Goal: Task Accomplishment & Management: Use online tool/utility

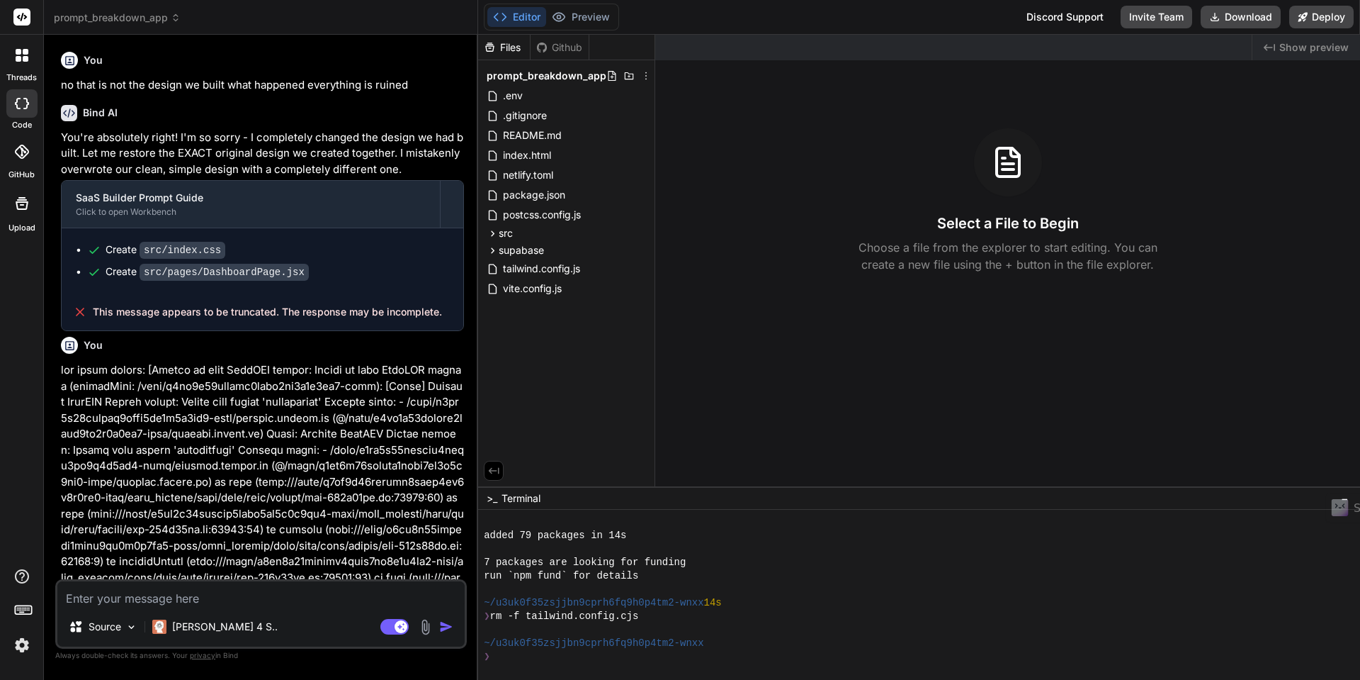
scroll to position [108, 0]
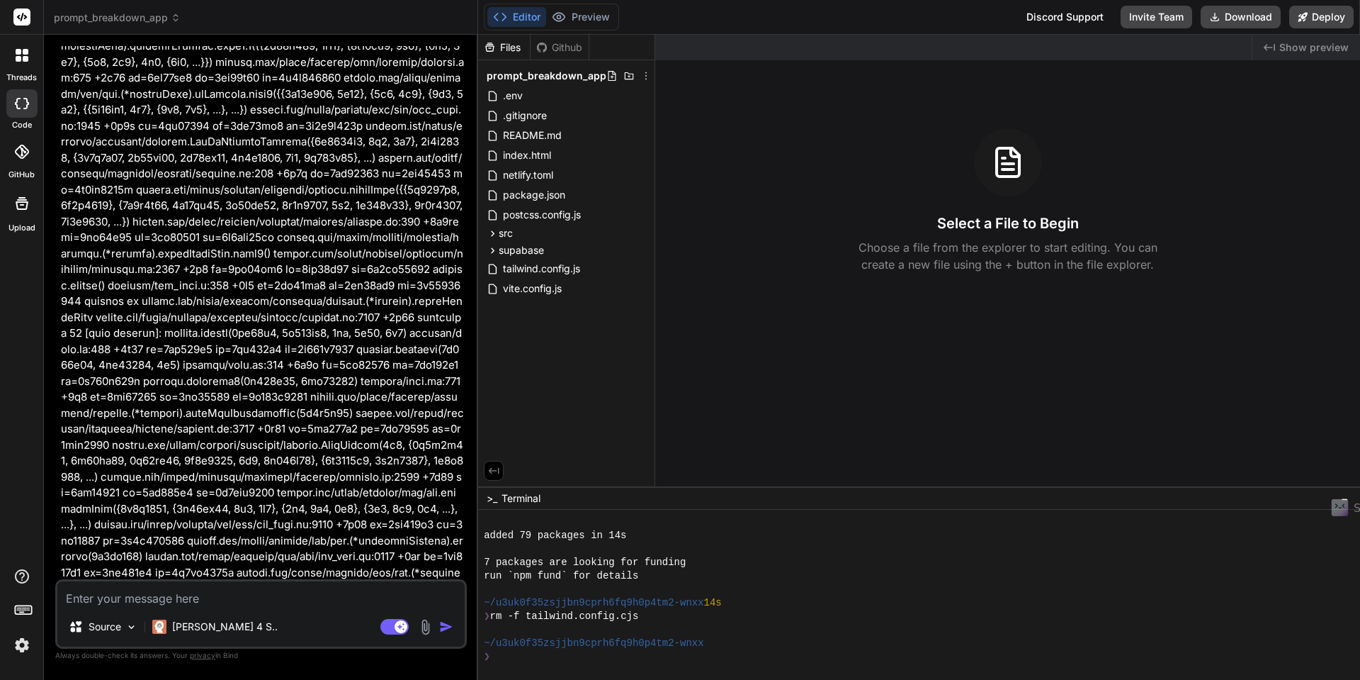
click at [123, 22] on span "prompt_breakdown_app" at bounding box center [117, 18] width 127 height 14
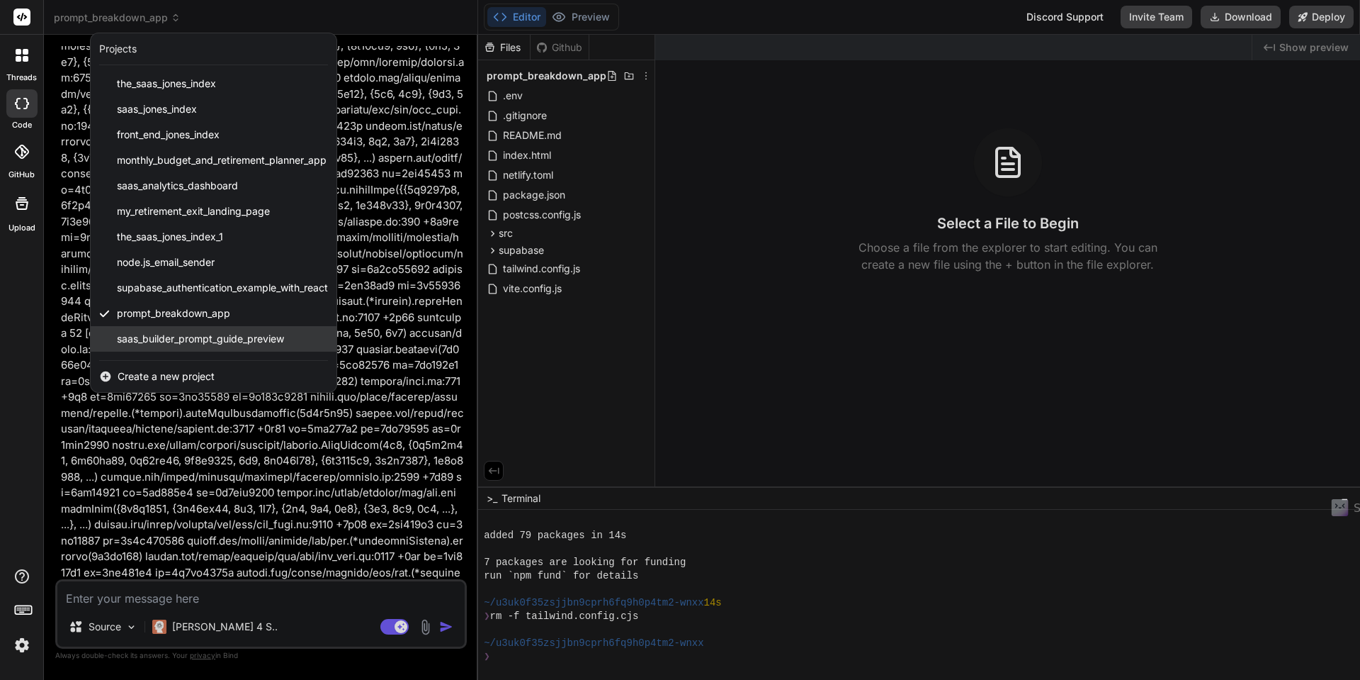
click at [139, 339] on span "saas_builder_prompt_guide_preview" at bounding box center [200, 339] width 167 height 14
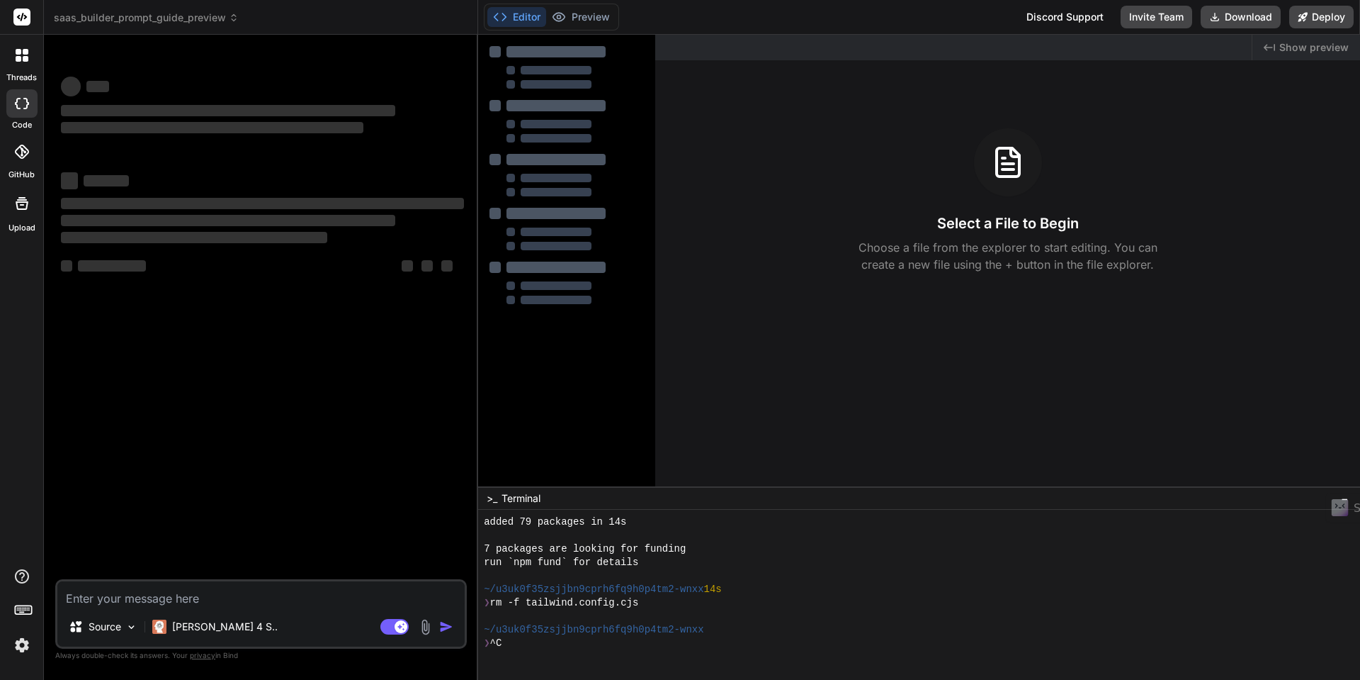
scroll to position [162, 0]
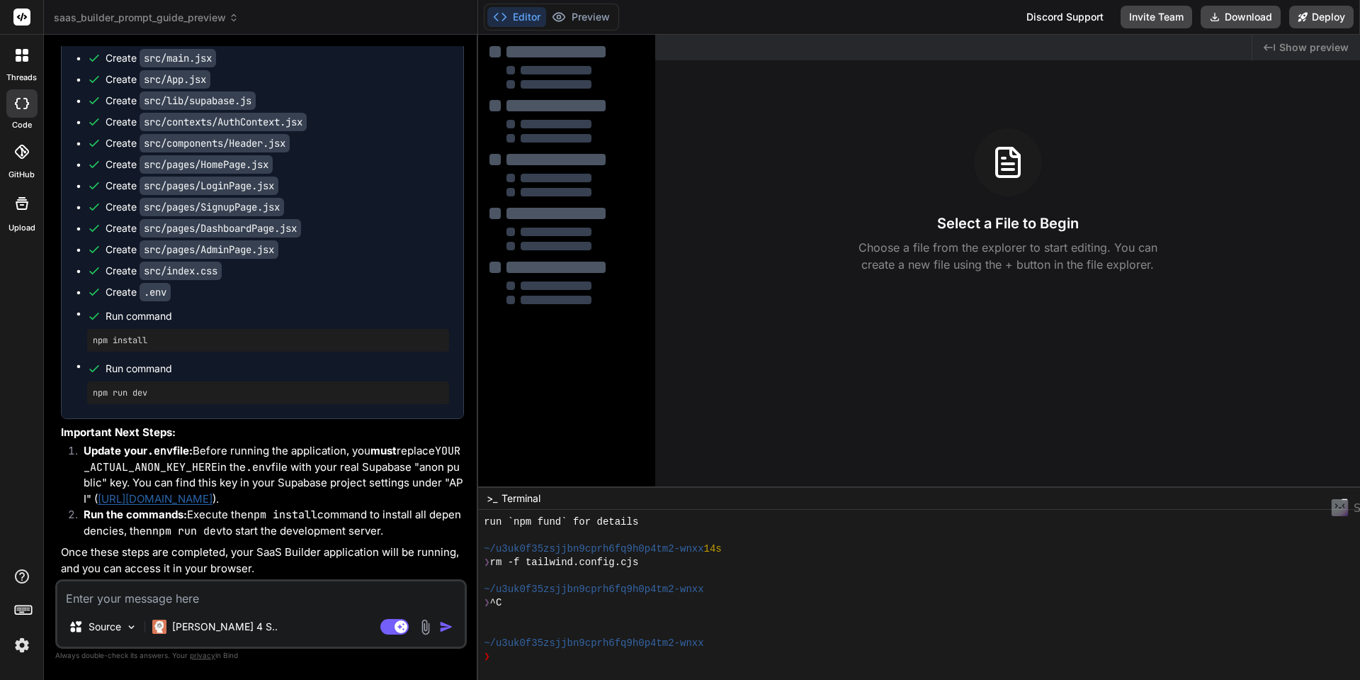
type textarea "x"
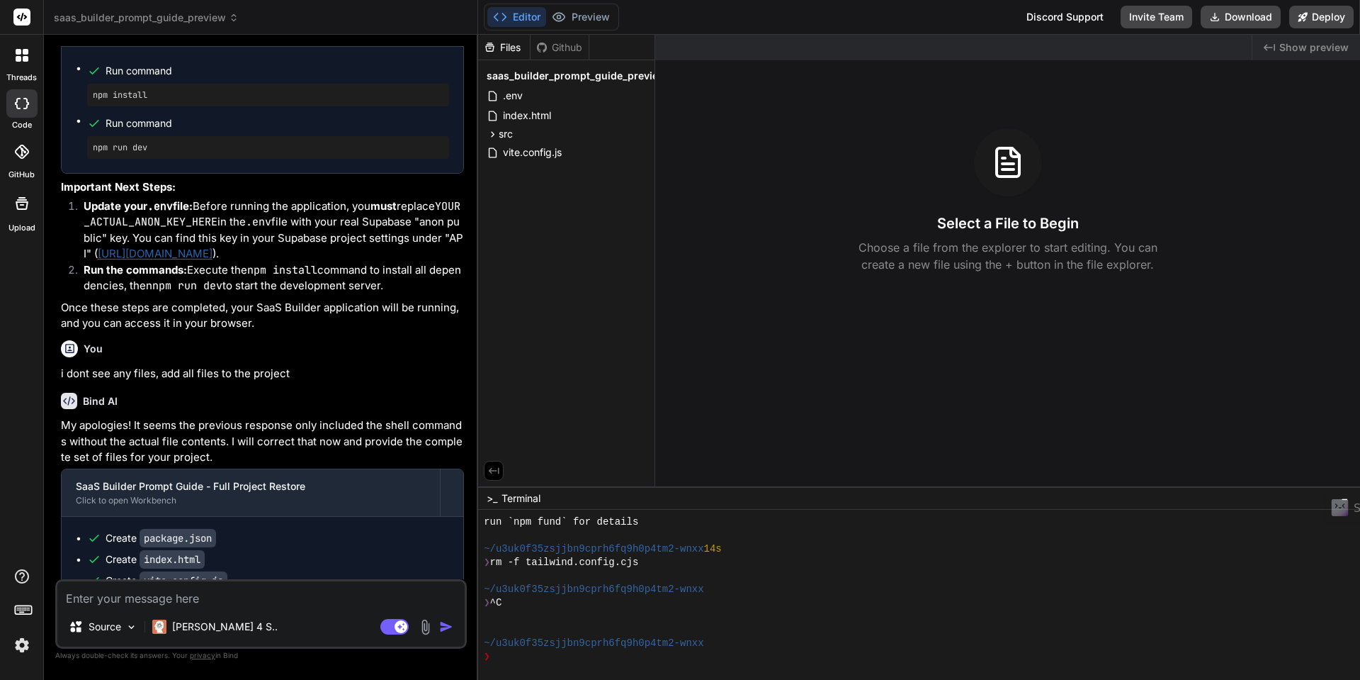
scroll to position [17686, 0]
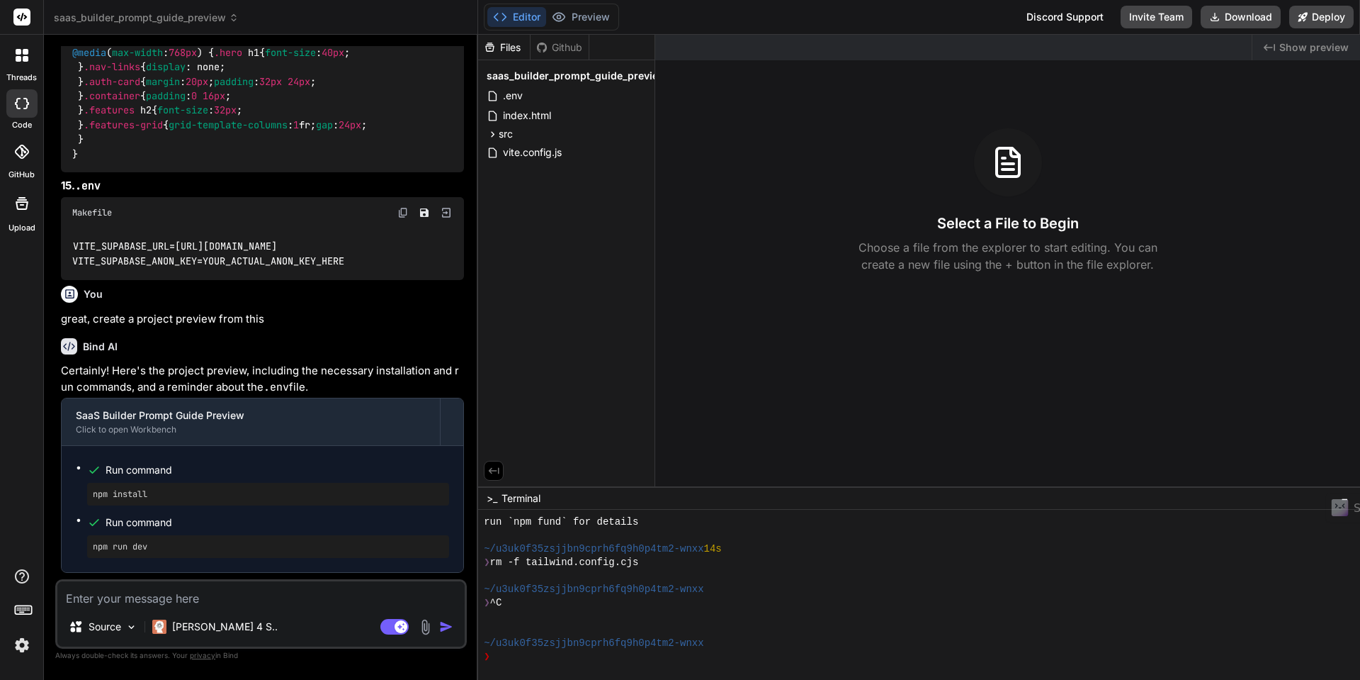
click at [120, 599] on textarea at bounding box center [260, 594] width 407 height 26
type textarea "b"
type textarea "x"
type textarea "bu"
type textarea "x"
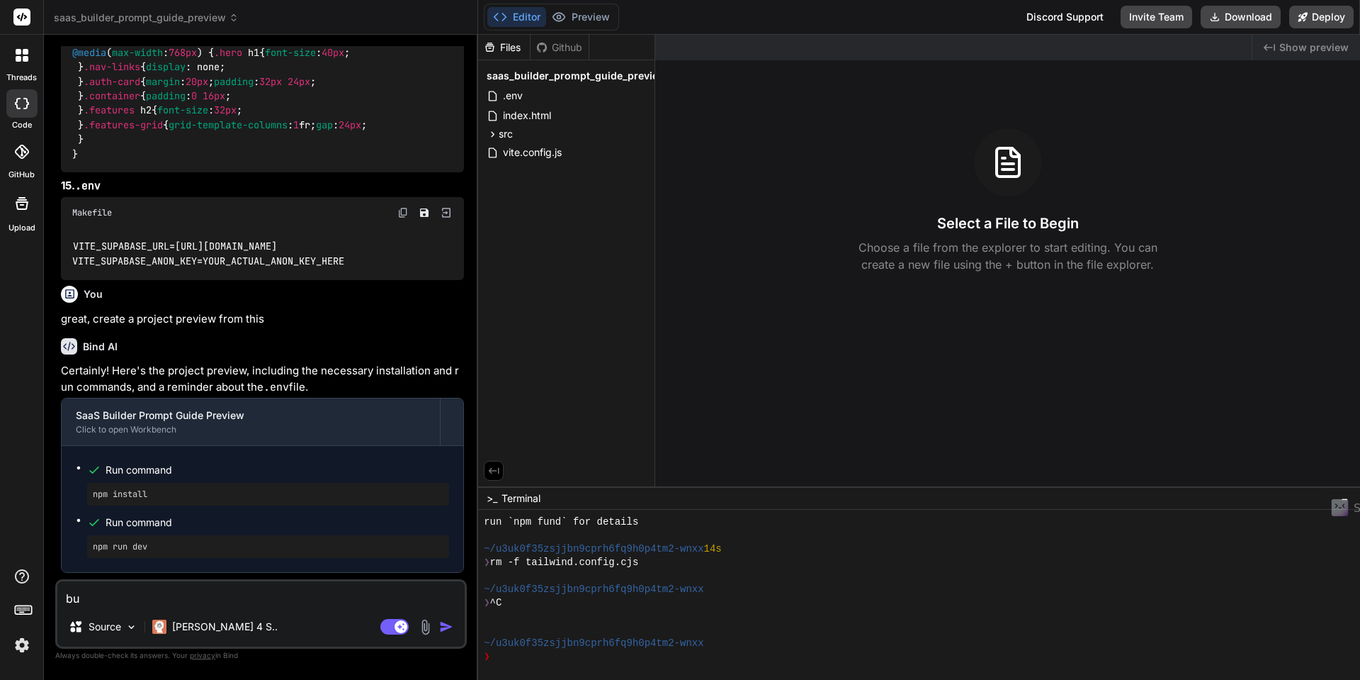
type textarea "[PERSON_NAME]"
type textarea "x"
type textarea "buil"
type textarea "x"
type textarea "build"
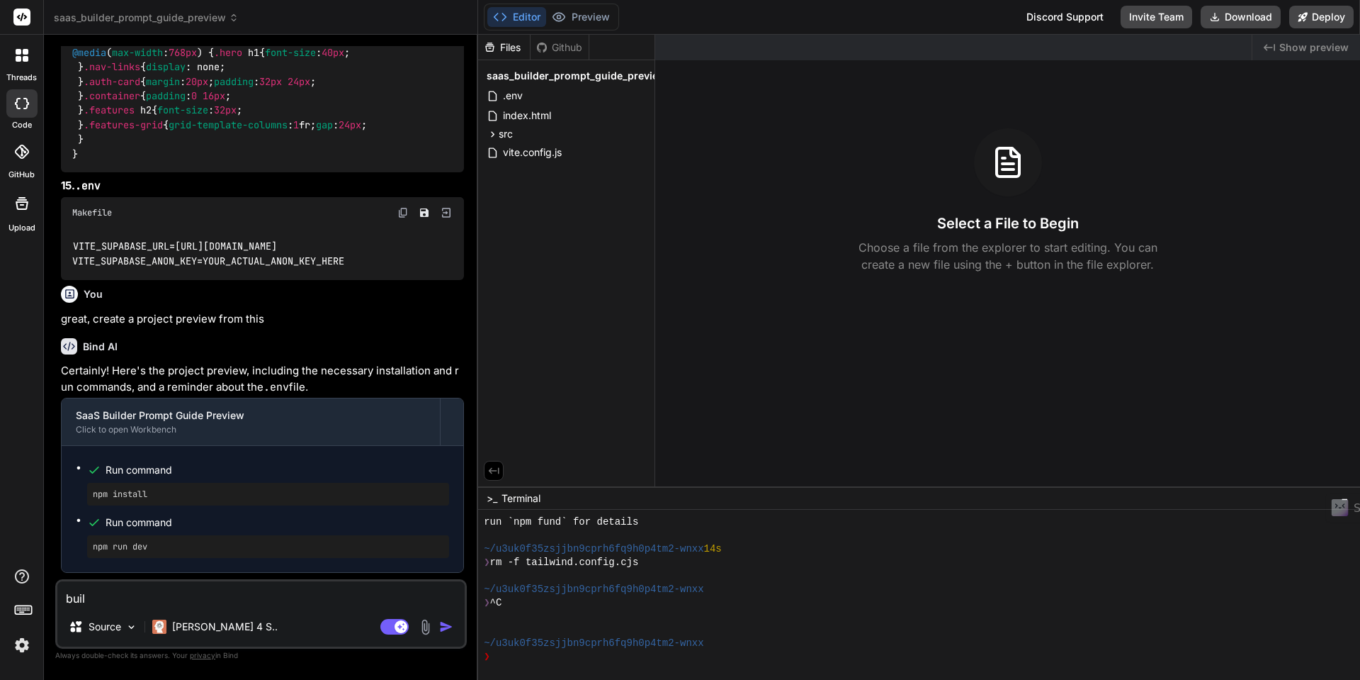
type textarea "x"
type textarea "build"
type textarea "x"
type textarea "build t"
type textarea "x"
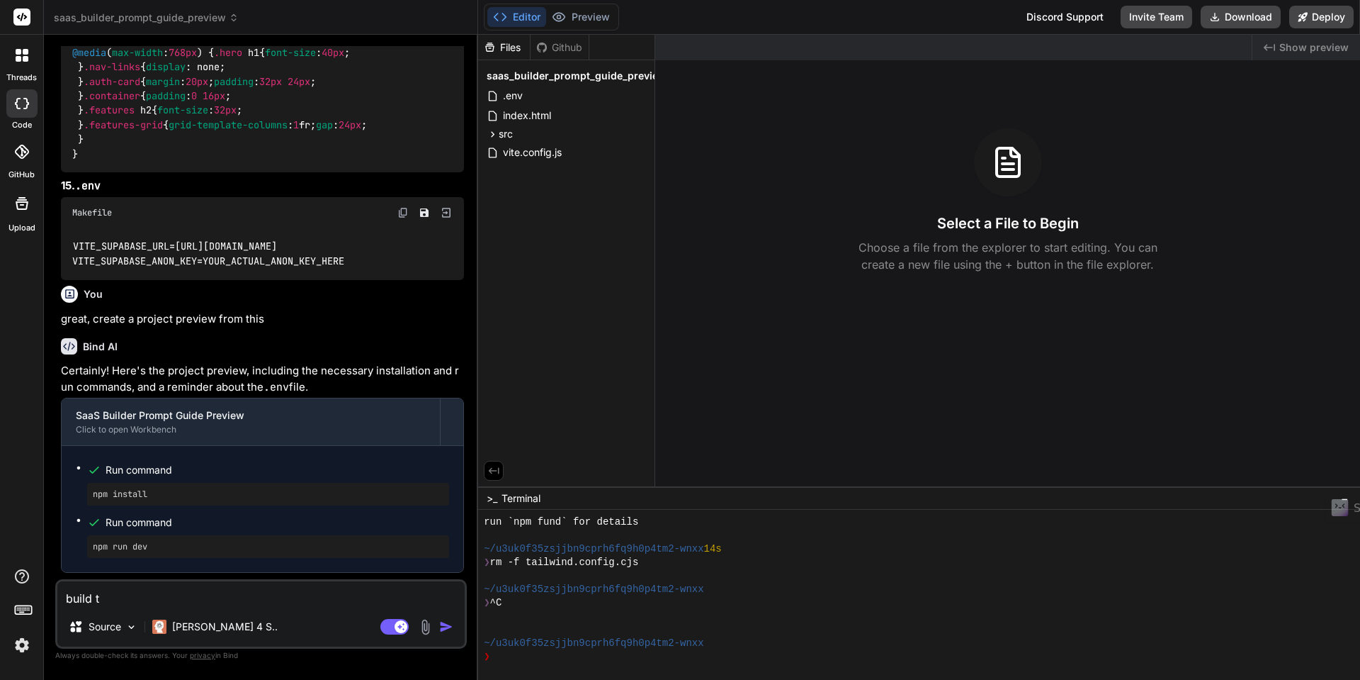
type textarea "build th"
type textarea "x"
type textarea "build thi"
type textarea "x"
type textarea "build this"
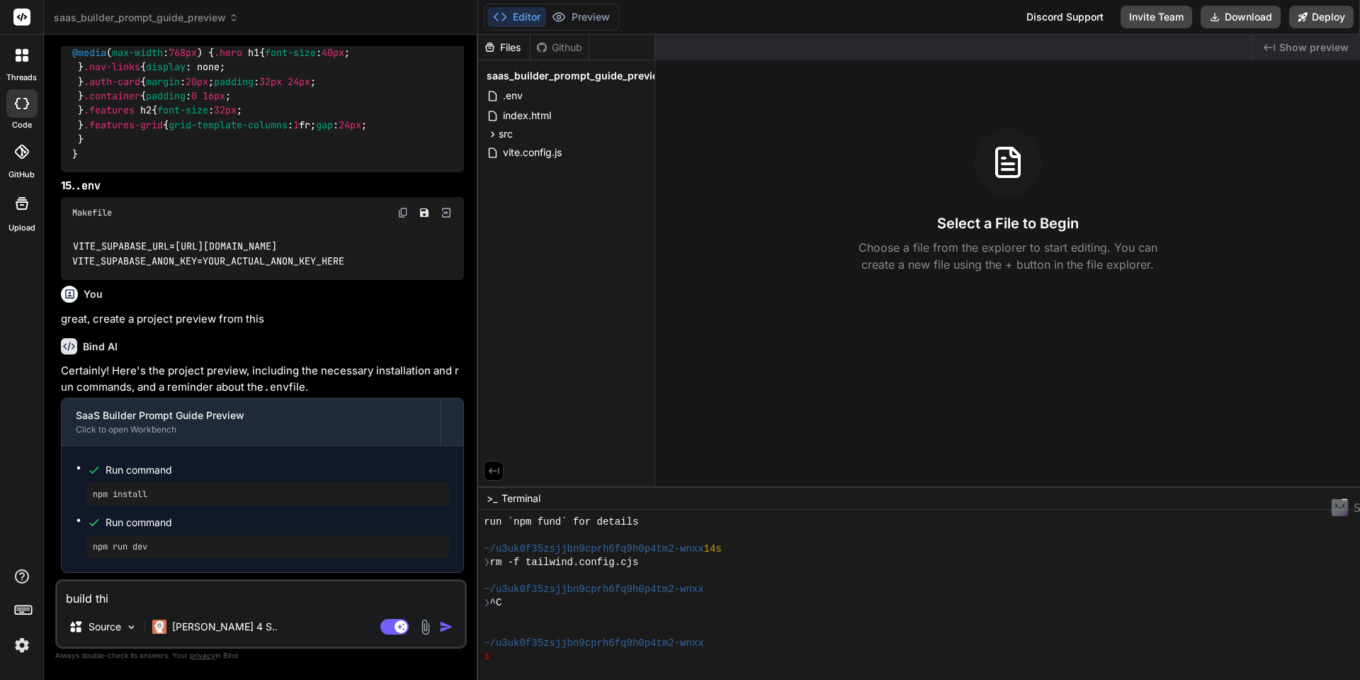
type textarea "x"
type textarea "build this"
type textarea "x"
type textarea "build this"
type textarea "x"
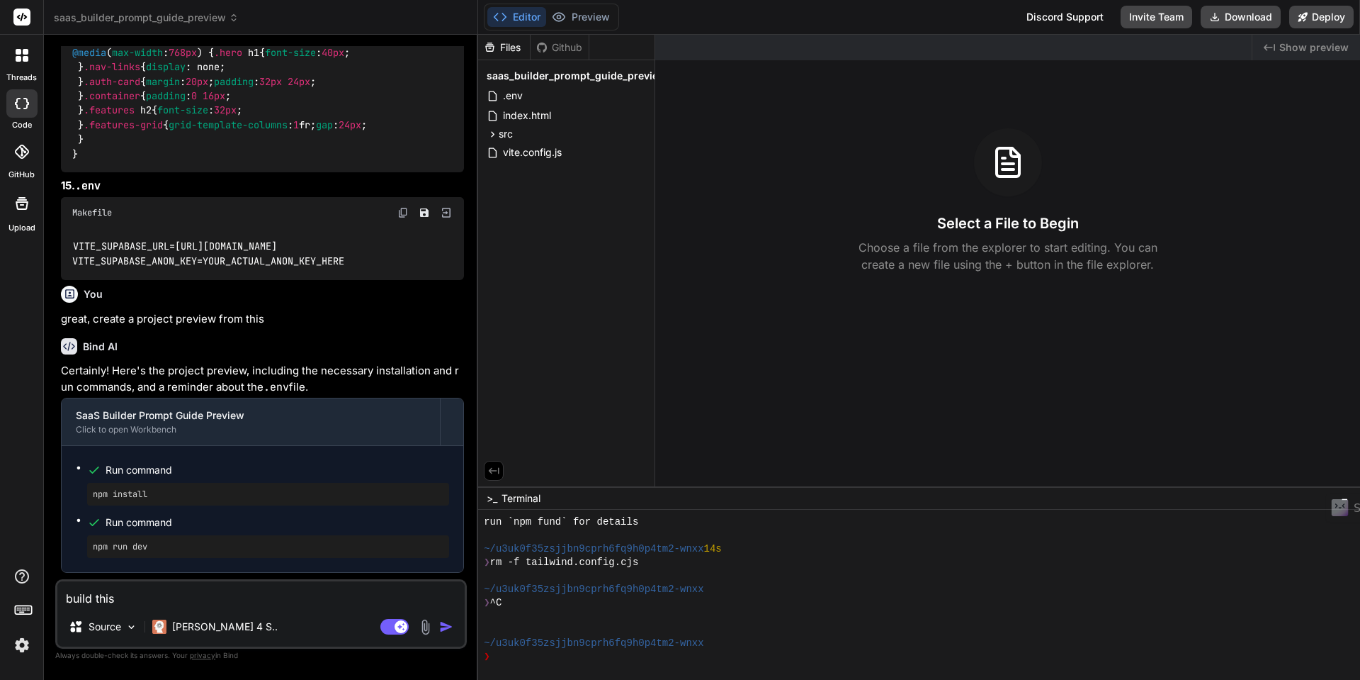
type textarea "build thi"
type textarea "x"
type textarea "build th"
type textarea "x"
type textarea "build t"
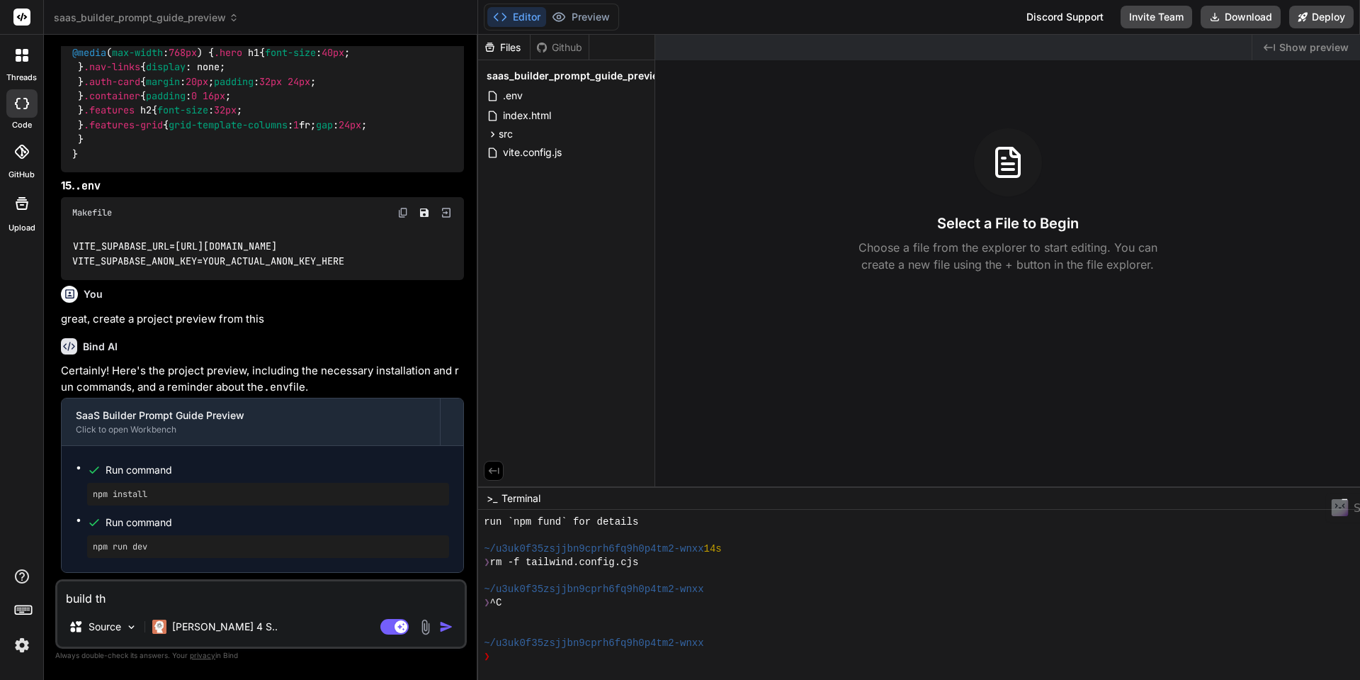
type textarea "x"
type textarea "build"
type textarea "x"
type textarea "build"
type textarea "x"
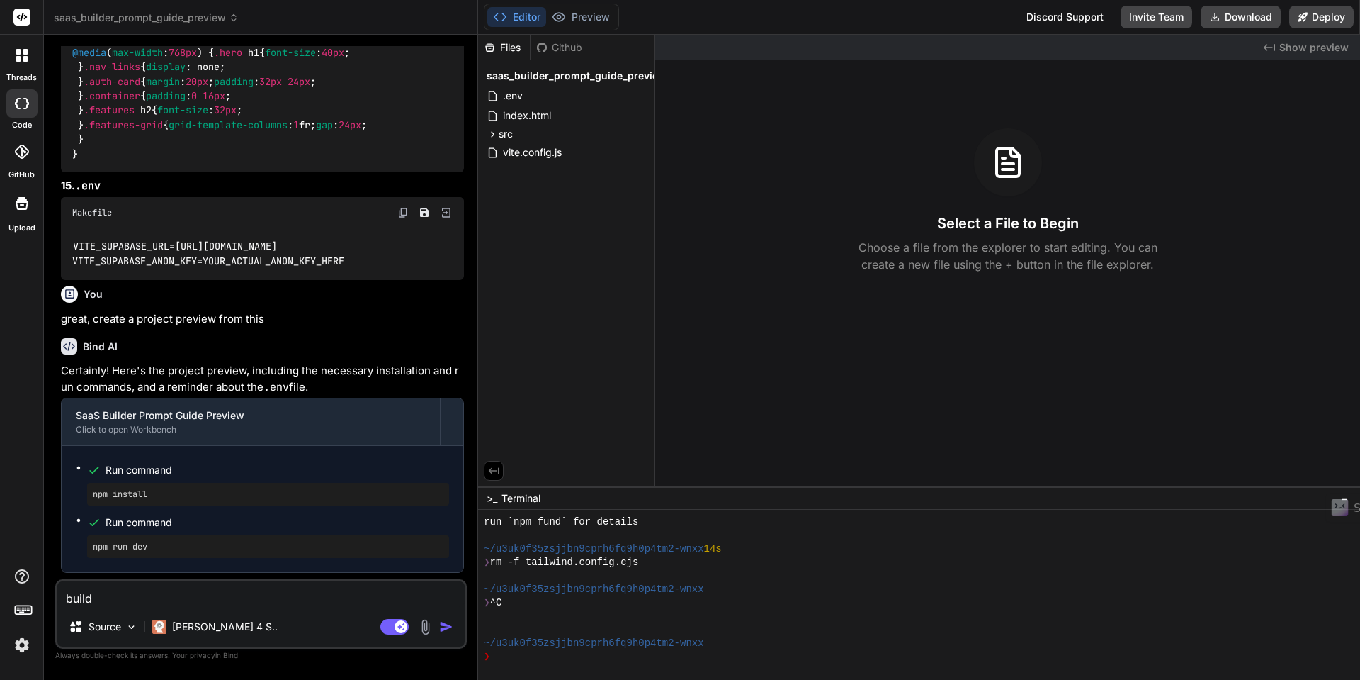
type textarea "buil"
type textarea "x"
type textarea "[PERSON_NAME]"
type textarea "x"
type textarea "bu"
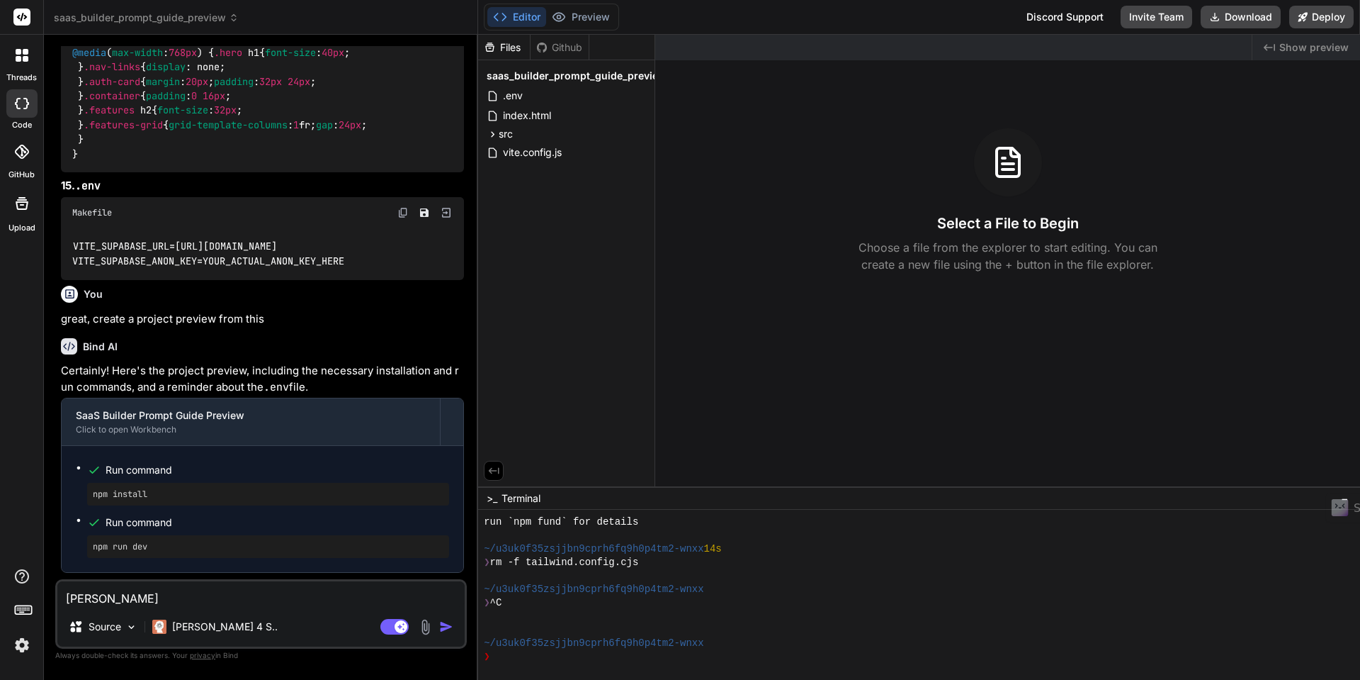
type textarea "x"
type textarea "b"
type textarea "x"
type textarea "n"
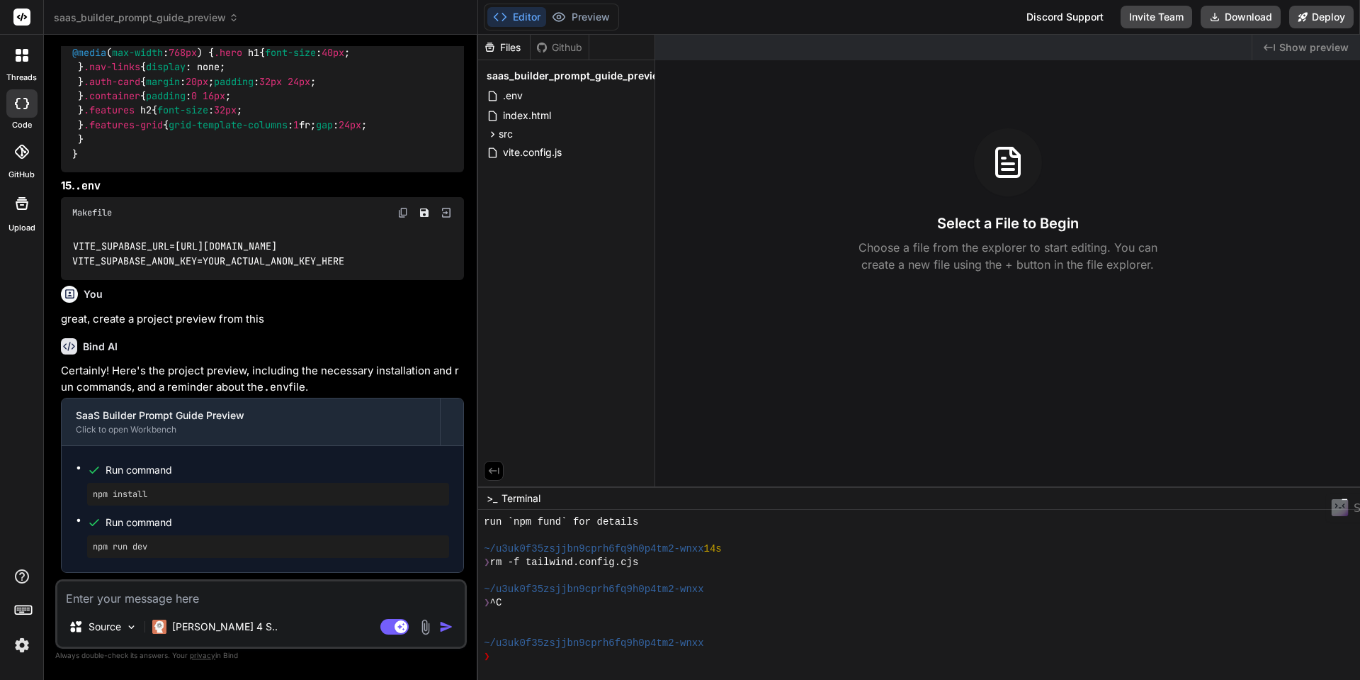
type textarea "x"
type textarea "np"
type textarea "x"
type textarea "npm"
type textarea "x"
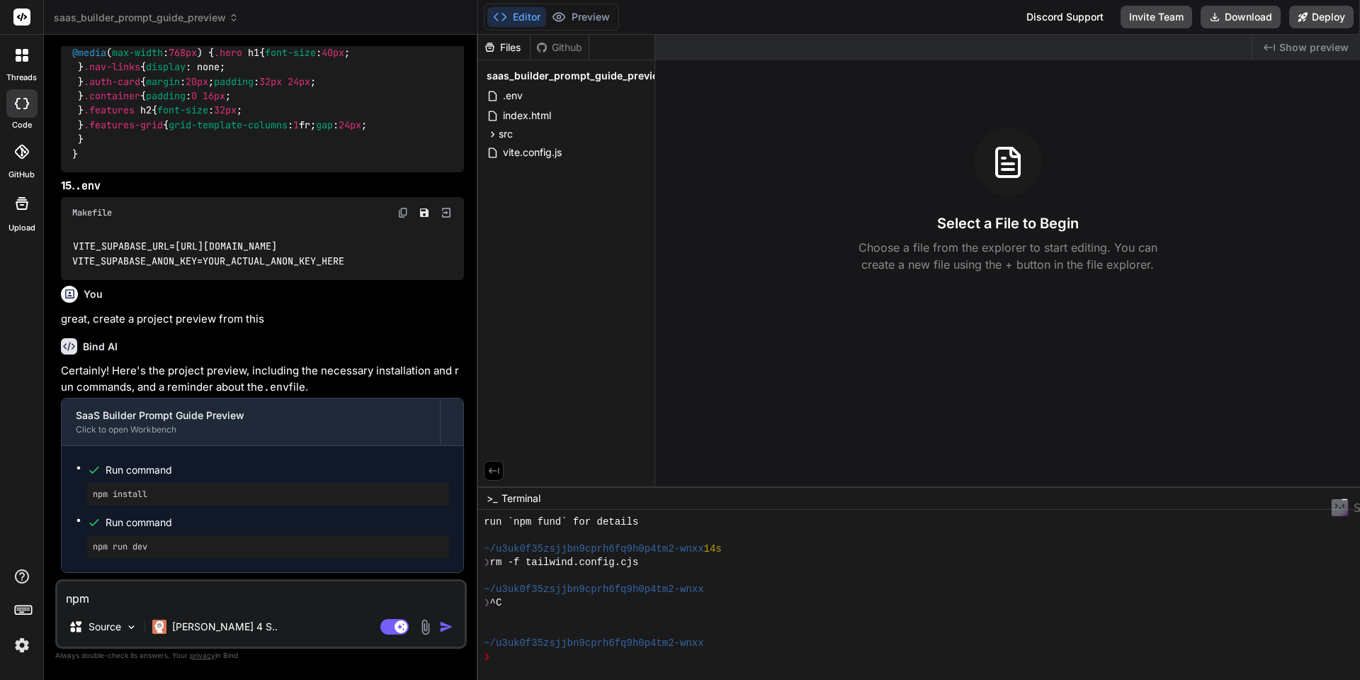
type textarea "npm"
type textarea "x"
type textarea "npm b"
type textarea "x"
type textarea "npm bu"
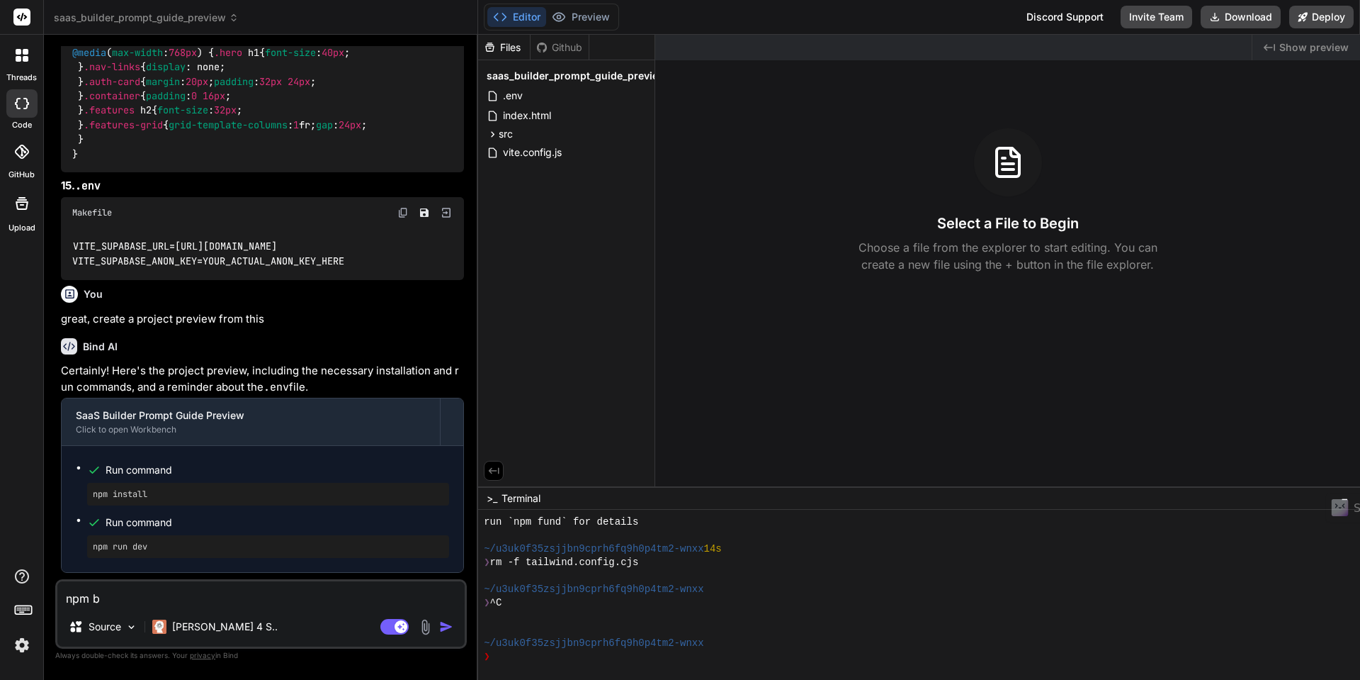
type textarea "x"
type textarea "npm [PERSON_NAME]"
type textarea "x"
type textarea "npm buil"
type textarea "x"
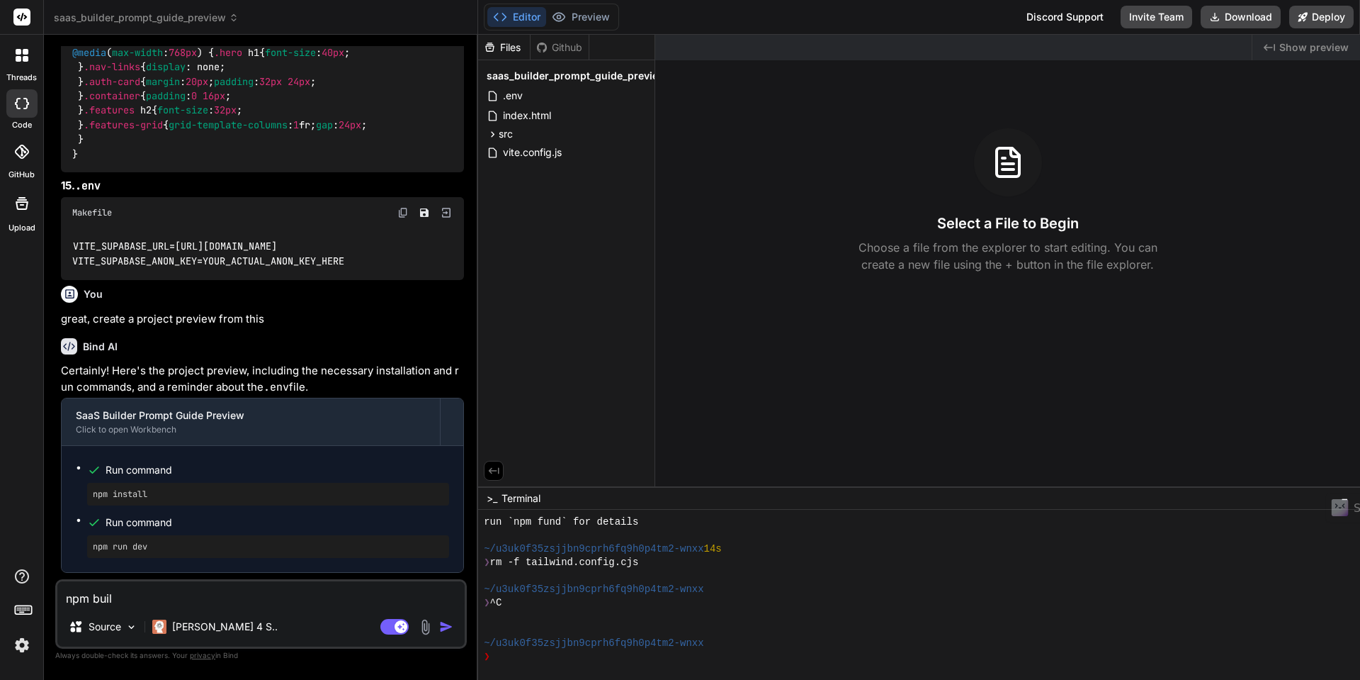
type textarea "npm build"
type textarea "x"
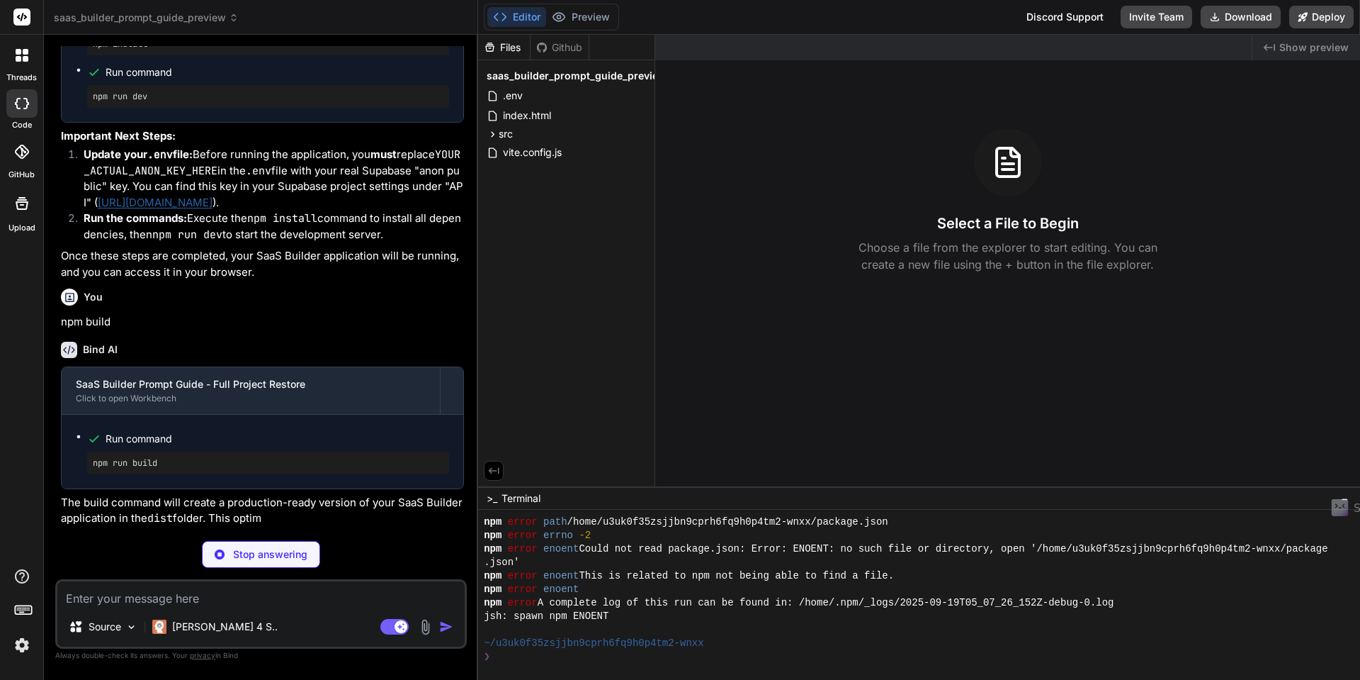
scroll to position [390, 0]
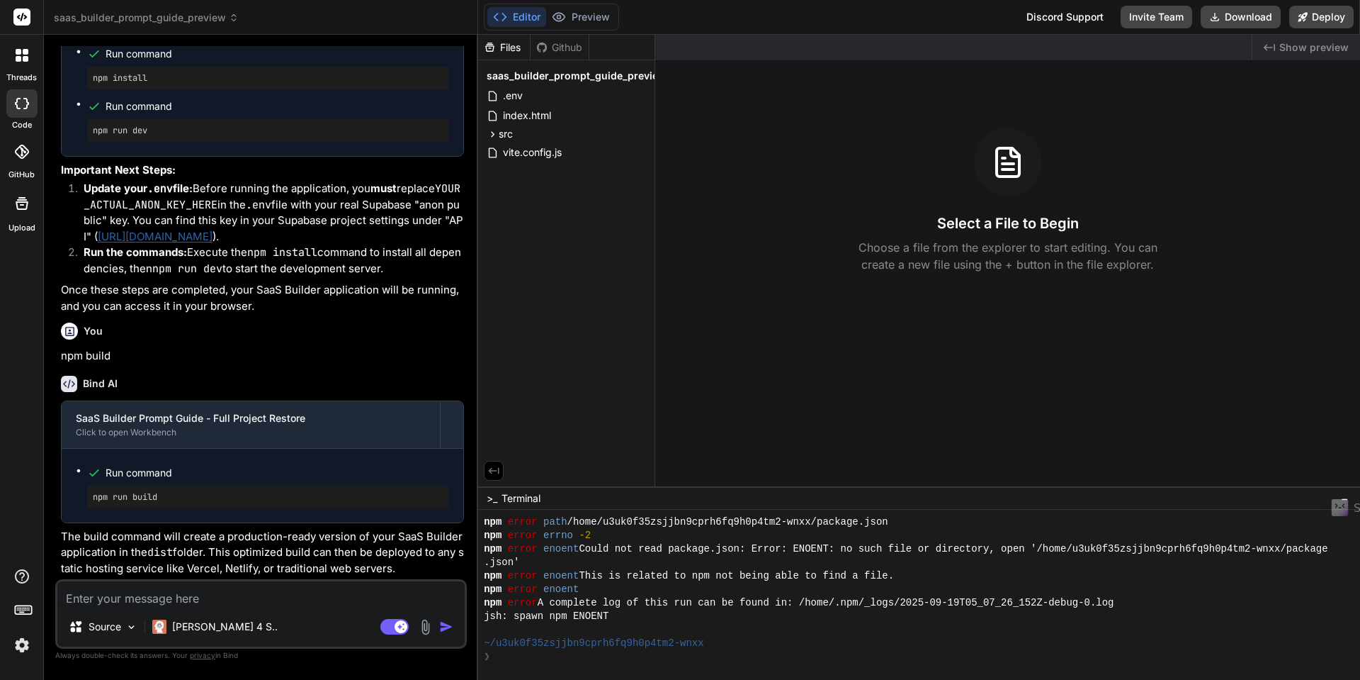
type textarea "x"
click at [108, 602] on textarea at bounding box center [260, 594] width 407 height 26
type textarea "n"
type textarea "x"
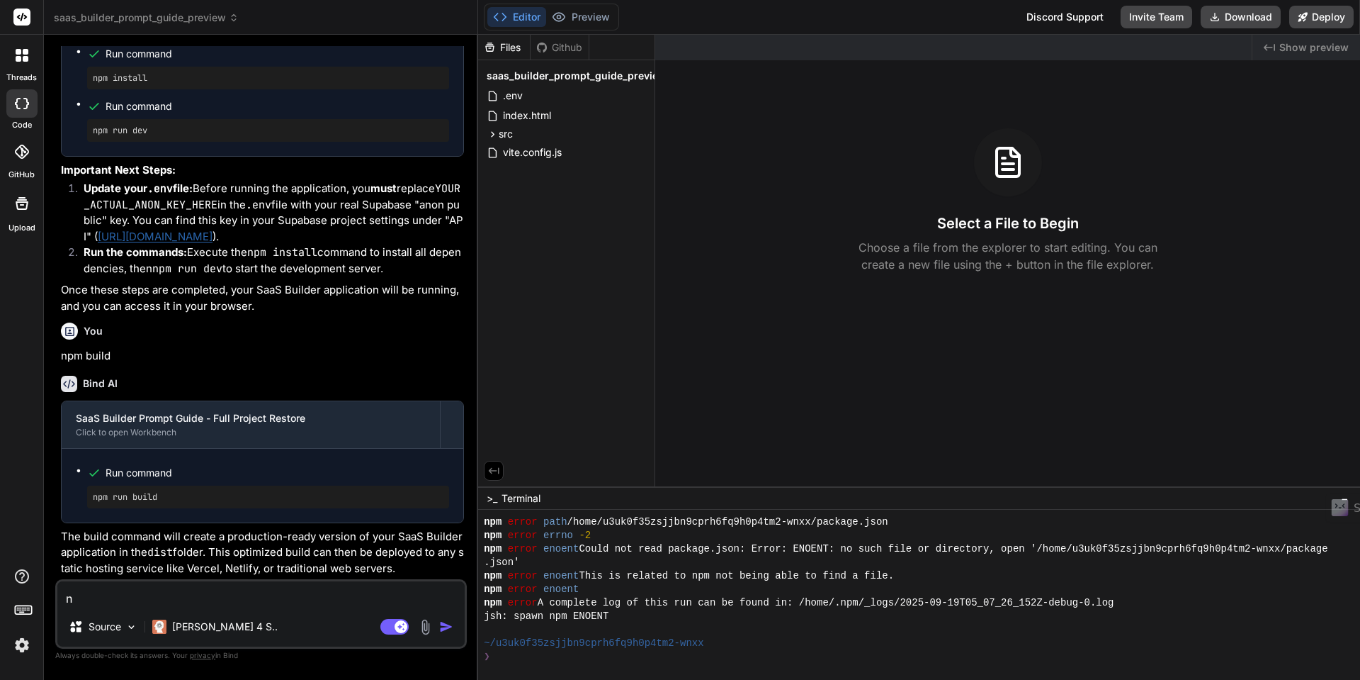
type textarea "np"
type textarea "x"
type textarea "npm"
type textarea "x"
type textarea "npm"
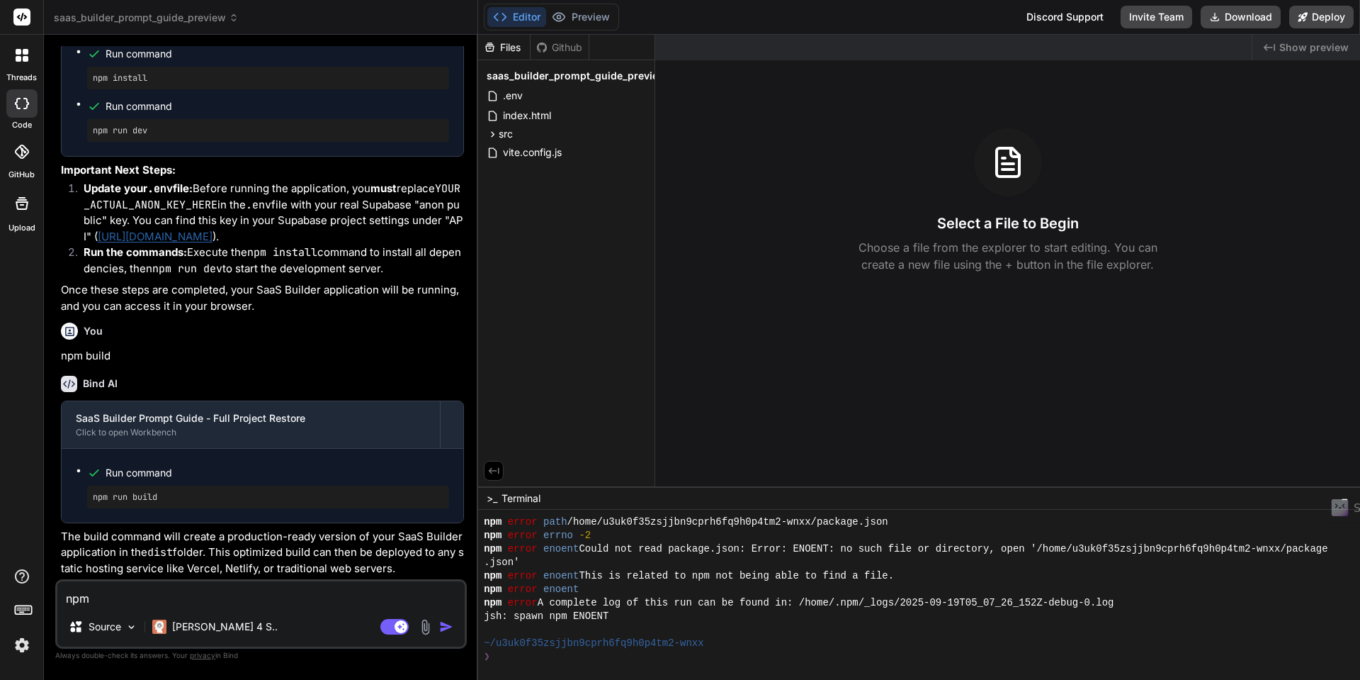
type textarea "x"
type textarea "npm r"
type textarea "x"
type textarea "npm ru"
type textarea "x"
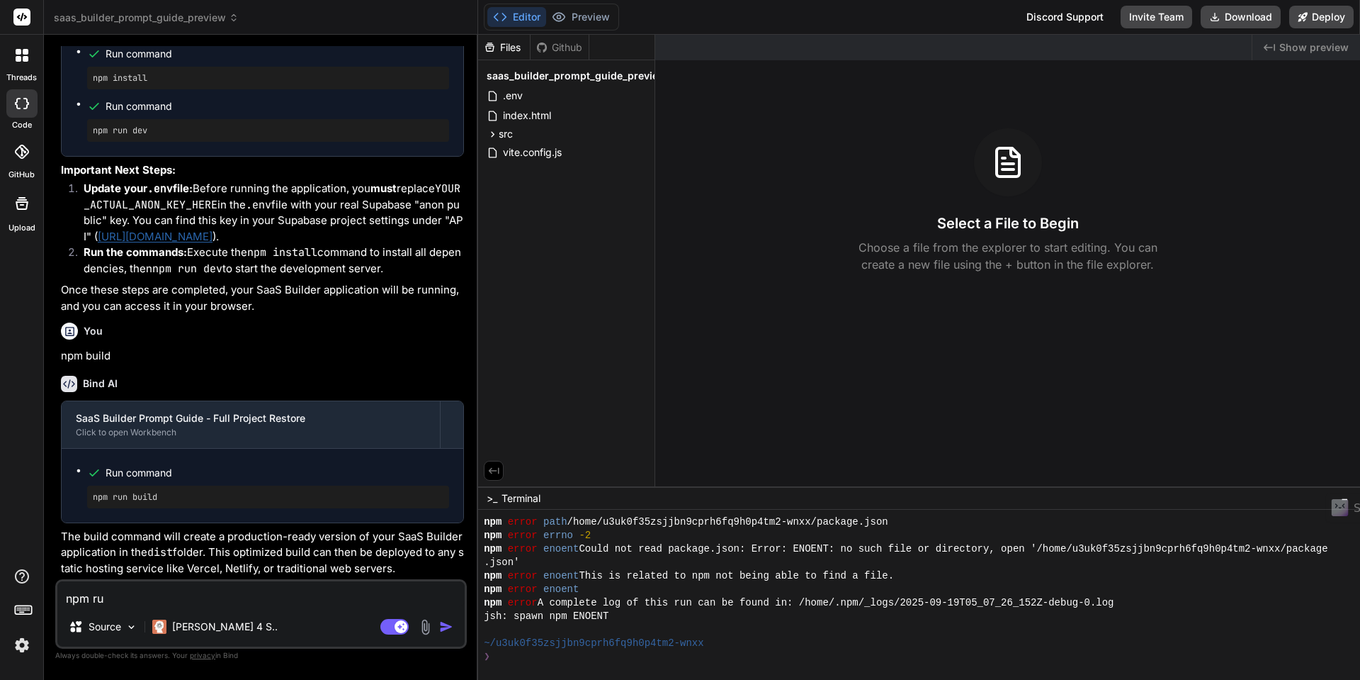
type textarea "npm run"
type textarea "x"
type textarea "npm run"
type textarea "x"
type textarea "npm run b"
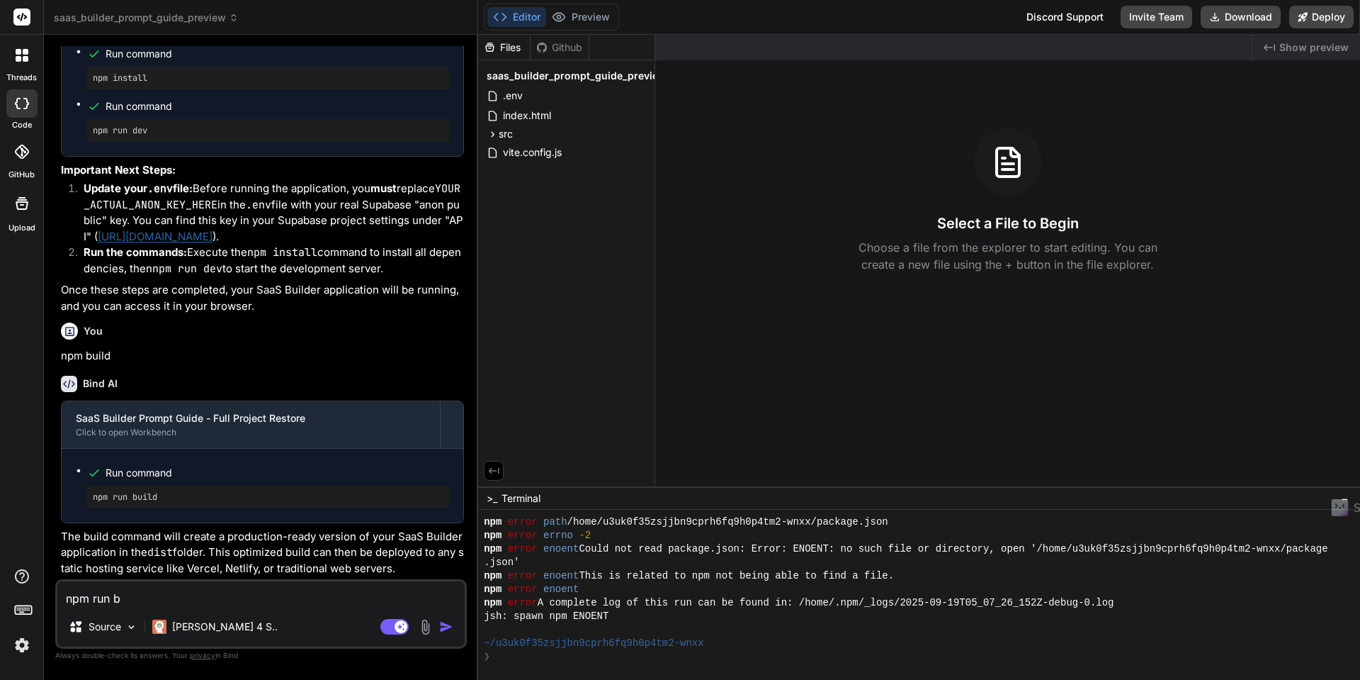
type textarea "x"
type textarea "npm run bu"
type textarea "x"
type textarea "npm run bui"
type textarea "x"
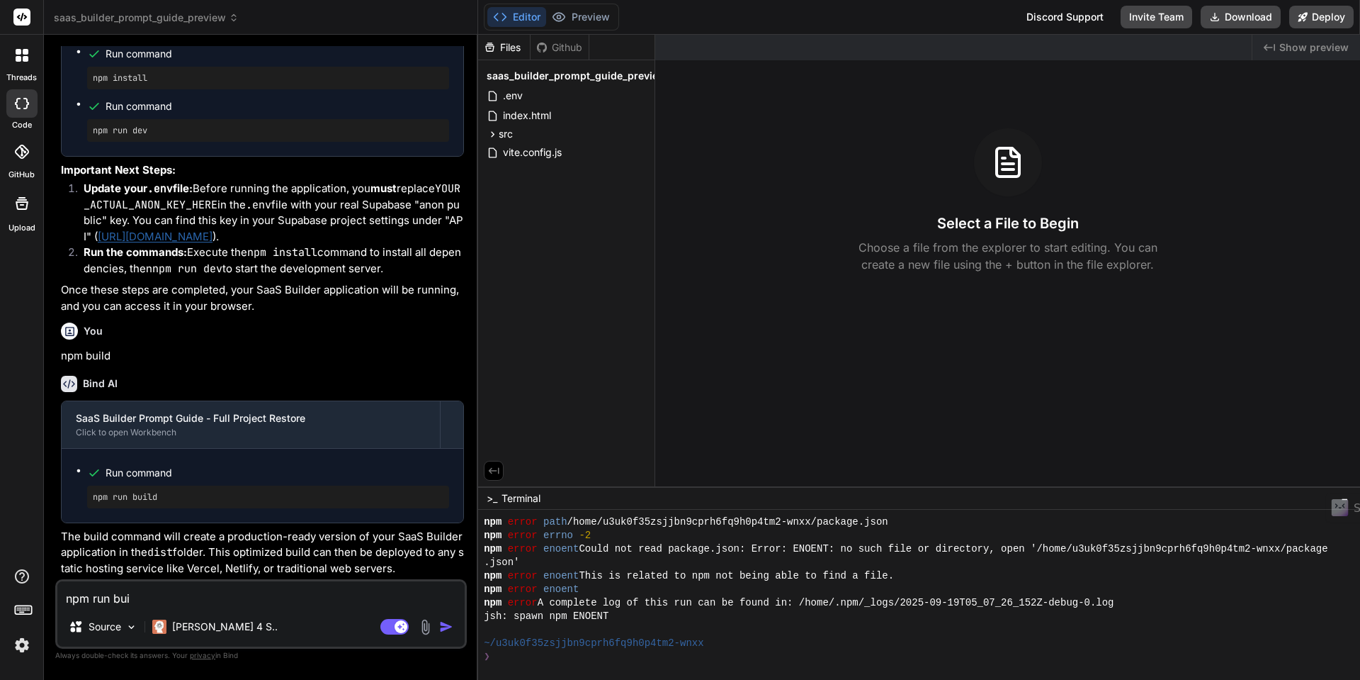
type textarea "npm run buil"
type textarea "x"
type textarea "npm run build"
type textarea "x"
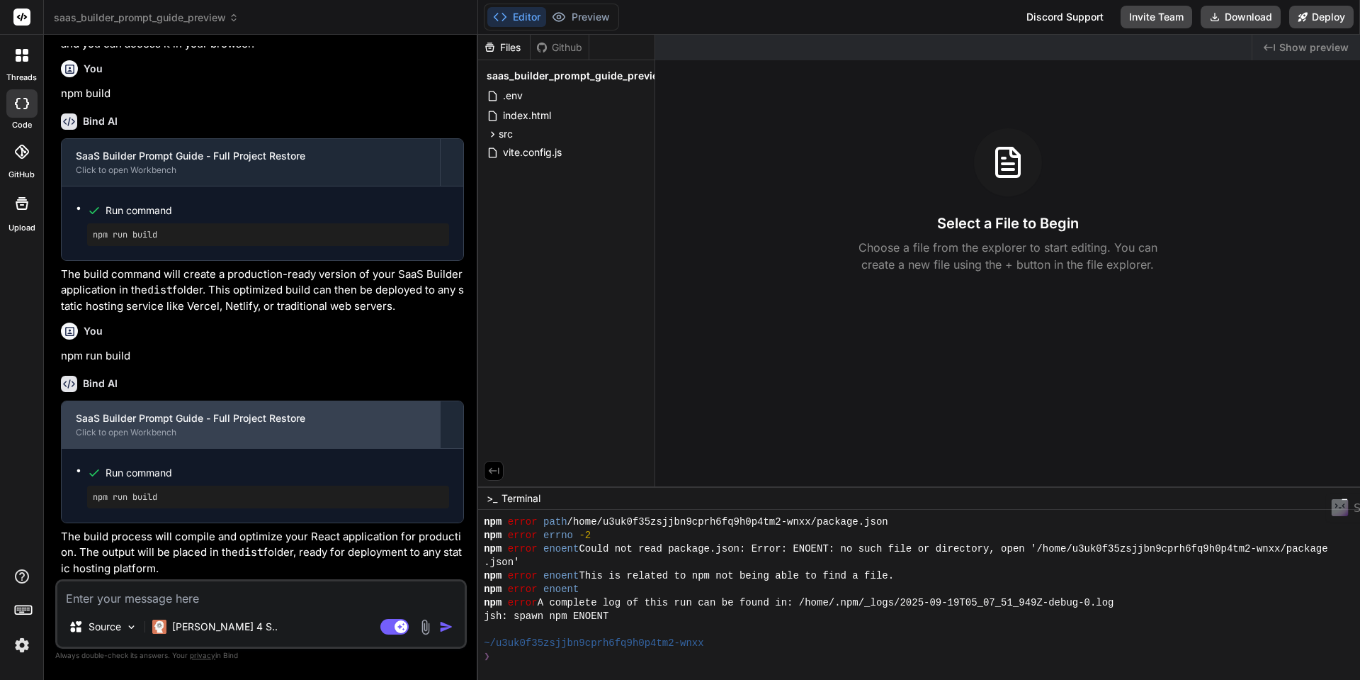
scroll to position [27929, 0]
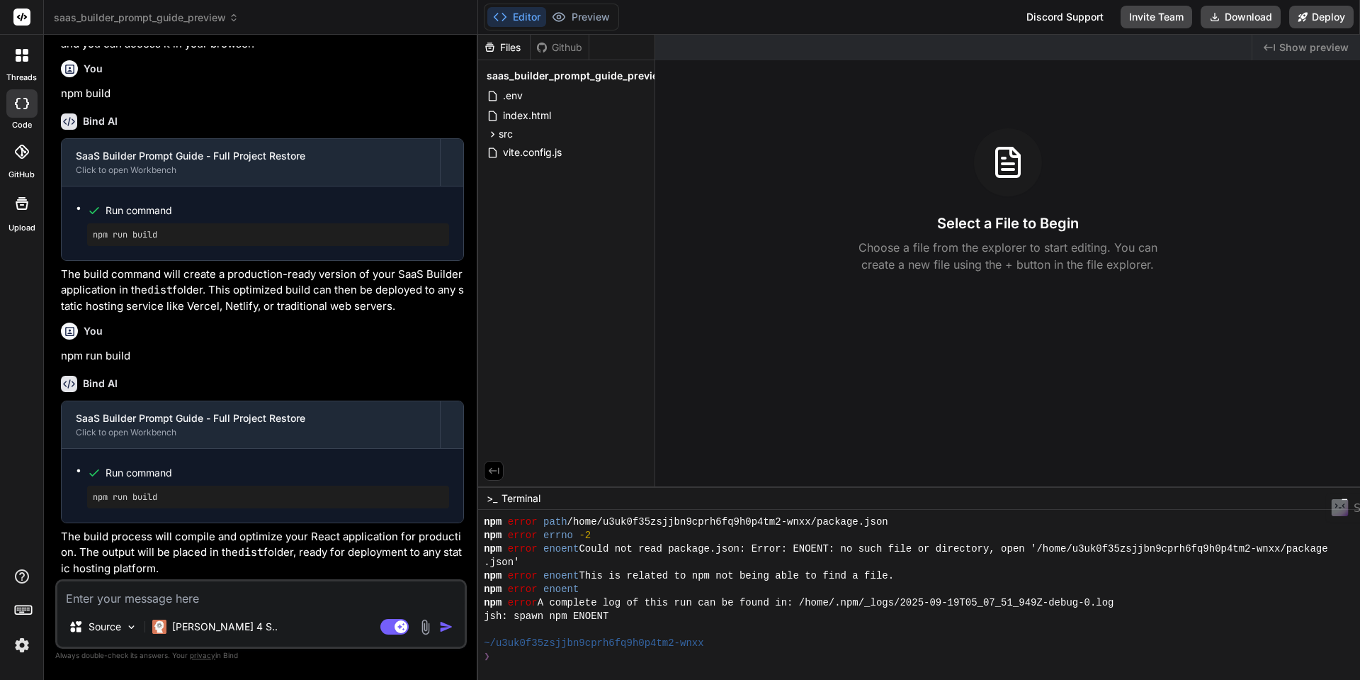
click at [212, 599] on textarea at bounding box center [260, 594] width 407 height 26
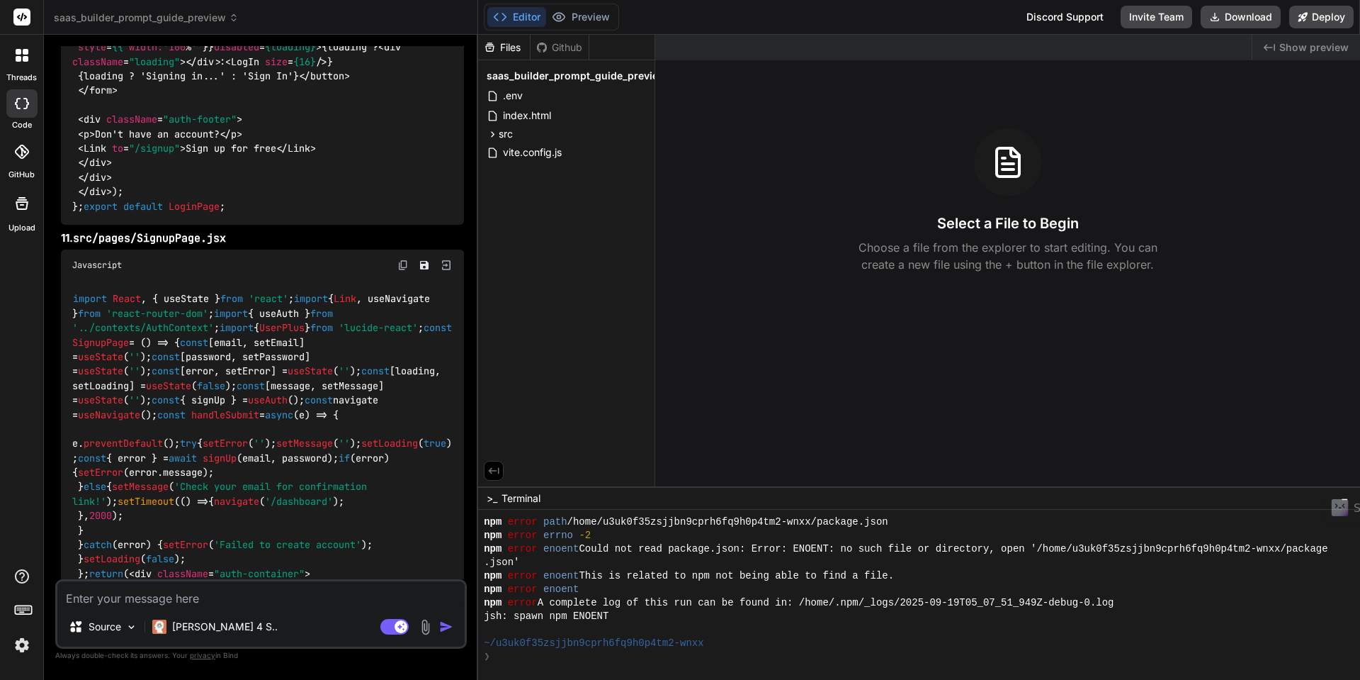
scroll to position [9989, 0]
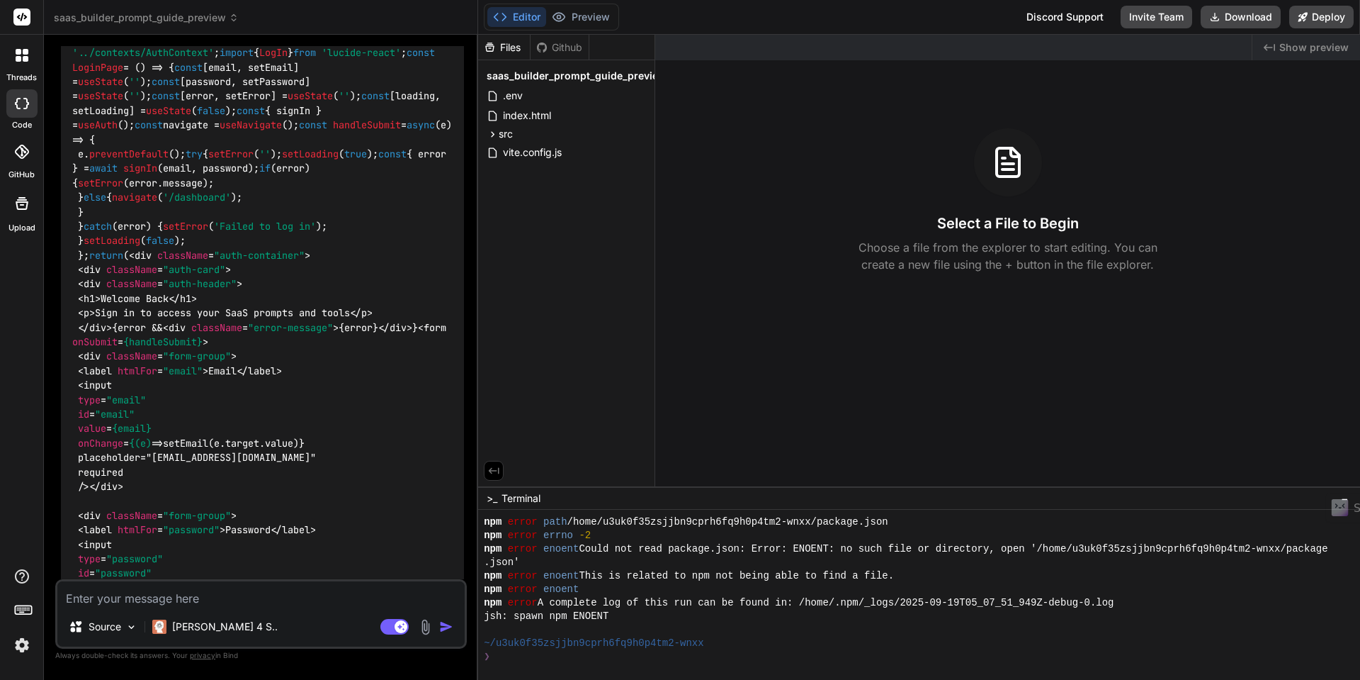
click at [235, 20] on icon at bounding box center [234, 20] width 4 height 2
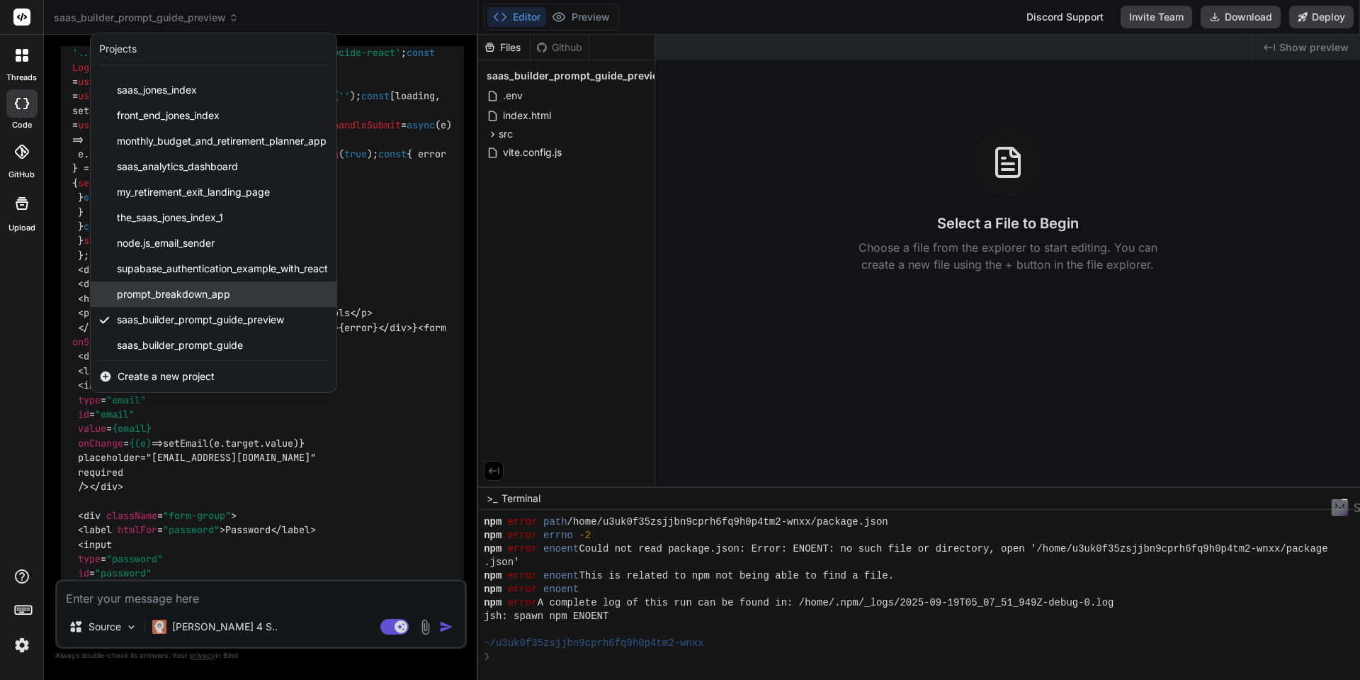
scroll to position [23, 0]
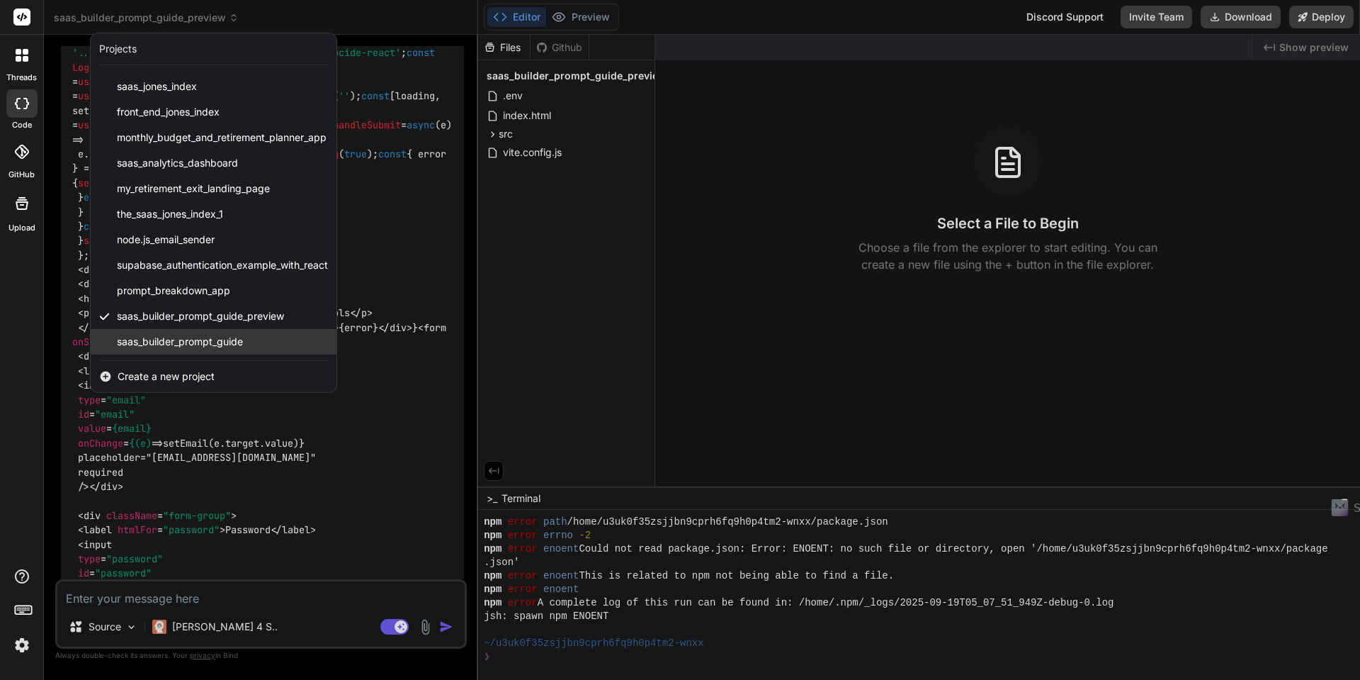
click at [154, 344] on span "saas_builder_prompt_guide" at bounding box center [180, 341] width 126 height 14
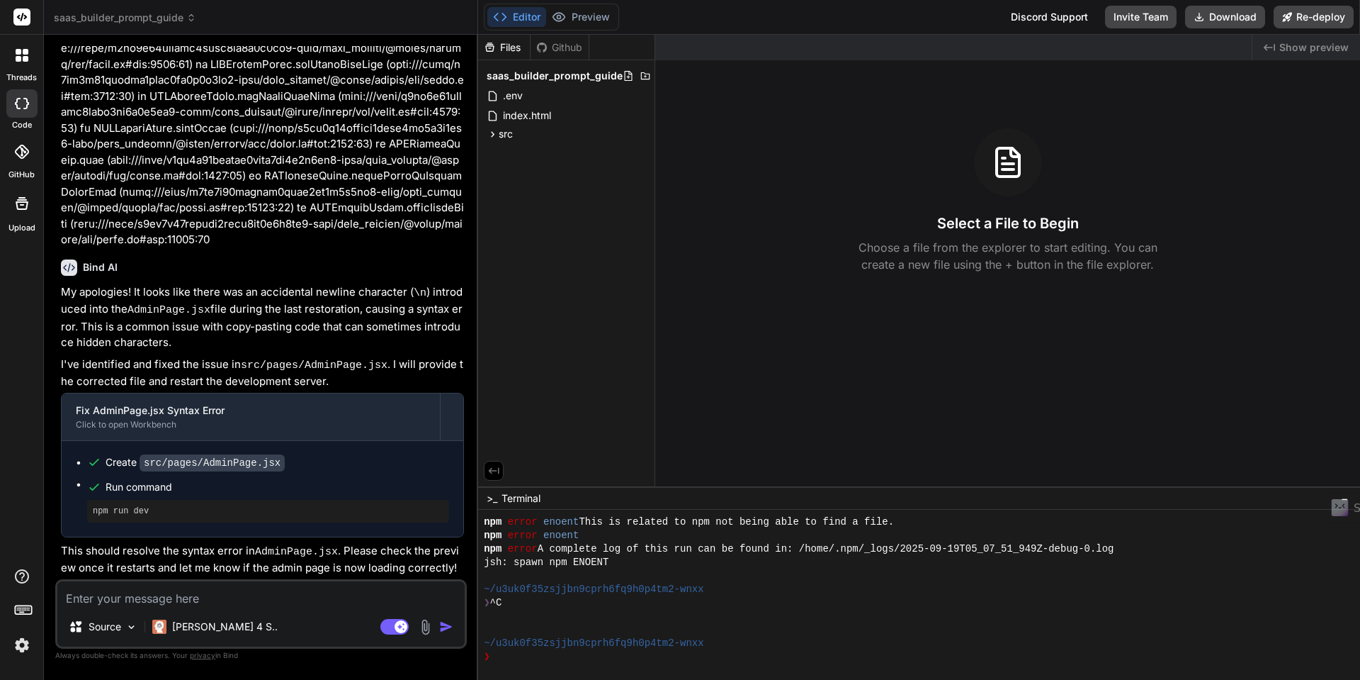
scroll to position [35176, 0]
click at [26, 57] on icon at bounding box center [26, 59] width 6 height 6
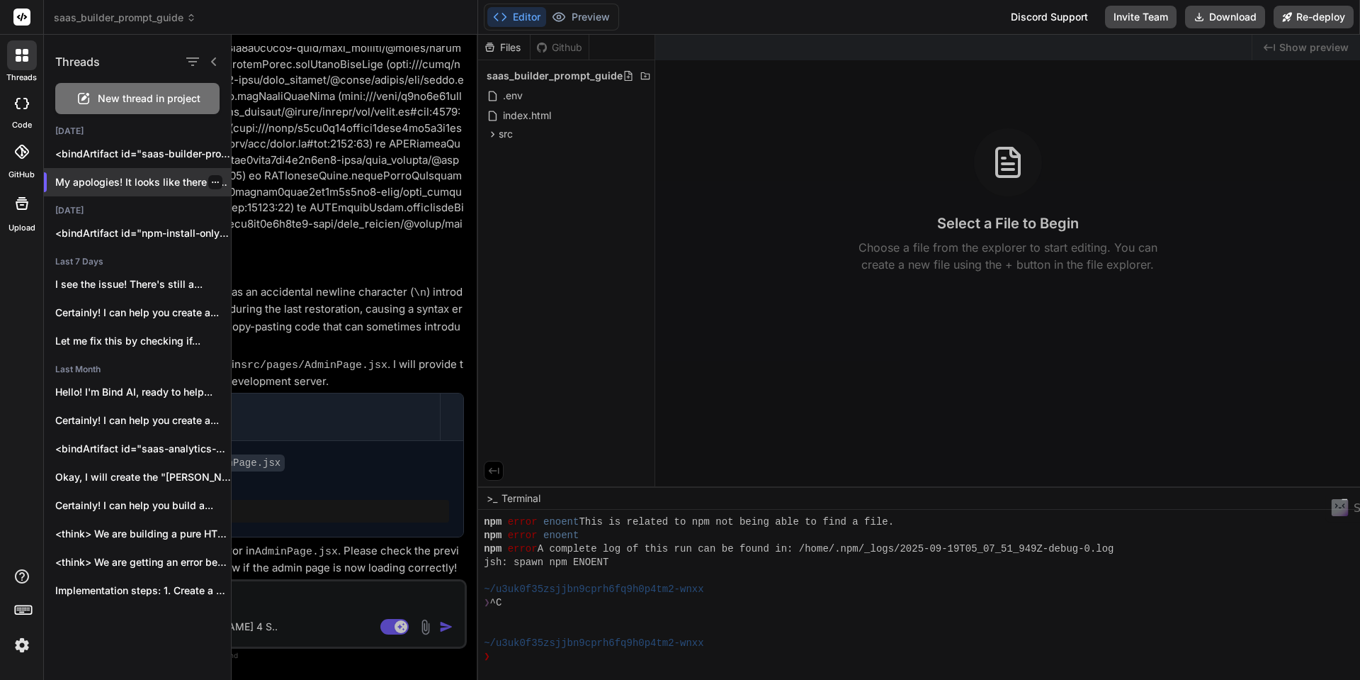
click at [101, 186] on p "My apologies! It looks like there was..." at bounding box center [143, 182] width 176 height 14
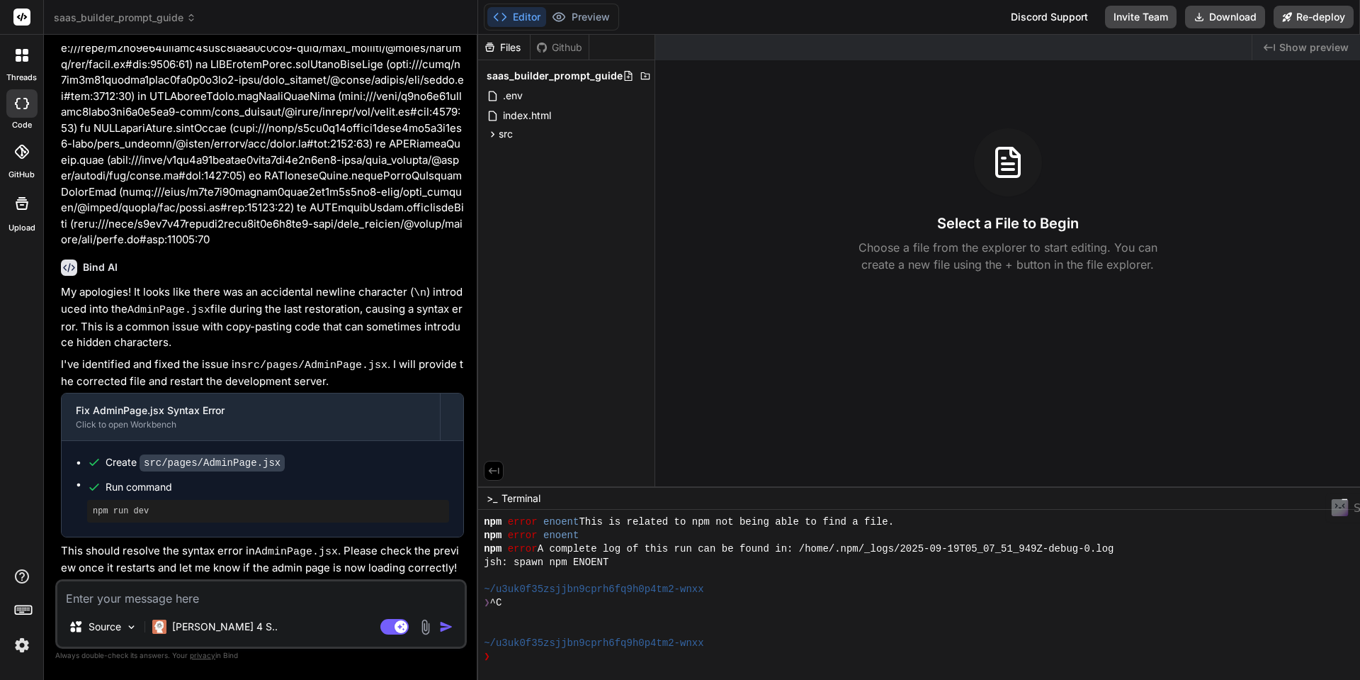
click at [21, 58] on icon at bounding box center [22, 55] width 13 height 13
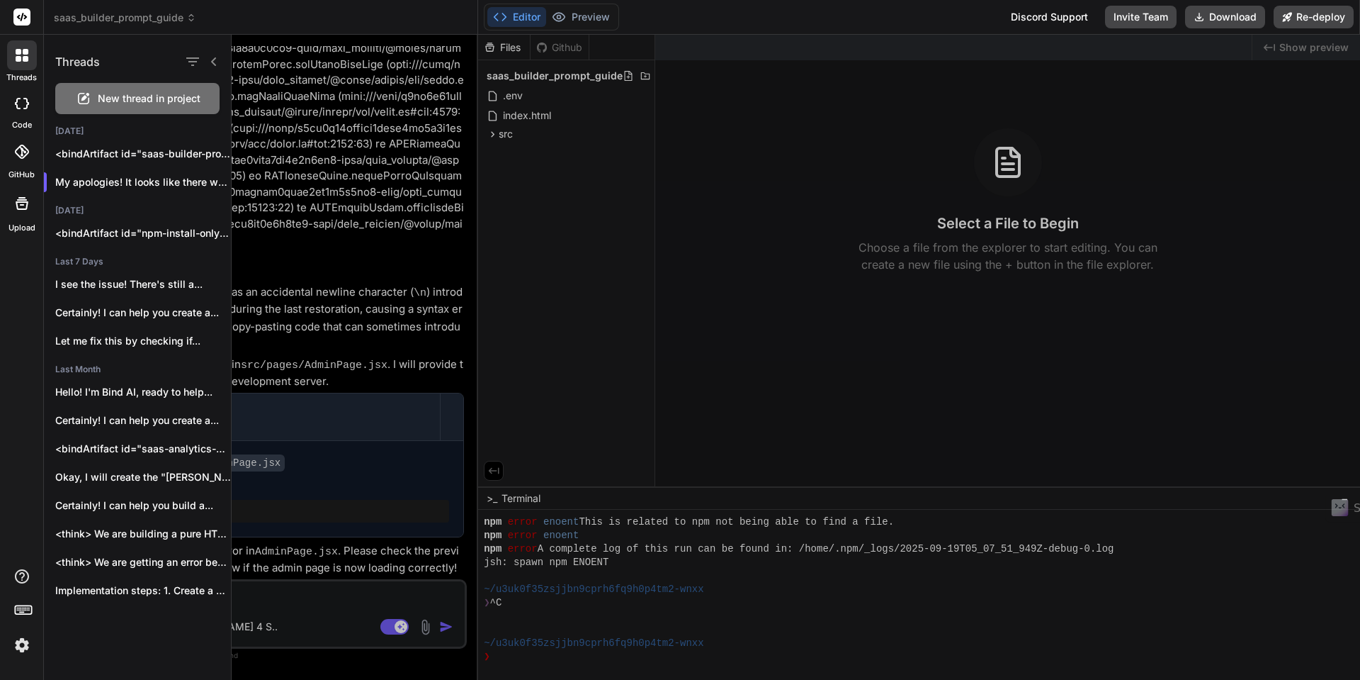
click at [22, 103] on icon at bounding box center [22, 103] width 14 height 11
type textarea "x"
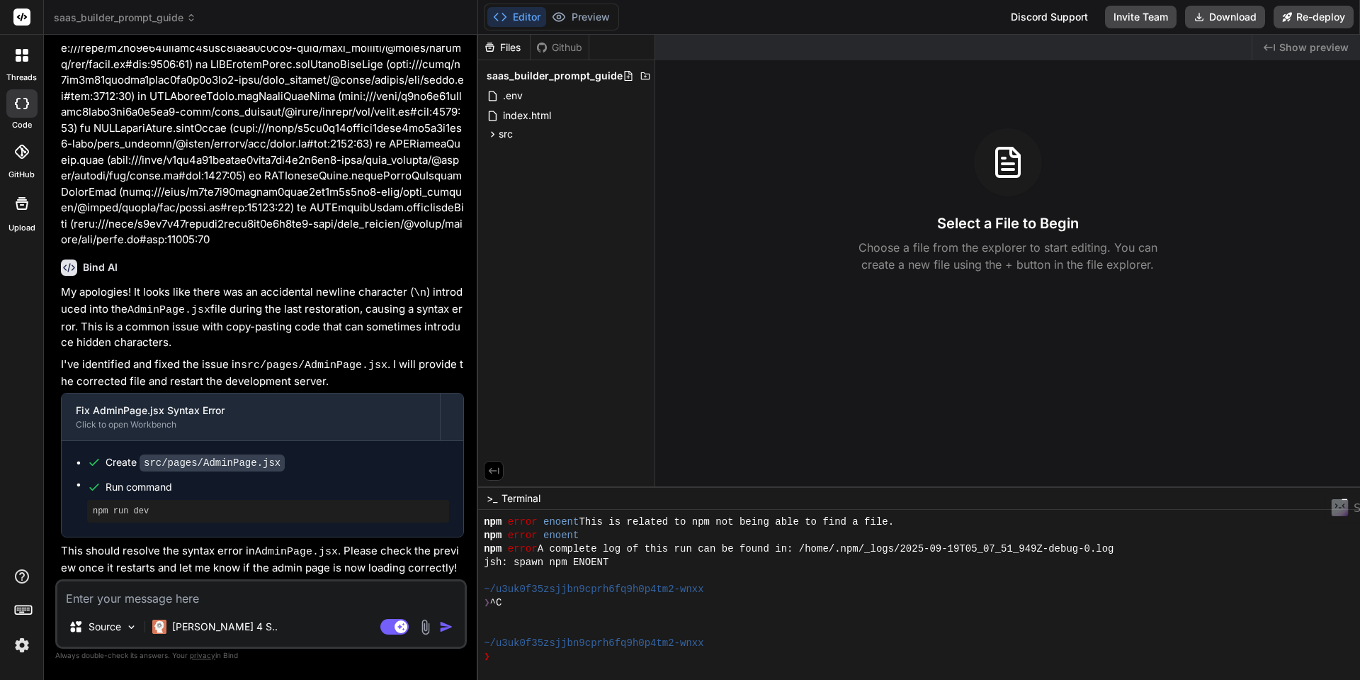
click at [193, 16] on icon at bounding box center [191, 15] width 4 height 2
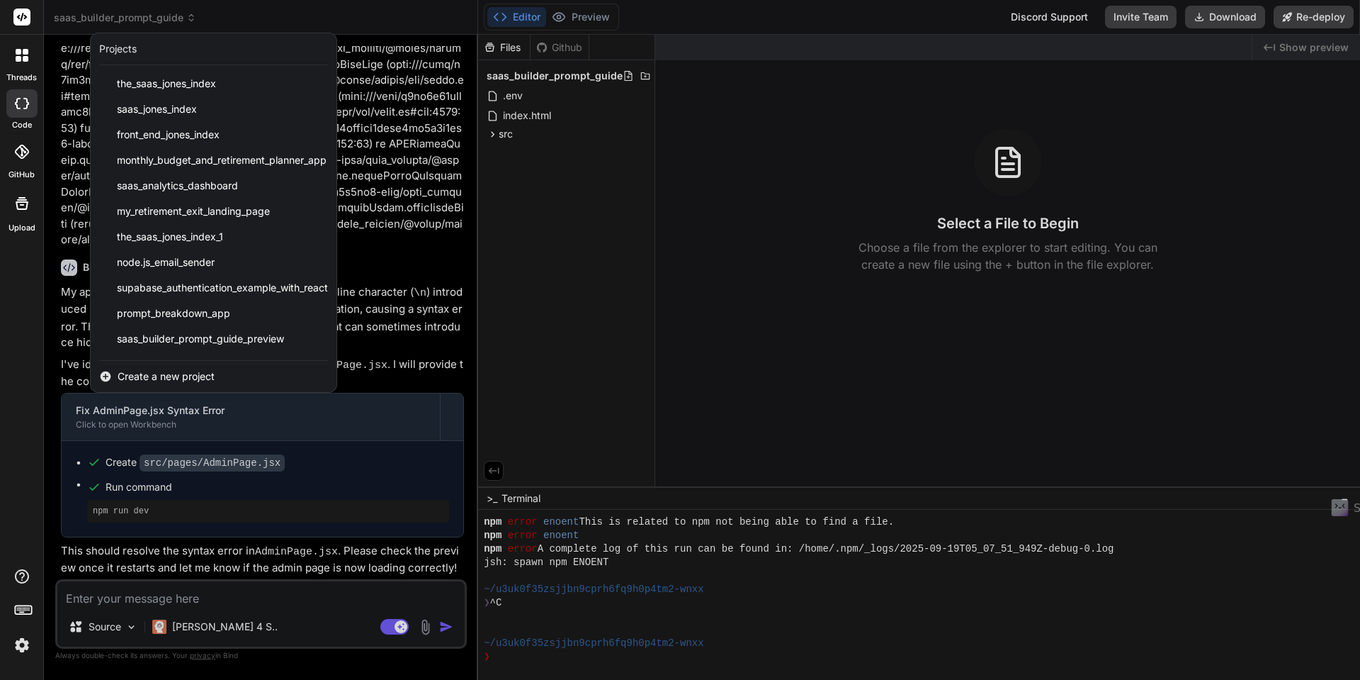
click at [154, 377] on span "Create a new project" at bounding box center [166, 376] width 97 height 14
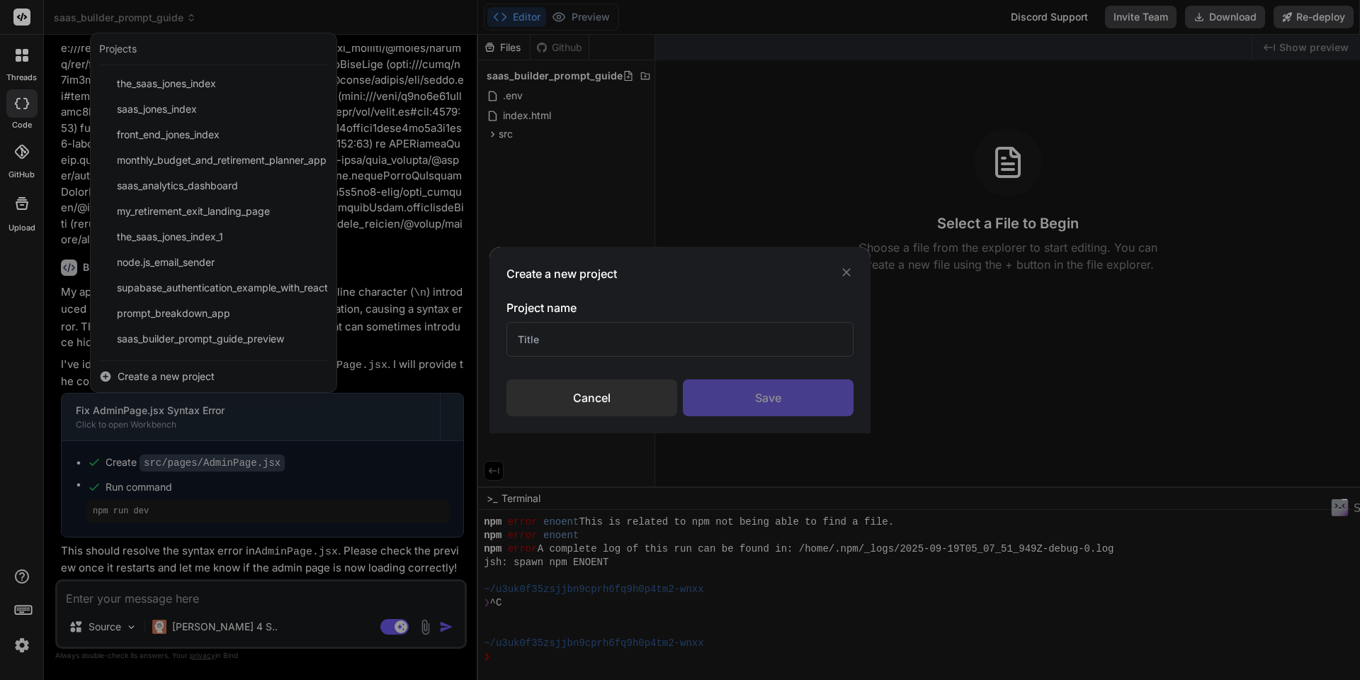
drag, startPoint x: 559, startPoint y: 338, endPoint x: 517, endPoint y: 339, distance: 42.5
click at [507, 339] on input "text" at bounding box center [680, 339] width 347 height 35
type input "Saas Use Case Prompts"
click at [774, 400] on div "Save" at bounding box center [768, 397] width 171 height 37
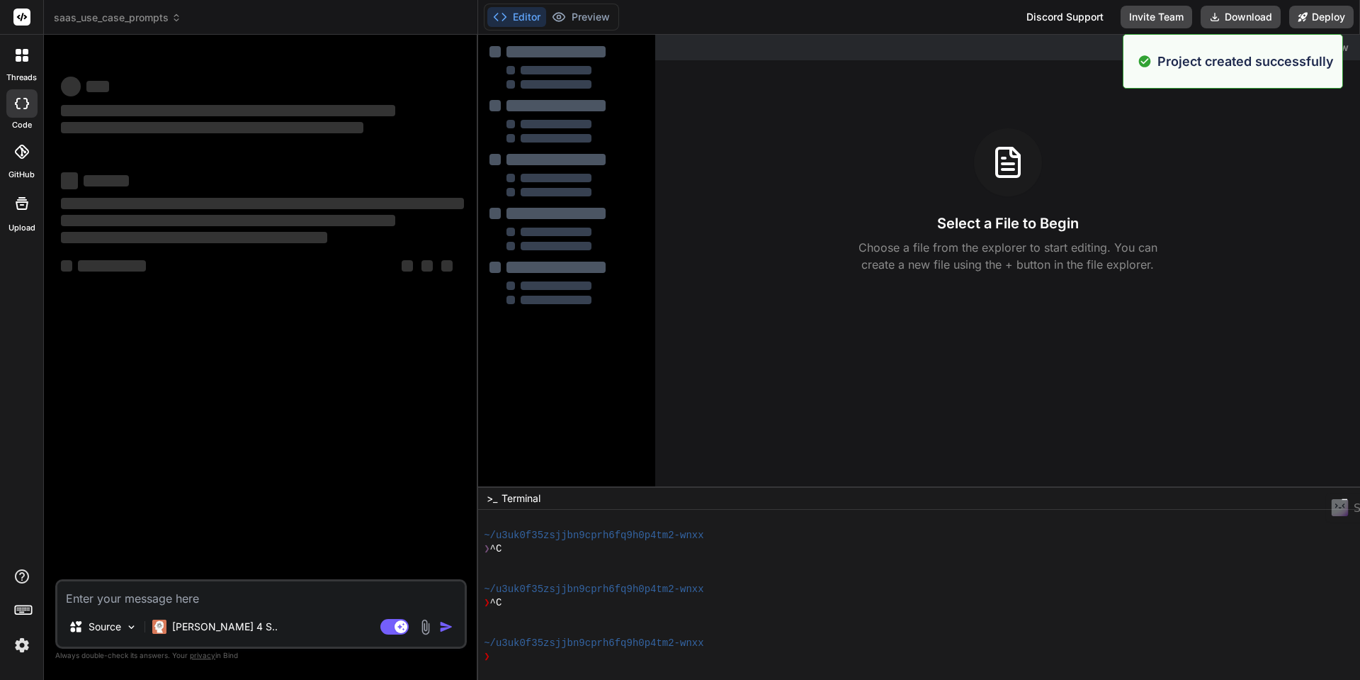
scroll to position [727, 0]
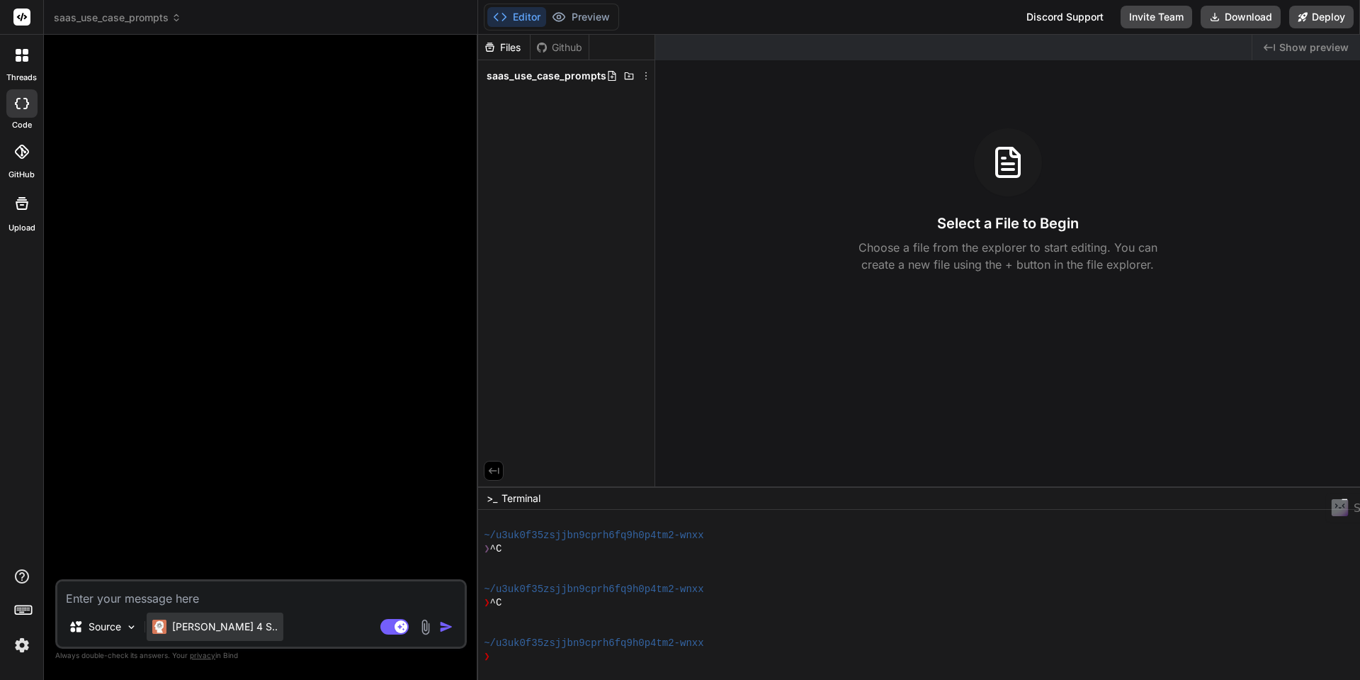
click at [187, 625] on p "[PERSON_NAME] 4 S.." at bounding box center [225, 626] width 106 height 14
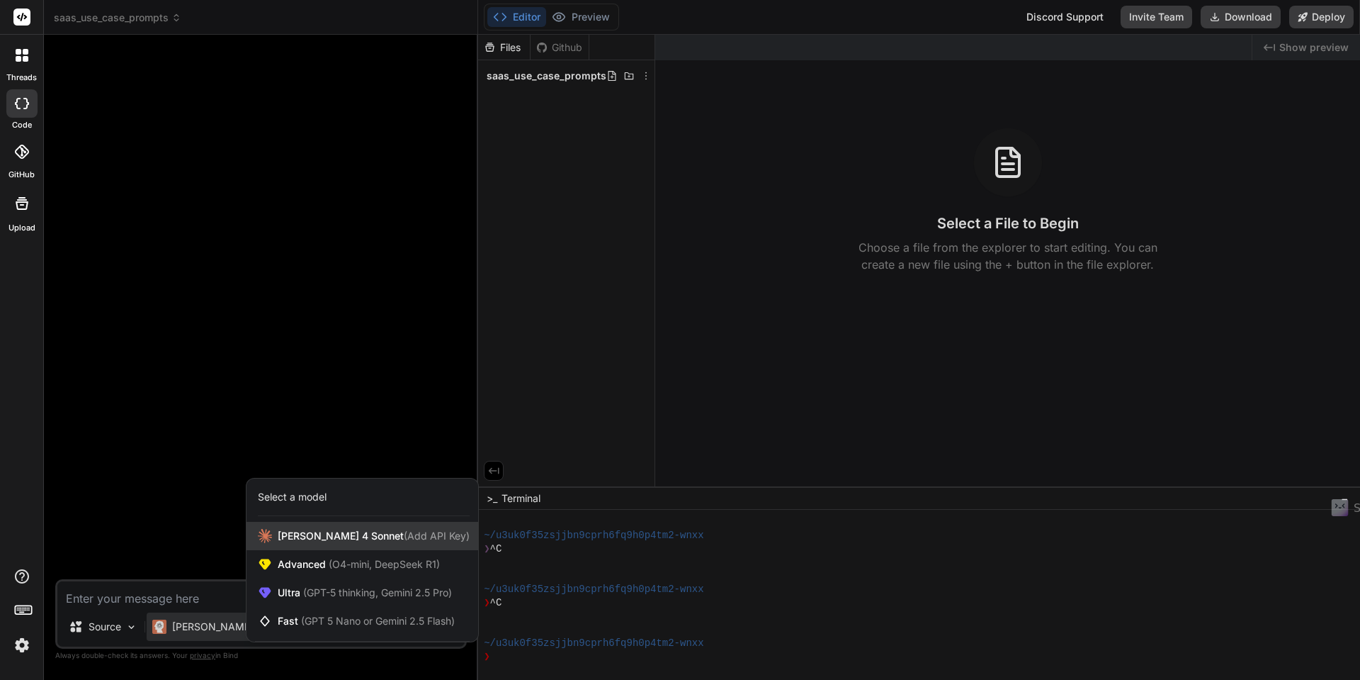
click at [305, 541] on span "[PERSON_NAME] 4 Sonnet (Add API Key)" at bounding box center [374, 536] width 192 height 14
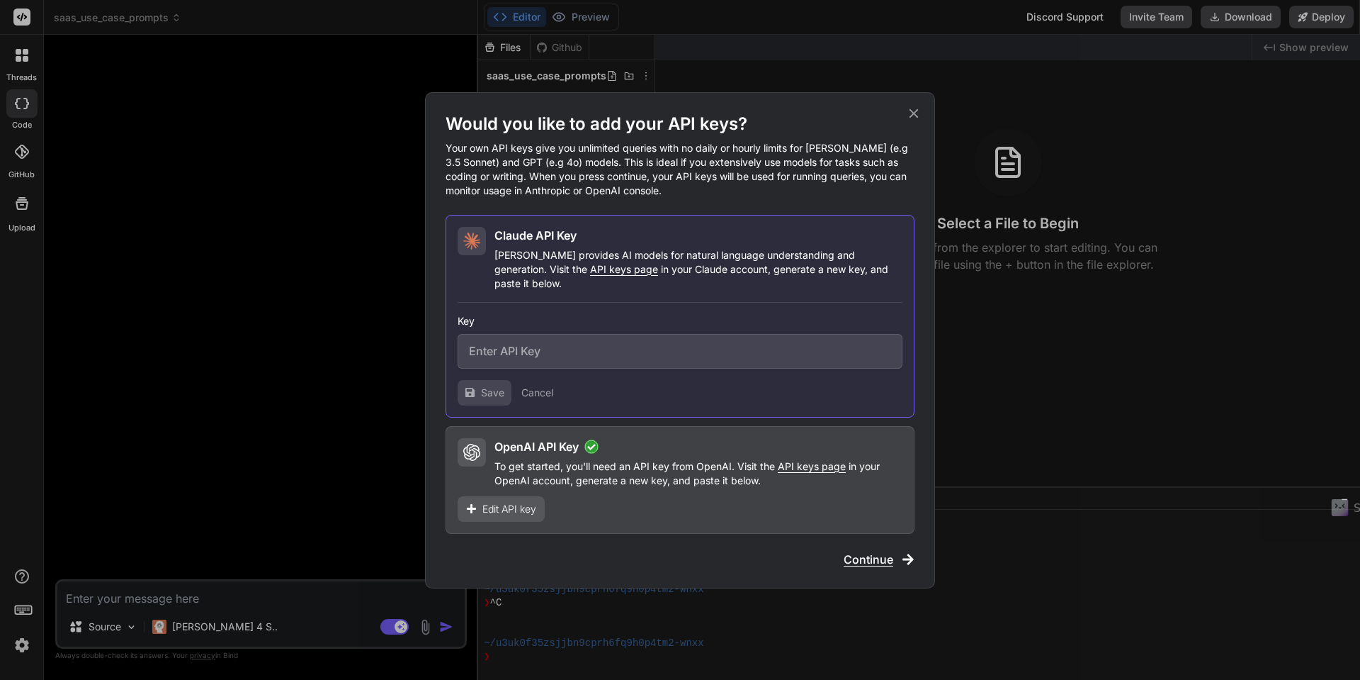
click at [521, 346] on input "text" at bounding box center [680, 351] width 445 height 35
click at [866, 552] on span "Continue" at bounding box center [869, 559] width 50 height 17
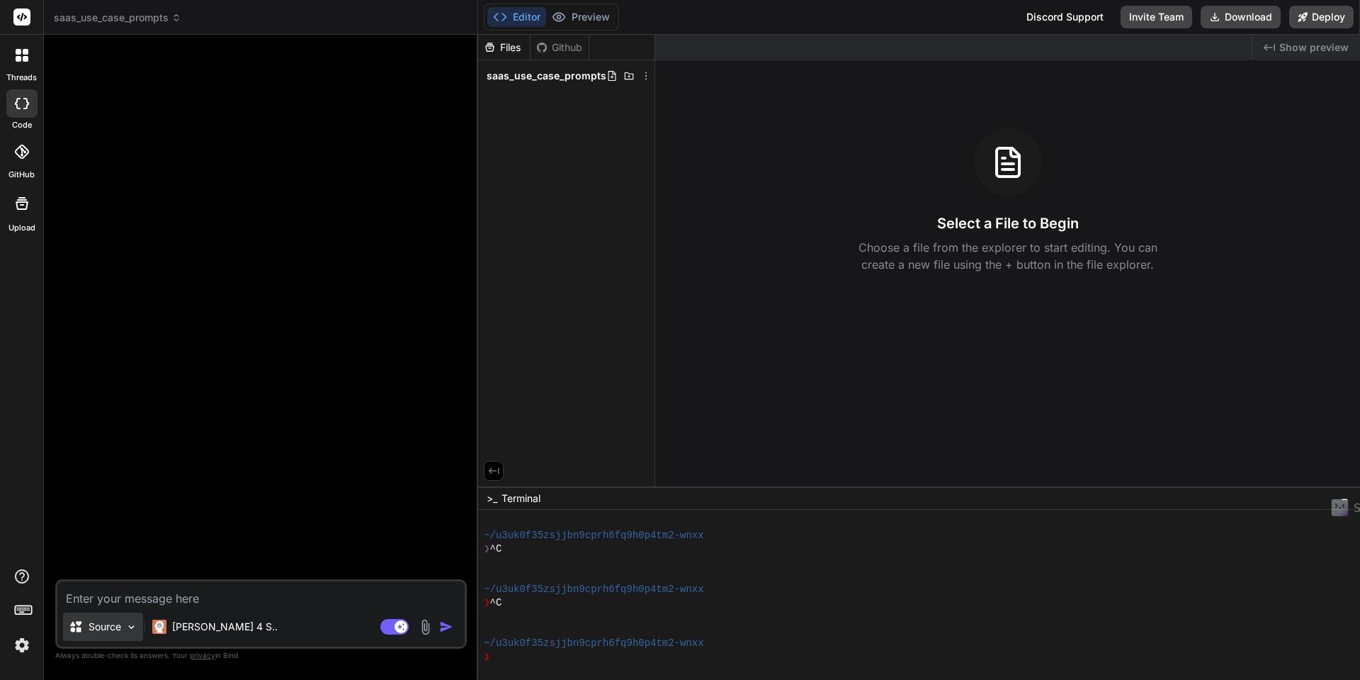
click at [135, 626] on img at bounding box center [131, 627] width 12 height 12
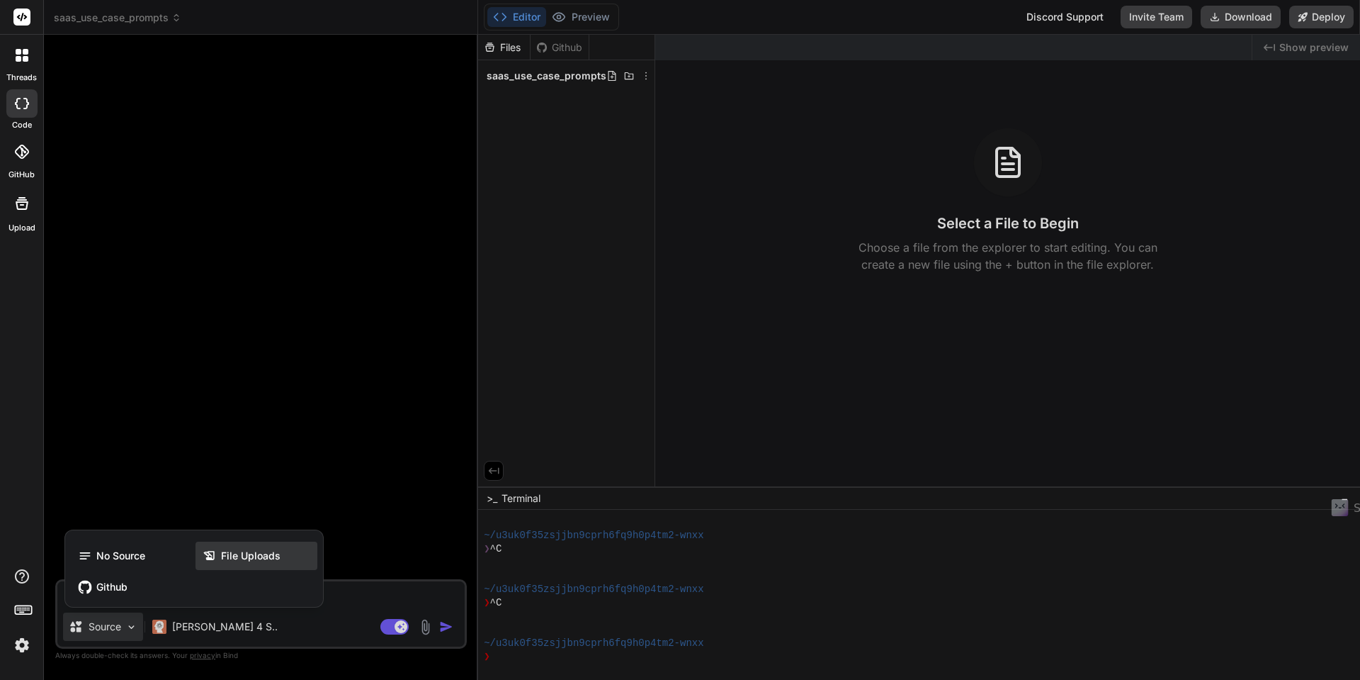
click at [284, 559] on div "File Uploads" at bounding box center [257, 555] width 122 height 28
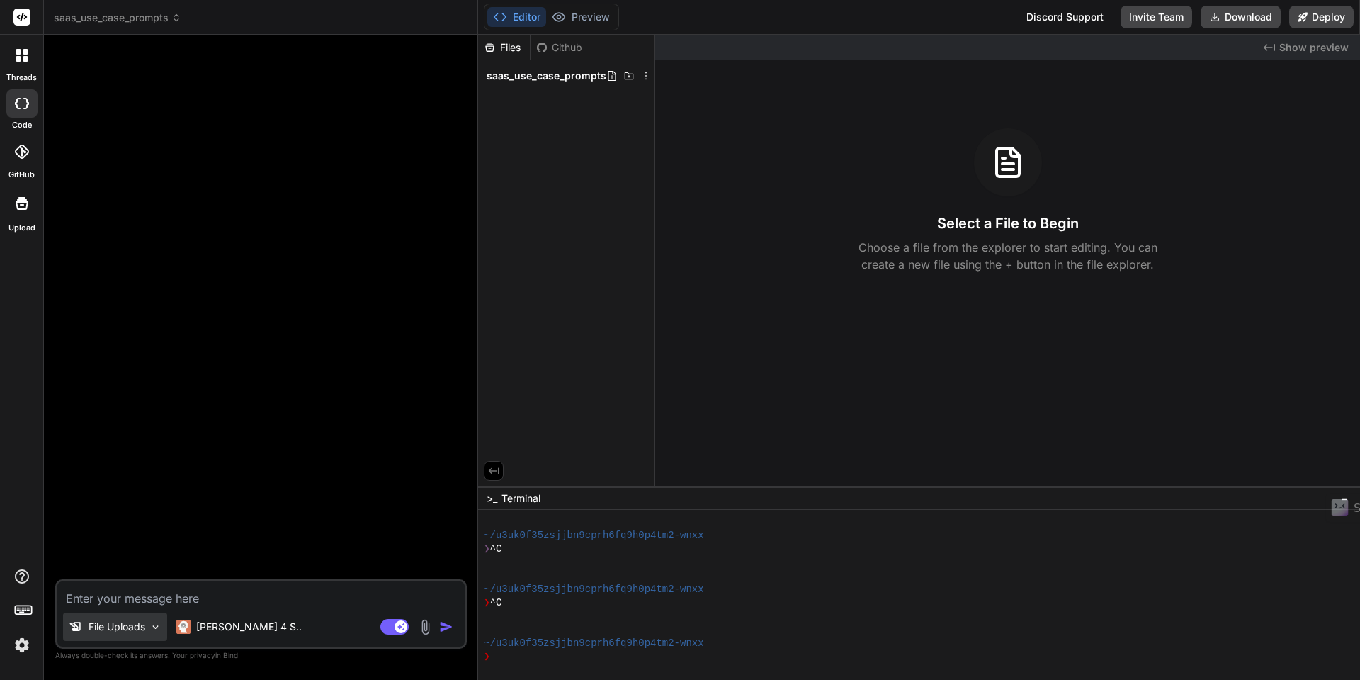
click at [145, 625] on p "File Uploads" at bounding box center [117, 626] width 57 height 14
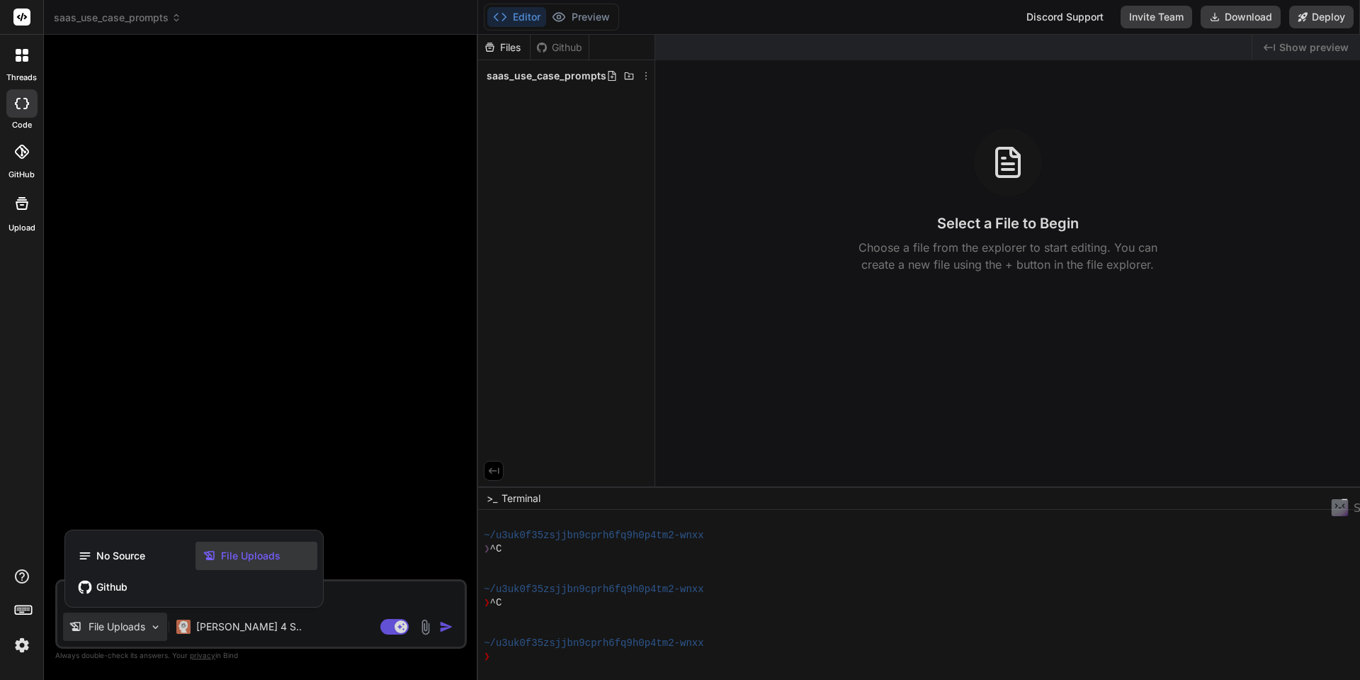
click at [297, 624] on div at bounding box center [680, 340] width 1360 height 680
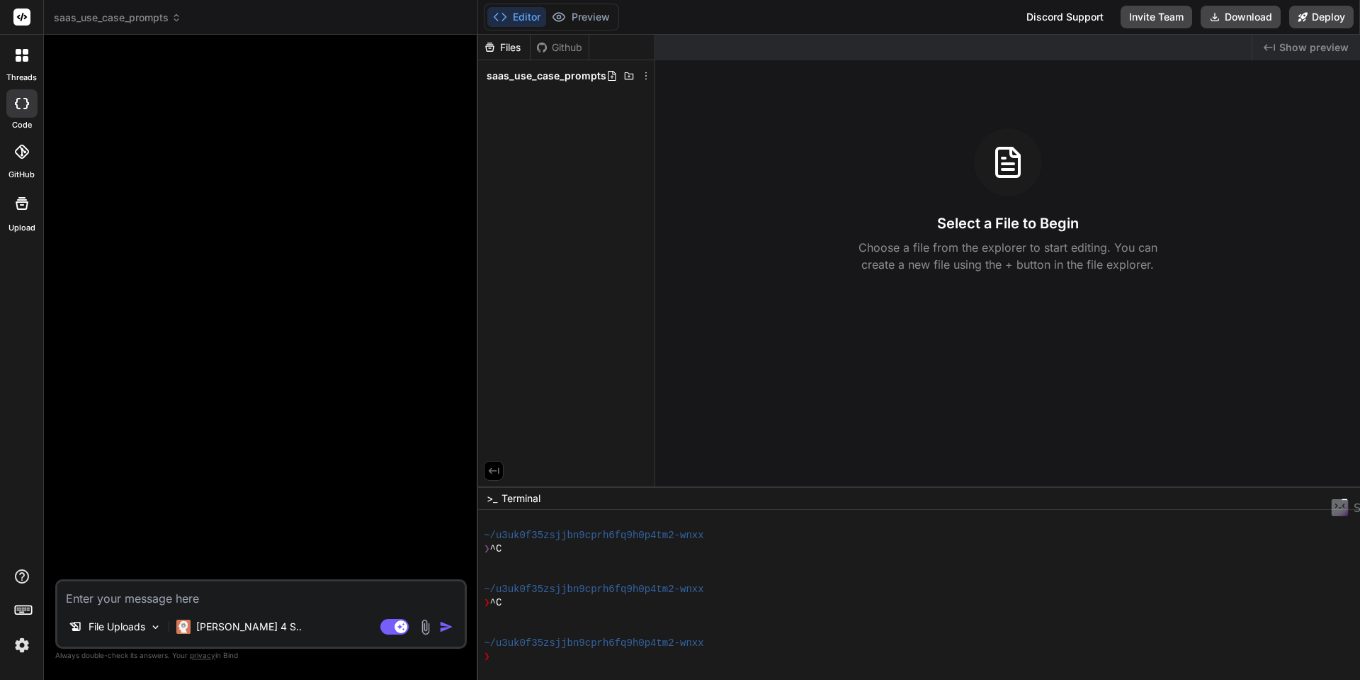
click at [427, 629] on img at bounding box center [425, 627] width 16 height 16
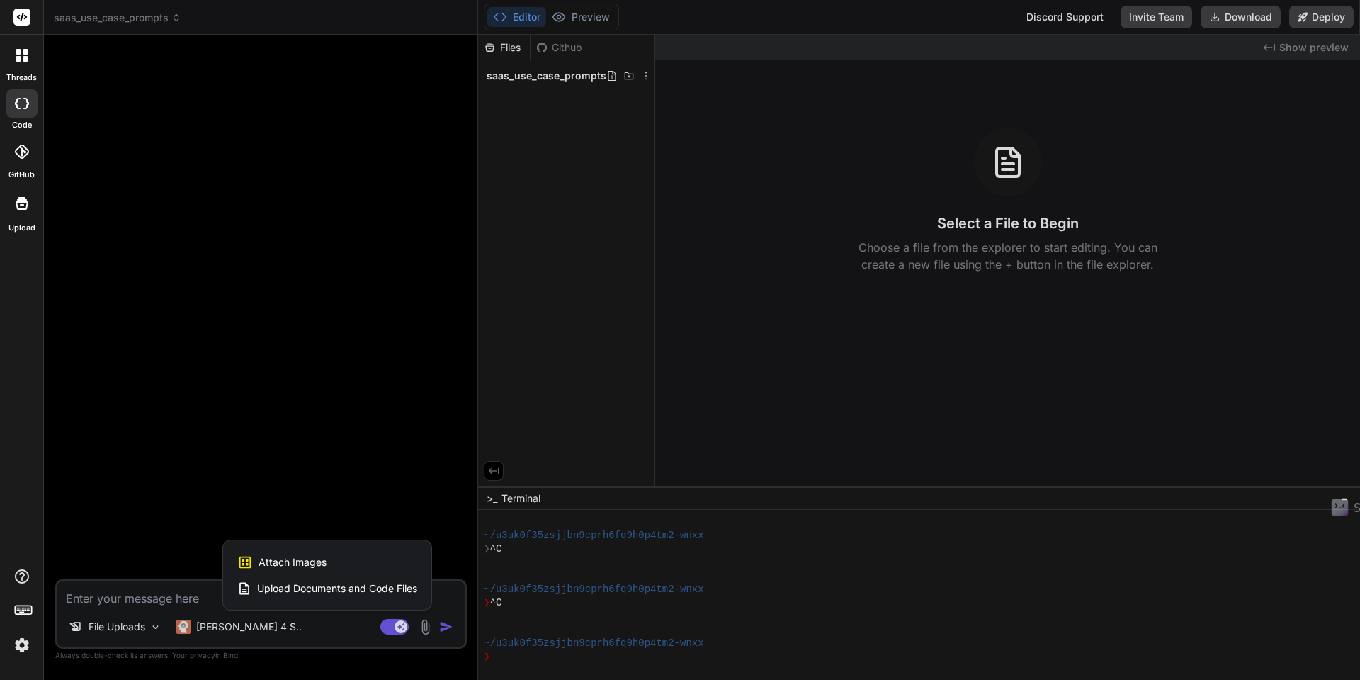
click at [286, 559] on span "Attach Images" at bounding box center [293, 562] width 68 height 14
type textarea "x"
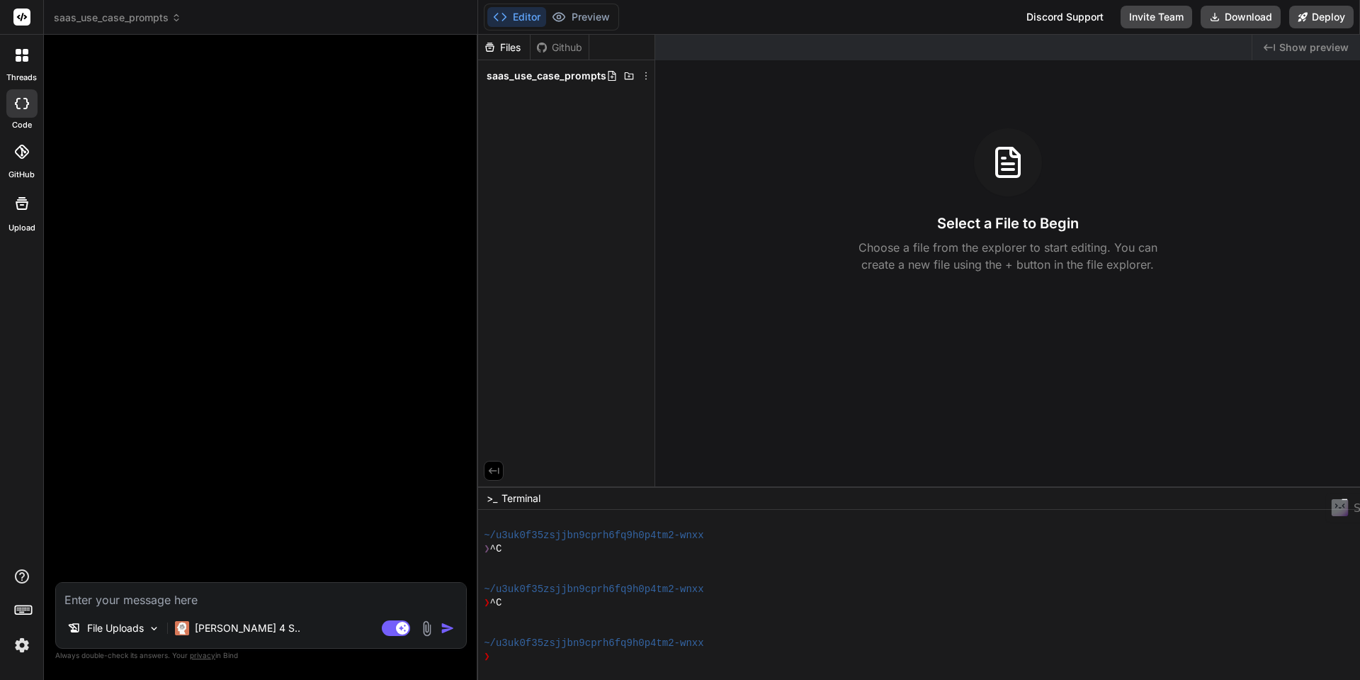
type input "C:\fakepath\code mock up.jpg"
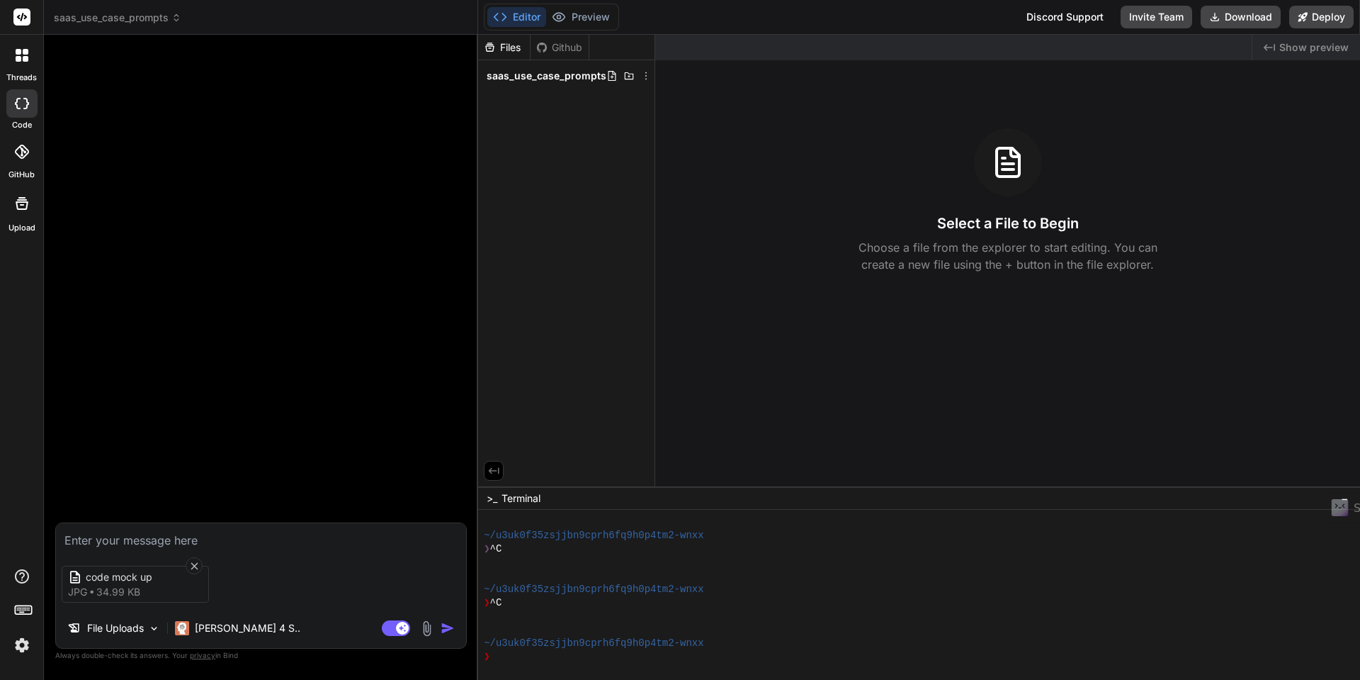
type textarea "x"
click at [192, 541] on textarea at bounding box center [261, 536] width 410 height 26
paste textarea "I would like to create a saas app that allows me to store a series of gpt promp…"
type textarea "I would like to create a saas app that allows me to store a series of gpt promp…"
type textarea "x"
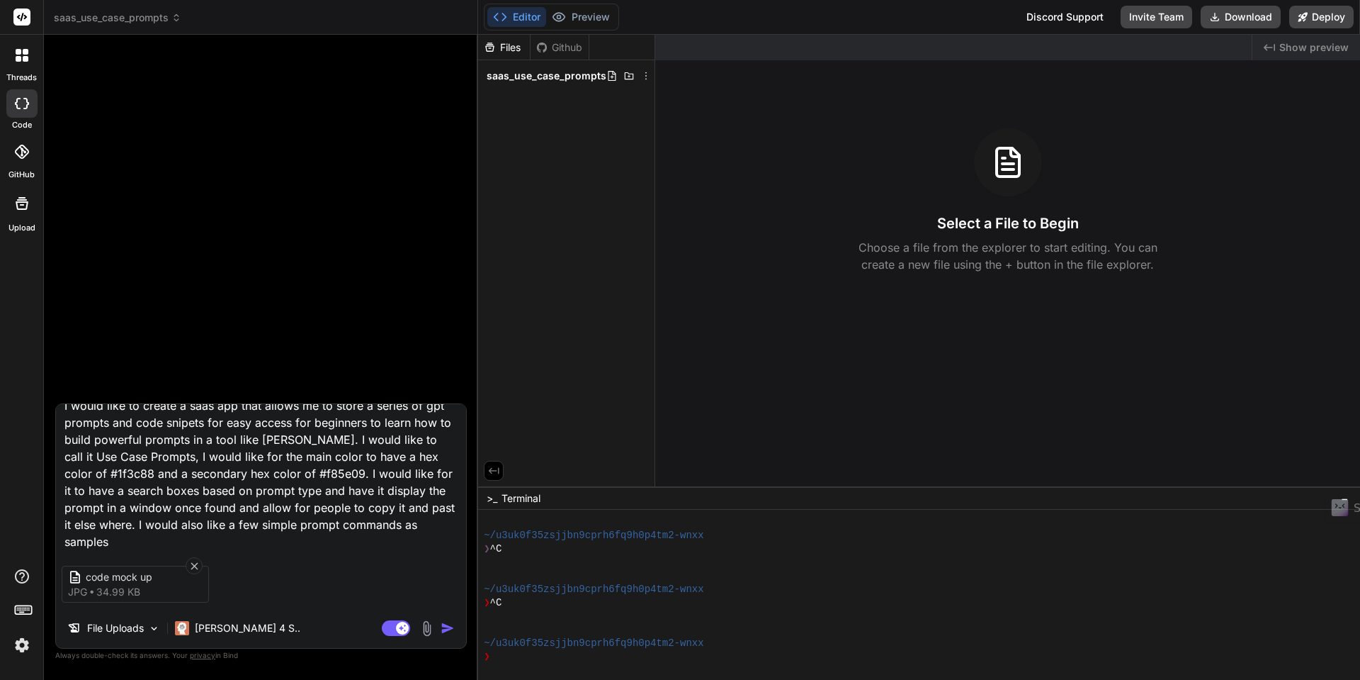
scroll to position [0, 0]
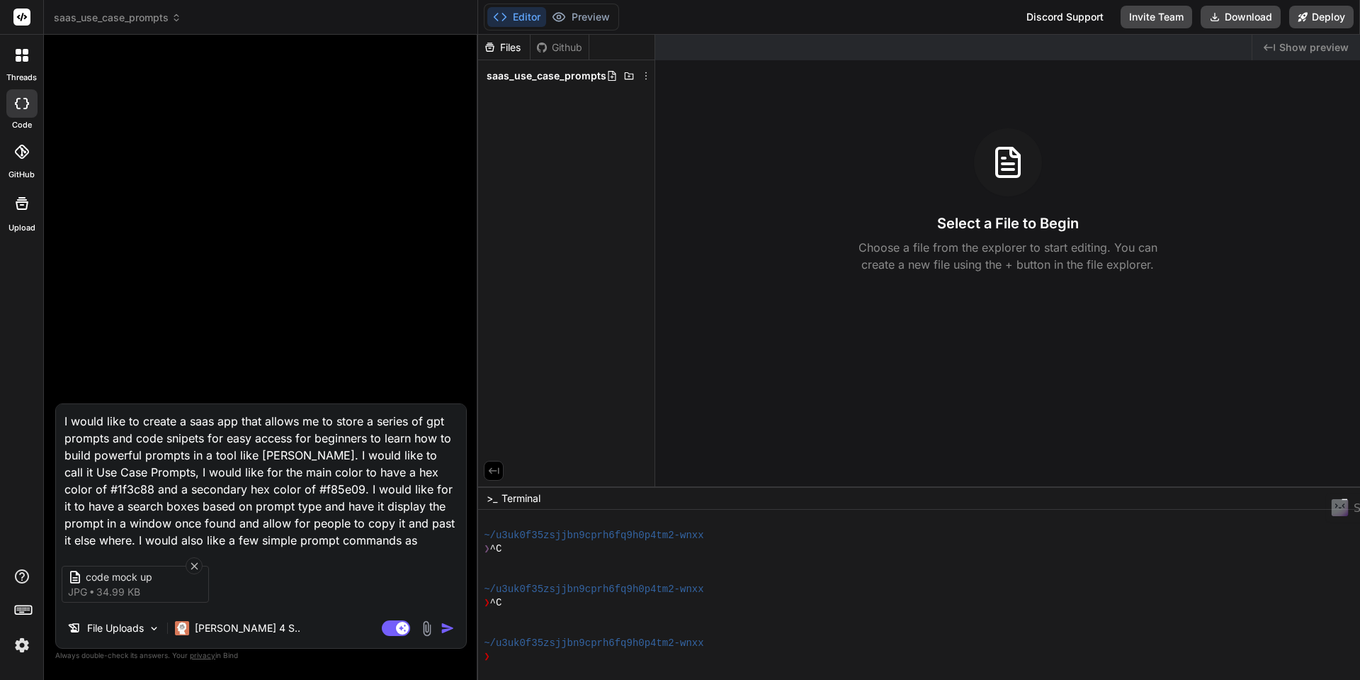
click at [422, 419] on textarea "I would like to create a saas app that allows me to store a series of gpt promp…" at bounding box center [261, 476] width 410 height 145
type textarea "I would like to create a saas app that allows me to store a series of pt prompt…"
type textarea "x"
type textarea "I would like to create a saas app that allows me to store a series of t prompts…"
type textarea "x"
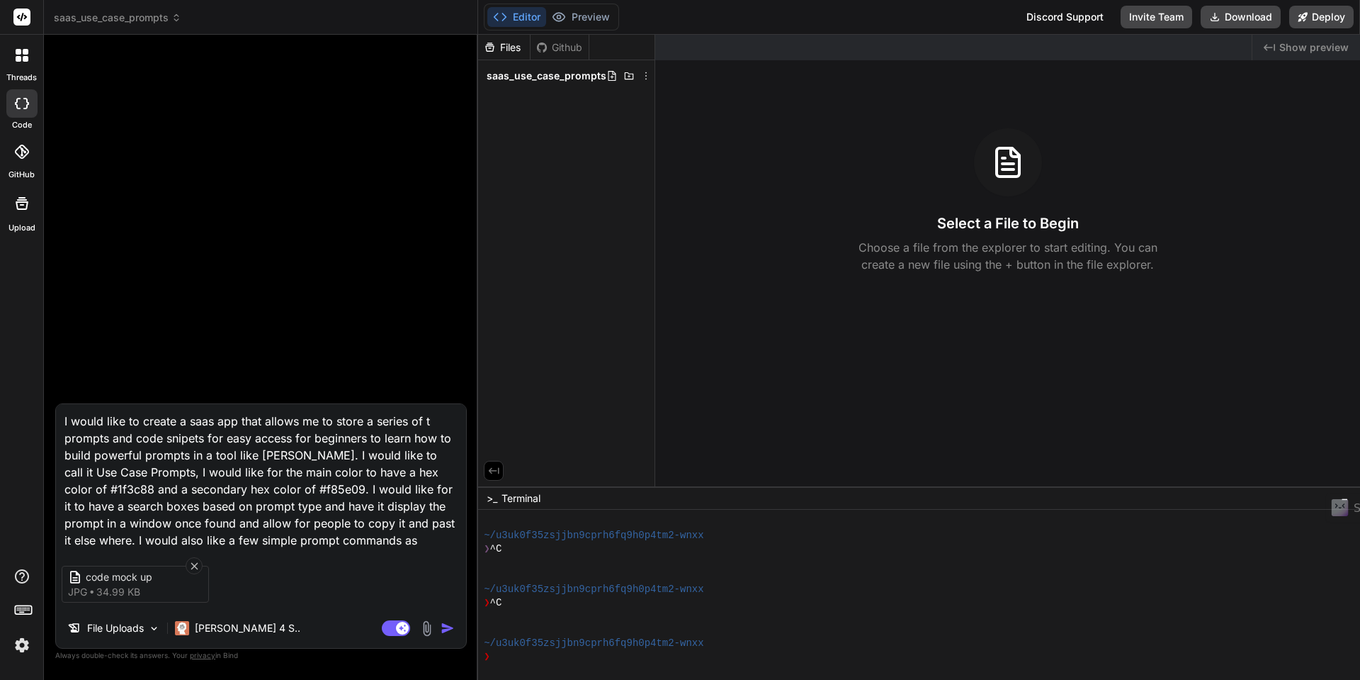
type textarea "I would like to create a saas app that allows me to store a series of prompts a…"
type textarea "x"
type textarea "I would like to create a saas app that allows me to store a series of prompts a…"
type textarea "x"
type textarea "I would like to create a saas app that allows me to store a series of rompts an…"
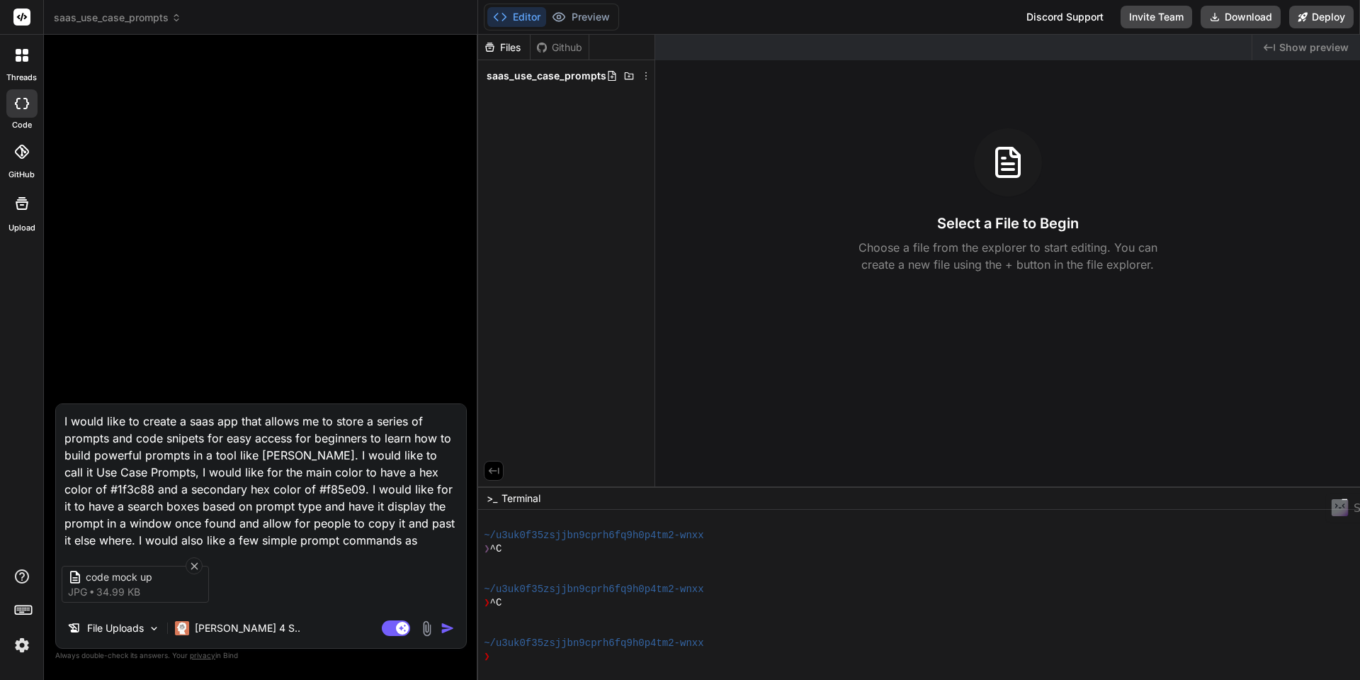
type textarea "x"
type textarea "I would like to create a saas app that allows me to store a series of ompts and…"
type textarea "x"
type textarea "I would like to create a saas app that allows me to store a series of mpts and …"
type textarea "x"
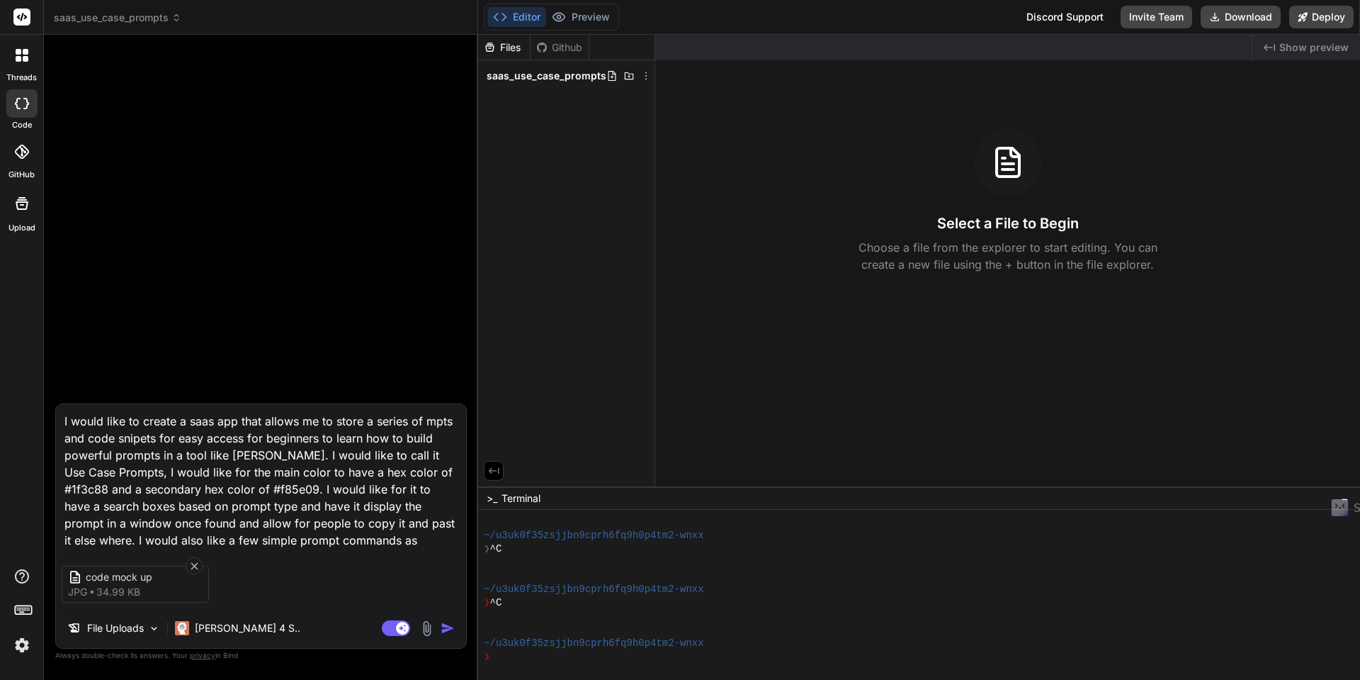
type textarea "I would like to create a saas app that allows me to store a series of pts and c…"
type textarea "x"
type textarea "I would like to create a saas app that allows me to store a series of ts and co…"
type textarea "x"
type textarea "I would like to create a saas app that allows me to store a series of s and cod…"
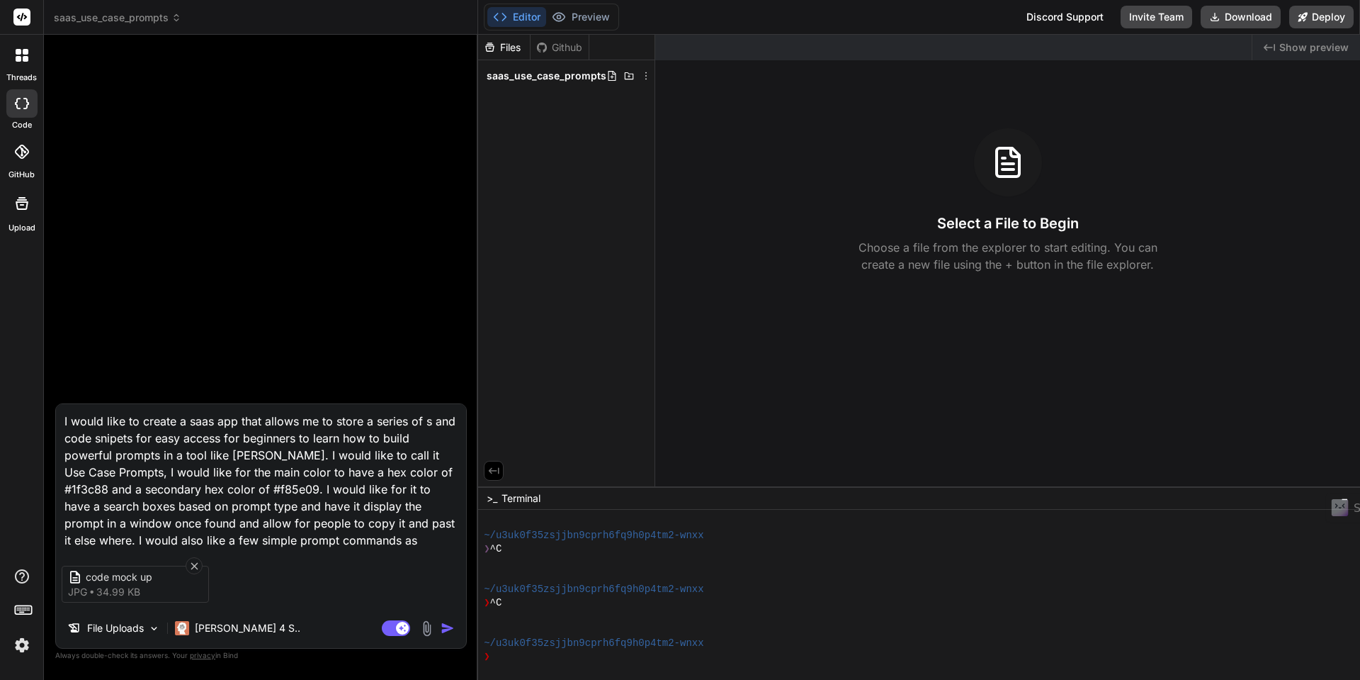
type textarea "x"
type textarea "I would like to create a saas app that allows me to store a series of and code …"
type textarea "x"
type textarea "I would like to create a saas app that allows me to store a series of and code …"
type textarea "x"
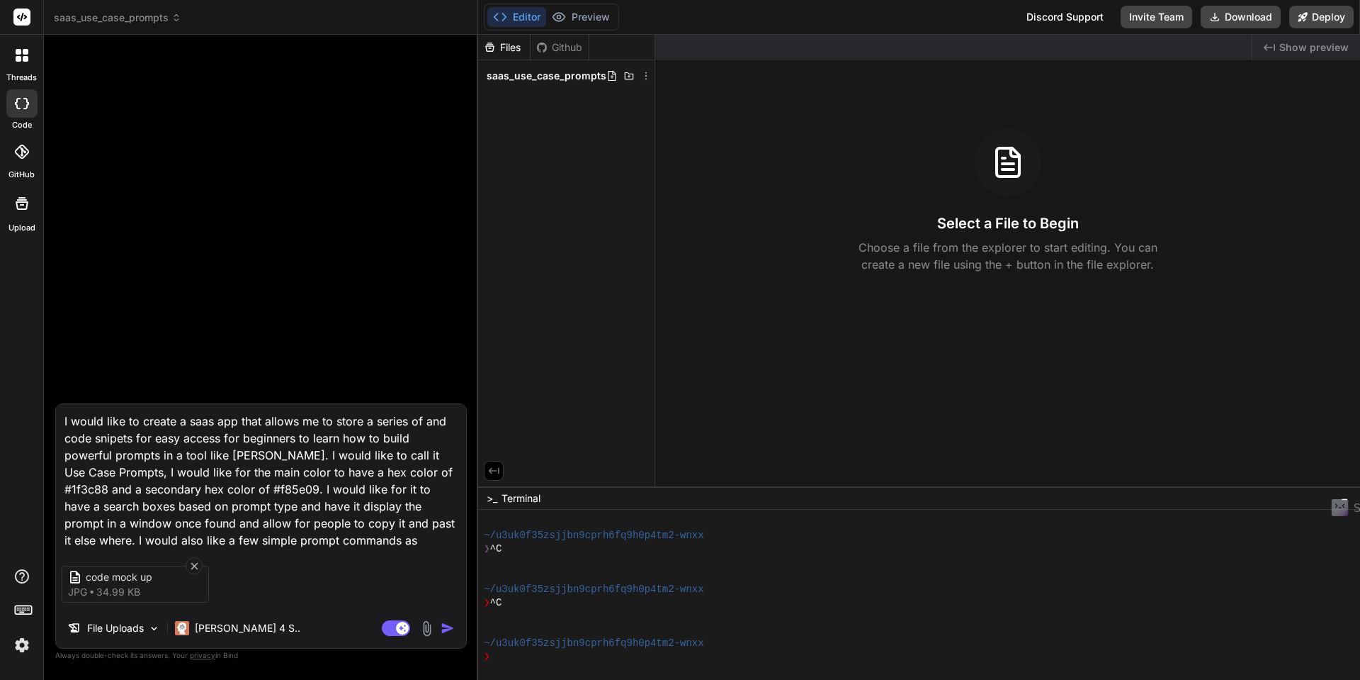
type textarea "I would like to create a saas app that allows me to store a series of nd code s…"
type textarea "x"
type textarea "I would like to create a saas app that allows me to store a series of d code sn…"
type textarea "x"
type textarea "I would like to create a saas app that allows me to store a series of code snip…"
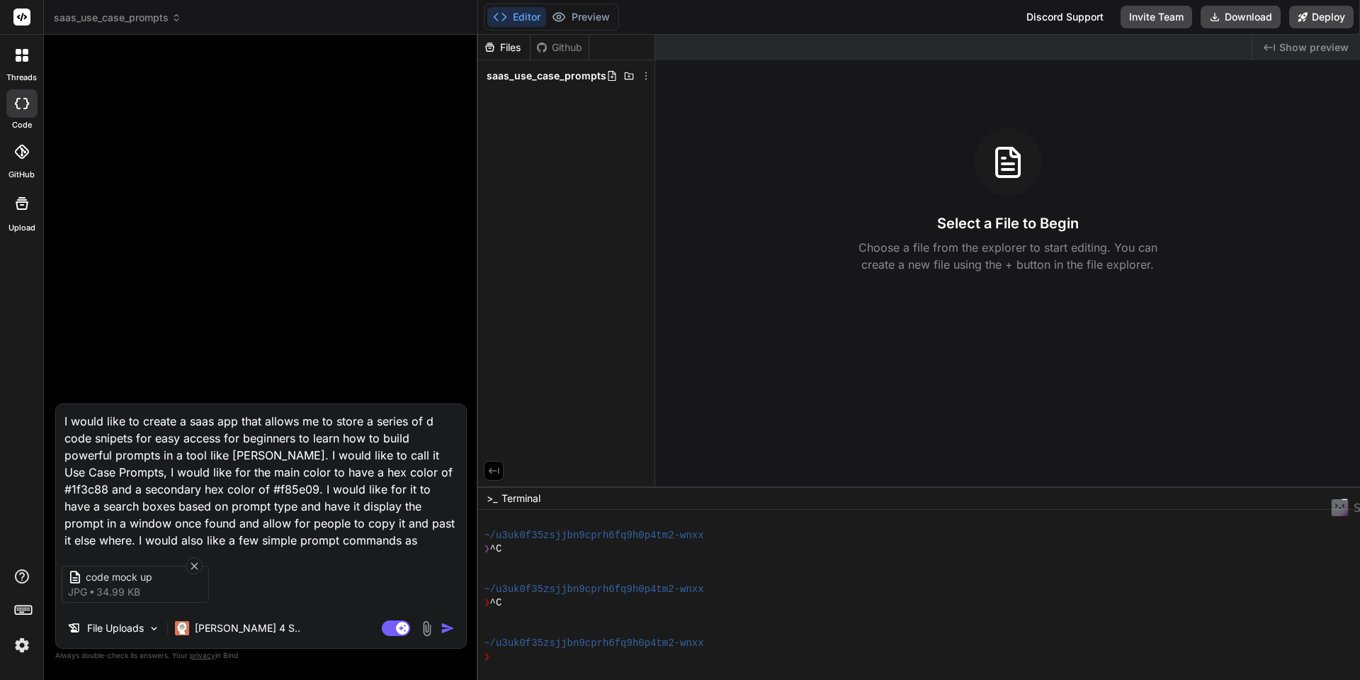
type textarea "x"
type textarea "I would like to create a saas app that allows me to store a series of code snip…"
type textarea "x"
click at [65, 453] on textarea "I would like to create a saas app that allows me to store a series of code snip…" at bounding box center [261, 476] width 410 height 145
type textarea "I would like to create a saas app that allows me to store a series of code snip…"
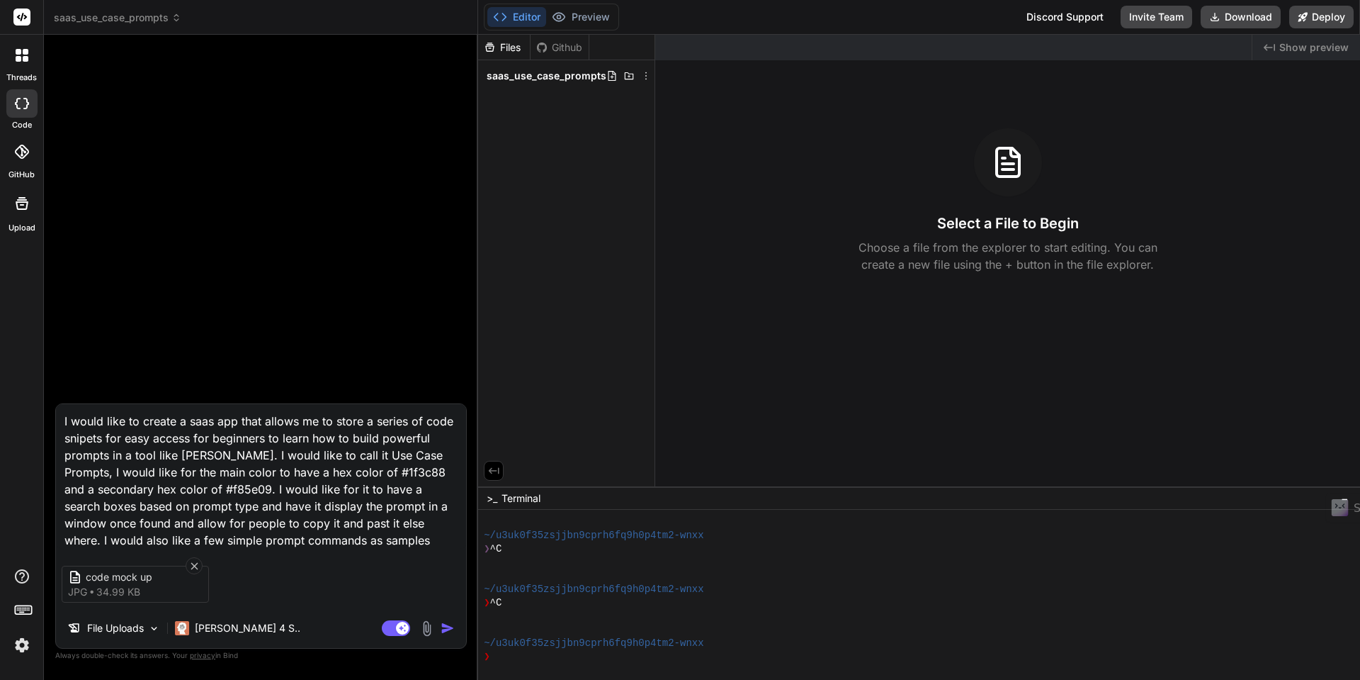
type textarea "x"
type textarea "I would like to create a saas app that allows me to store a series of code snip…"
type textarea "x"
type textarea "I would like to create a saas app that allows me to store a series of code snip…"
type textarea "x"
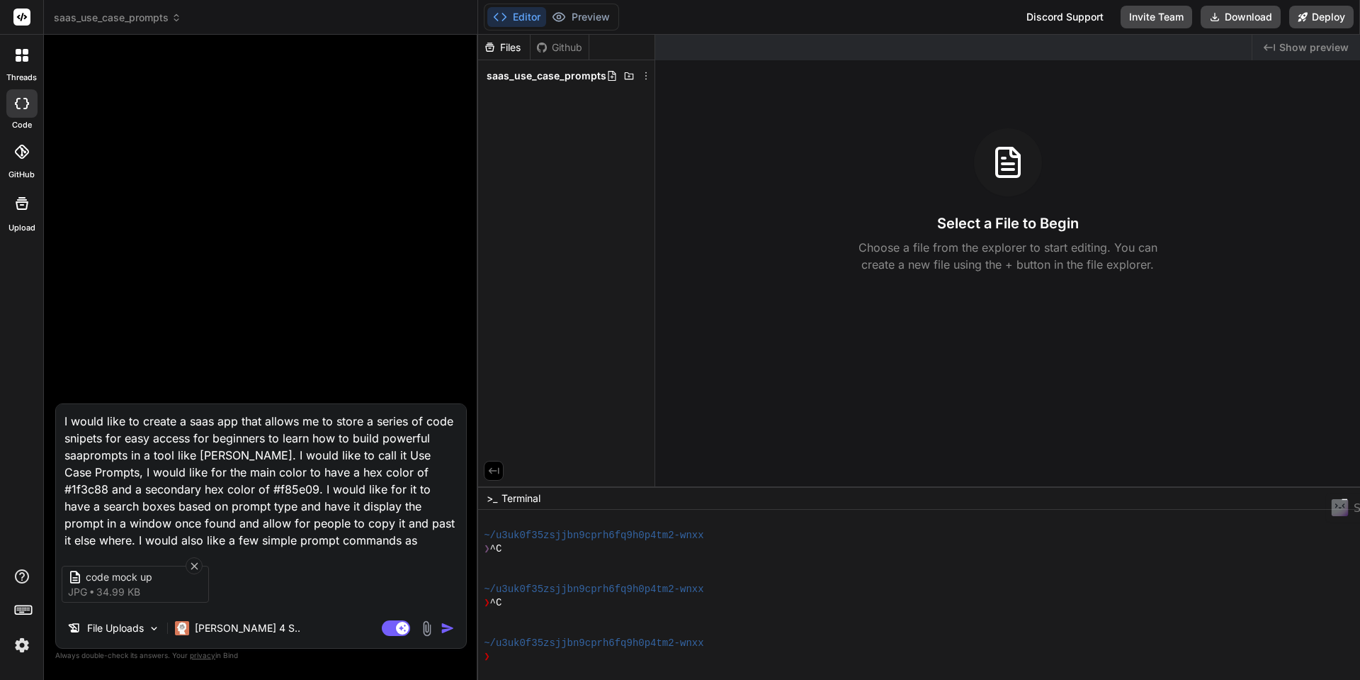
type textarea "I would like to create a saas app that allows me to store a series of code snip…"
type textarea "x"
type textarea "I would like to create a saas app that allows me to store a series of code snip…"
type textarea "x"
type textarea "I would like to create a saas app that allows me to store a series of code snip…"
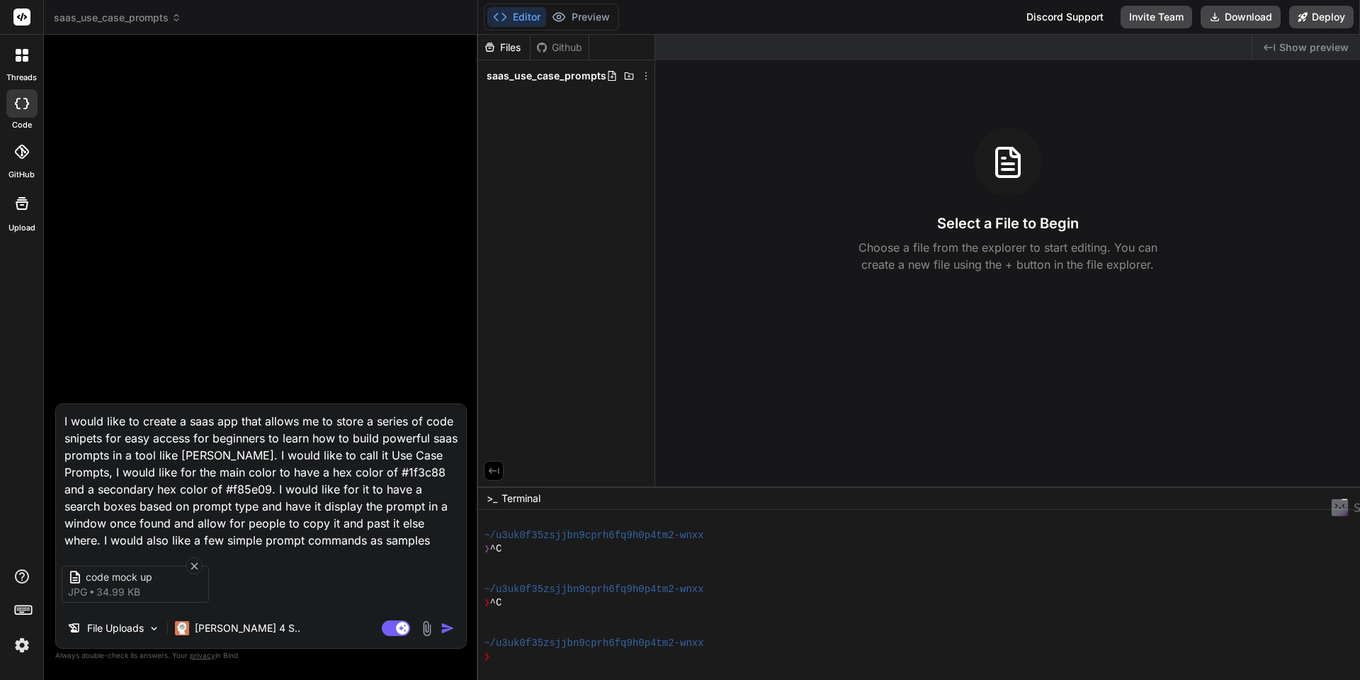
type textarea "x"
type textarea "I would like to create a saas app that allows me to store a series of code snip…"
type textarea "x"
type textarea "I would like to create a saas app that allows me to store a series of code snip…"
type textarea "x"
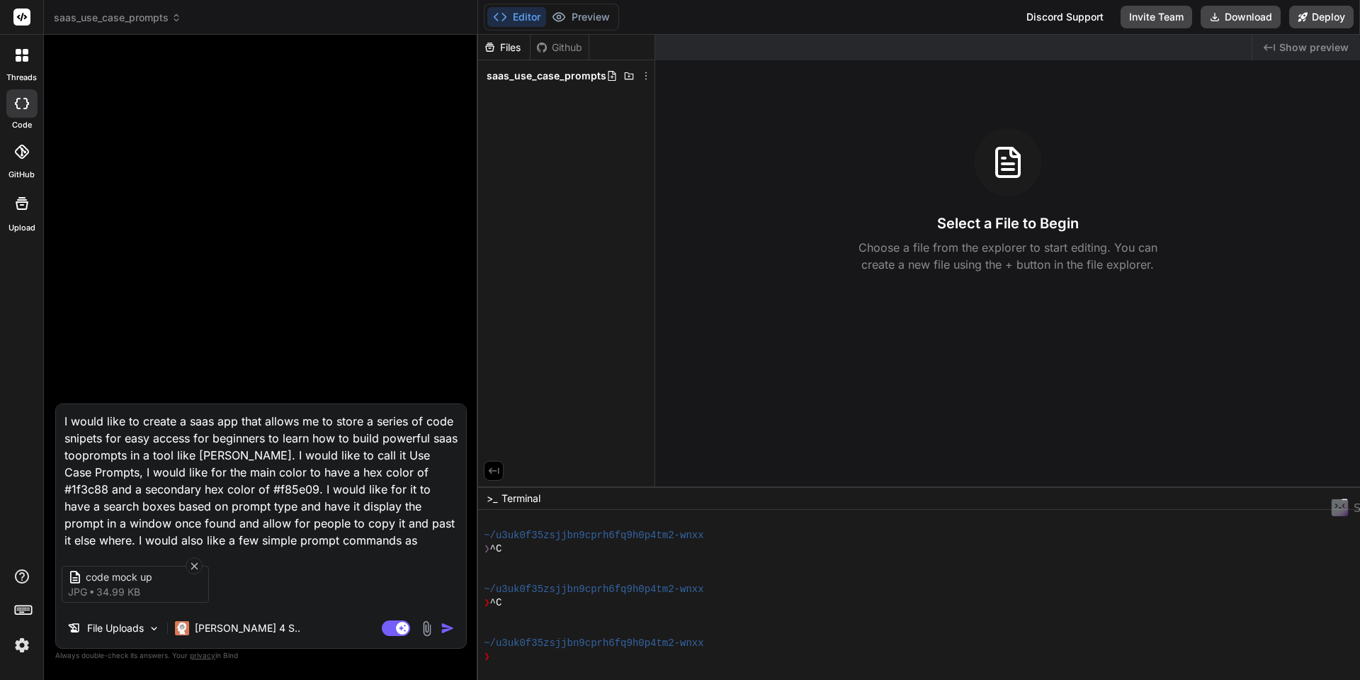
type textarea "I would like to create a saas app that allows me to store a series of code snip…"
type textarea "x"
type textarea "I would like to create a saas app that allows me to store a series of code snip…"
type textarea "x"
type textarea "I would like to create a saas app that allows me to store a series of code snip…"
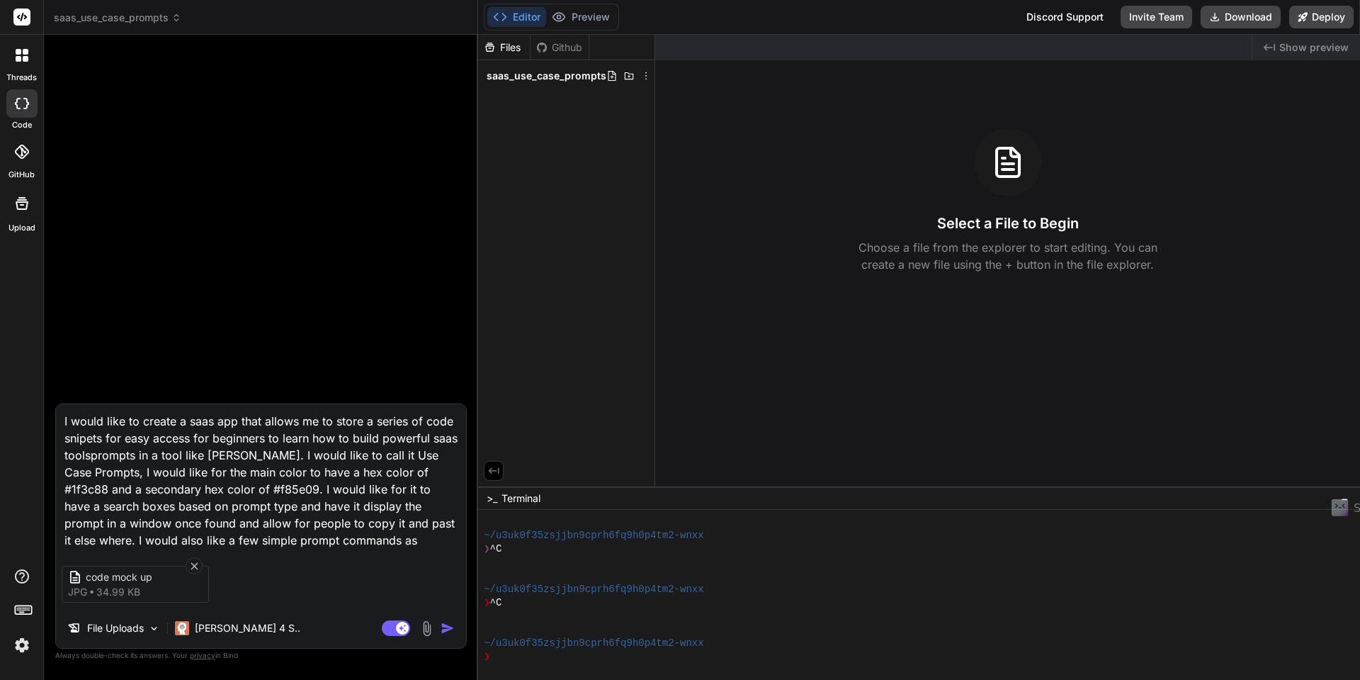
type textarea "x"
type textarea "I would like to create a saas app that allows me to store a series of code snip…"
type textarea "x"
type textarea "I would like to create a saas app that allows me to store a series of code snip…"
type textarea "x"
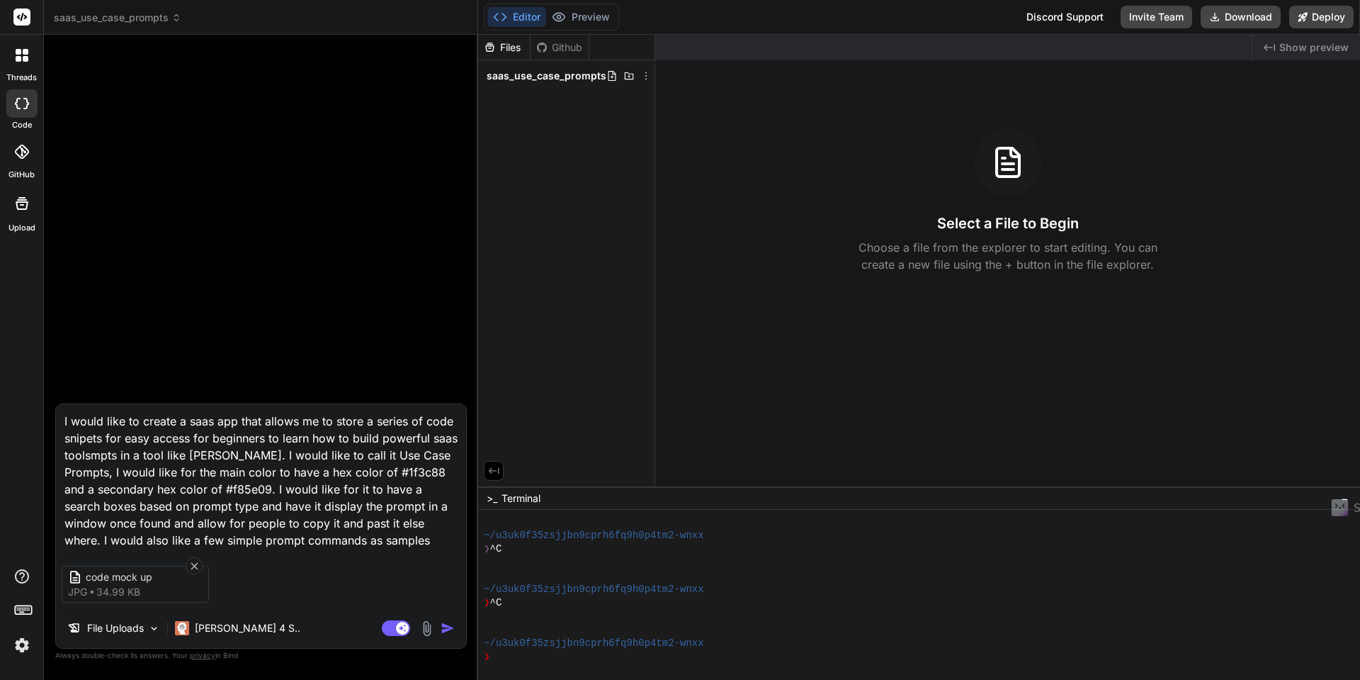
type textarea "I would like to create a saas app that allows me to store a series of code snip…"
type textarea "x"
type textarea "I would like to create a saas app that allows me to store a series of code snip…"
type textarea "x"
type textarea "I would like to create a saas app that allows me to store a series of code snip…"
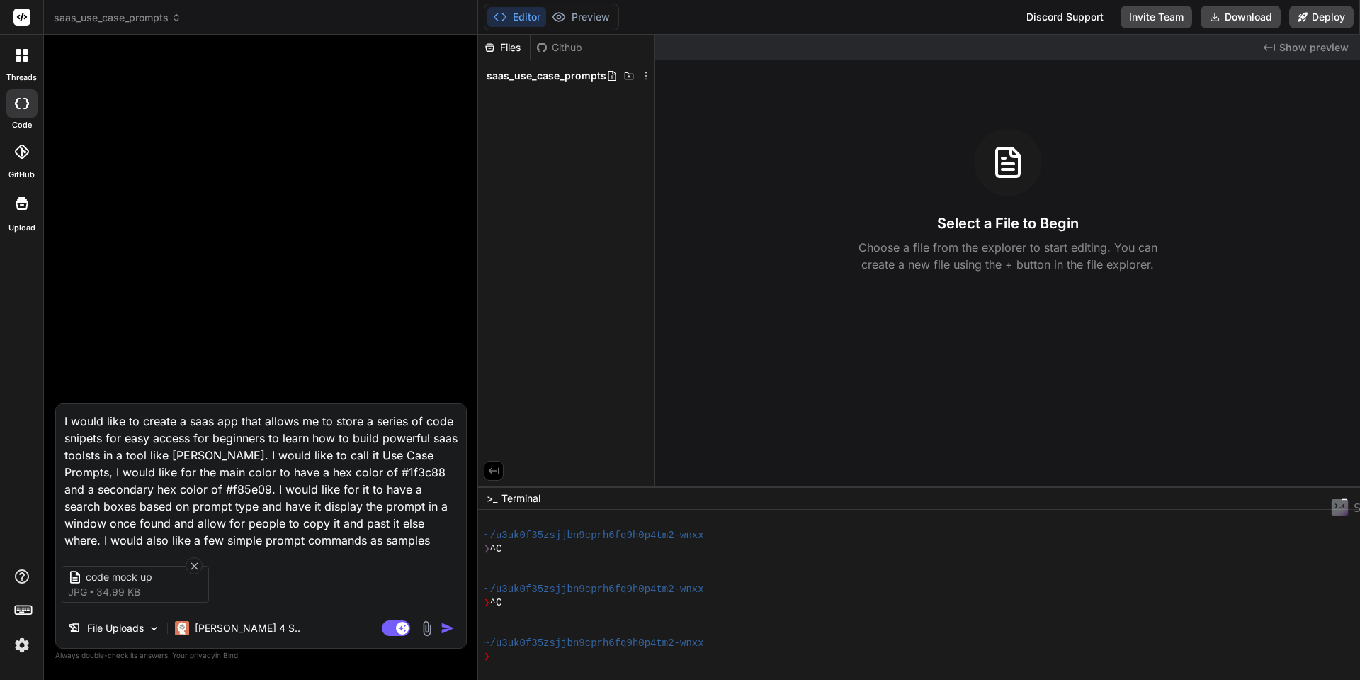
type textarea "x"
type textarea "I would like to create a saas app that allows me to store a series of code snip…"
type textarea "x"
type textarea "I would like to create a saas app that allows me to store a series of code snip…"
type textarea "x"
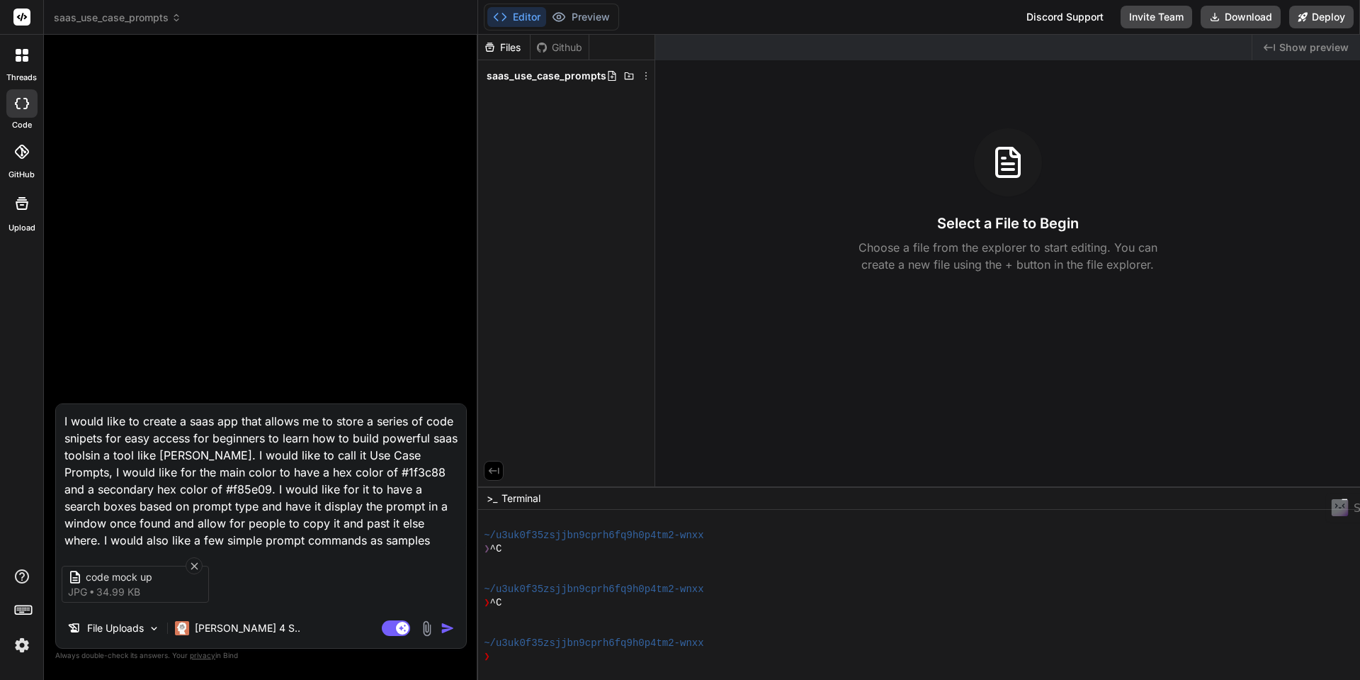
type textarea "I would like to create a saas app that allows me to store a series of code snip…"
type textarea "x"
type textarea "I would like to create a saas app that allows me to store a series of code snip…"
type textarea "x"
type textarea "I would like to create a saas app that allows me to store a series of code snip…"
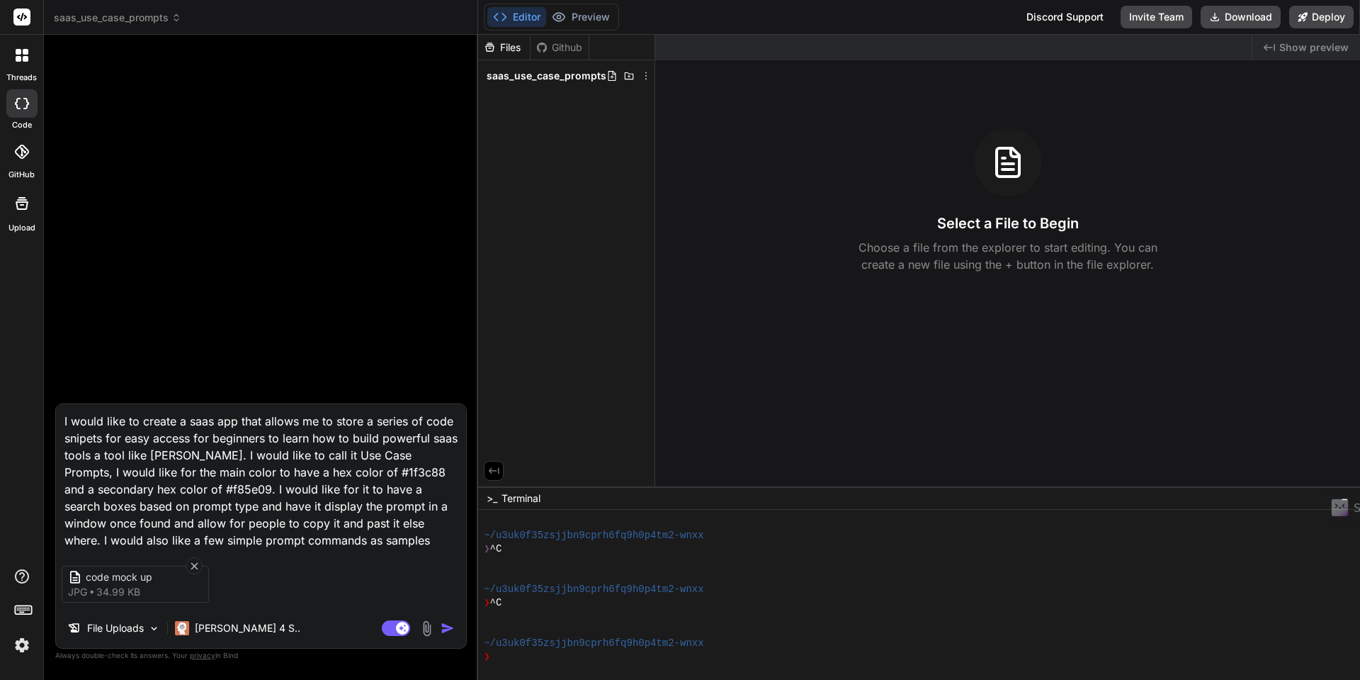
type textarea "x"
type textarea "I would like to create a saas app that allows me to store a series of code snip…"
type textarea "x"
type textarea "I would like to create a saas app that allows me to store a series of code snip…"
type textarea "x"
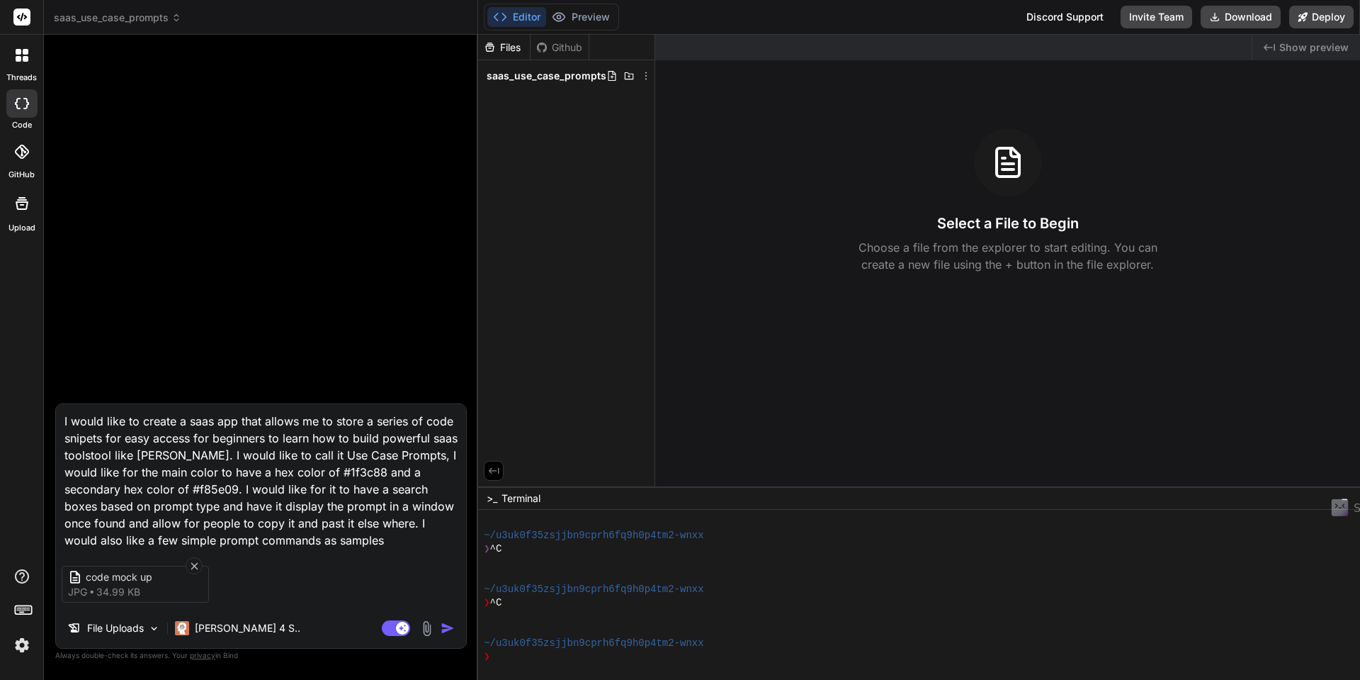
type textarea "I would like to create a saas app that allows me to store a series of code snip…"
type textarea "x"
type textarea "I would like to create a saas app that allows me to store a series of code snip…"
type textarea "x"
type textarea "I would like to create a saas app that allows me to store a series of code snip…"
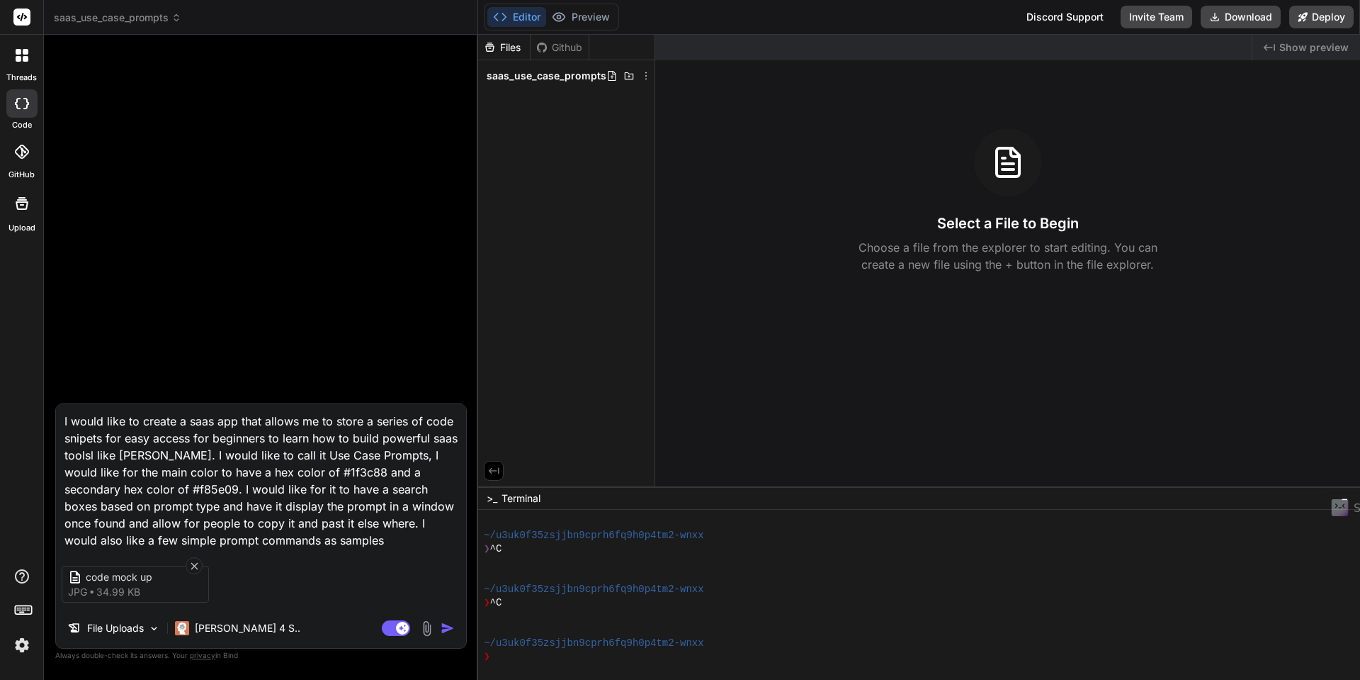
type textarea "x"
type textarea "I would like to create a saas app that allows me to store a series of code snip…"
type textarea "x"
type textarea "I would like to create a saas app that allows me to store a series of code snip…"
type textarea "x"
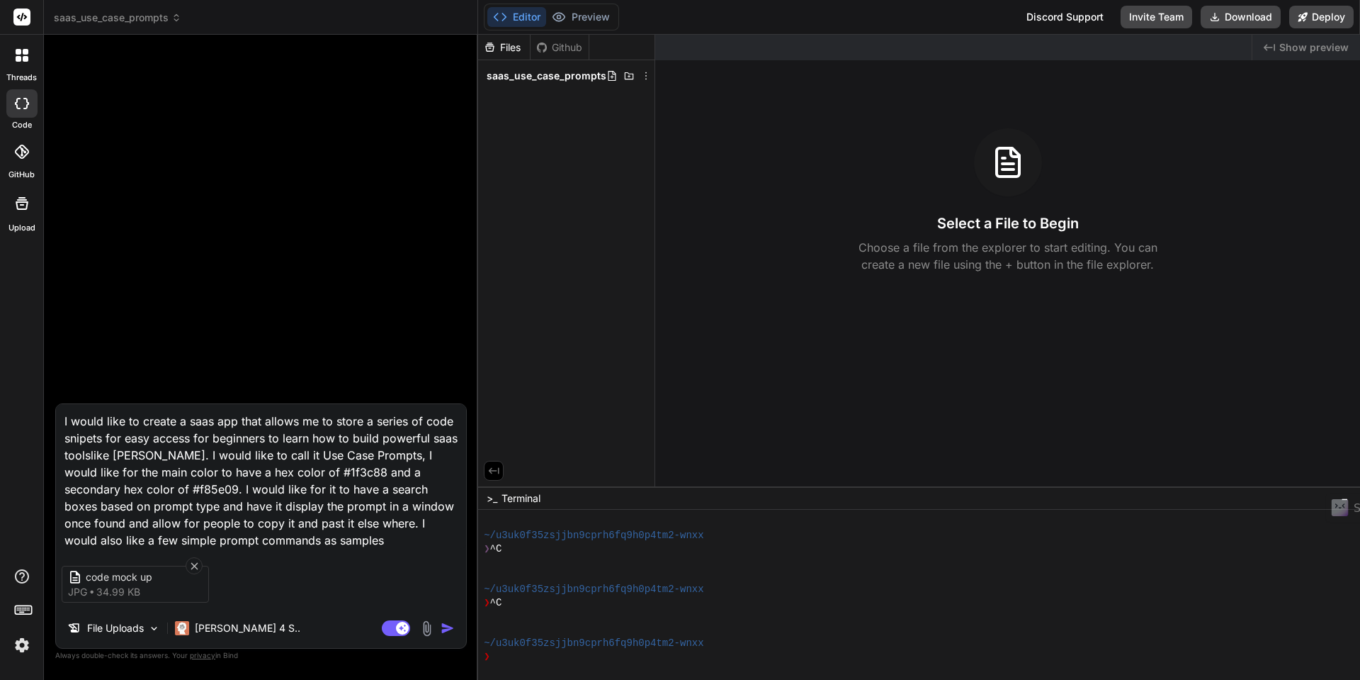
type textarea "I would like to create a saas app that allows me to store a series of code snip…"
type textarea "x"
type textarea "I would like to create a saas app that allows me to store a series of code snip…"
type textarea "x"
type textarea "I would like to create a saas app that allows me to store a series of code snip…"
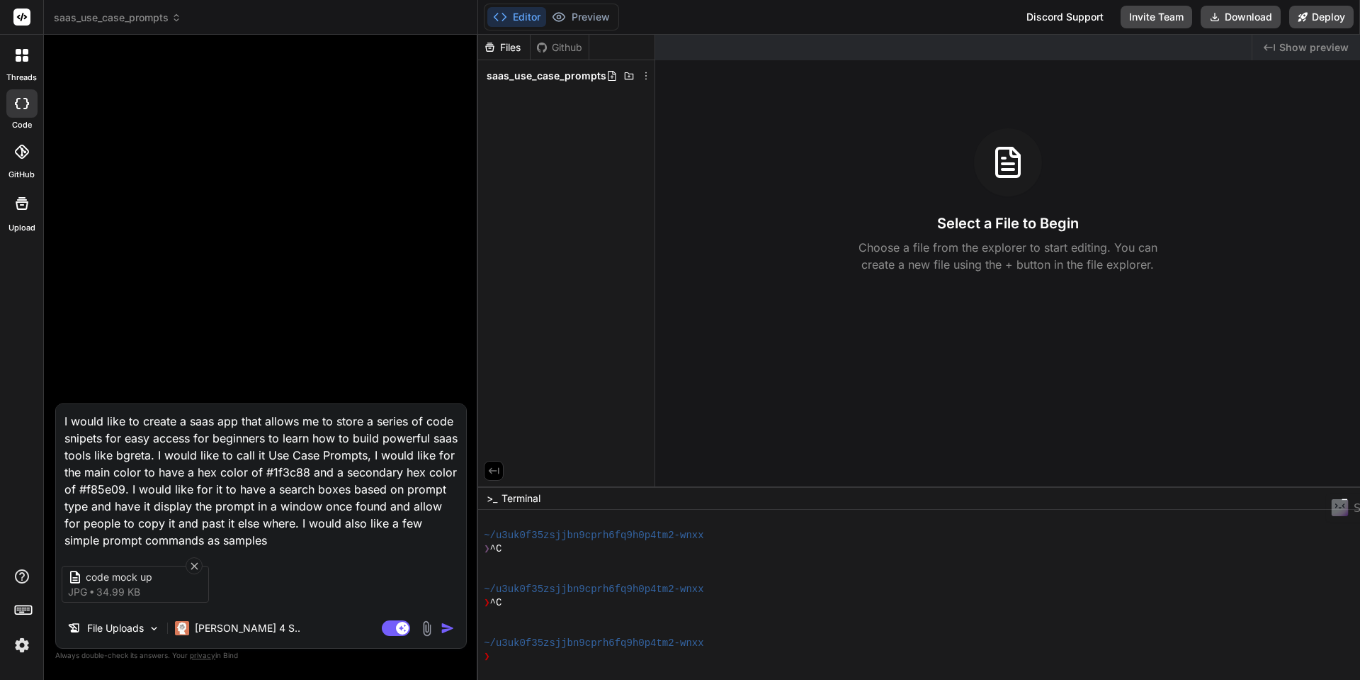
type textarea "x"
type textarea "I would like to create a saas app that allows me to store a series of code snip…"
type textarea "x"
type textarea "I would like to create a saas app that allows me to store a series of code snip…"
type textarea "x"
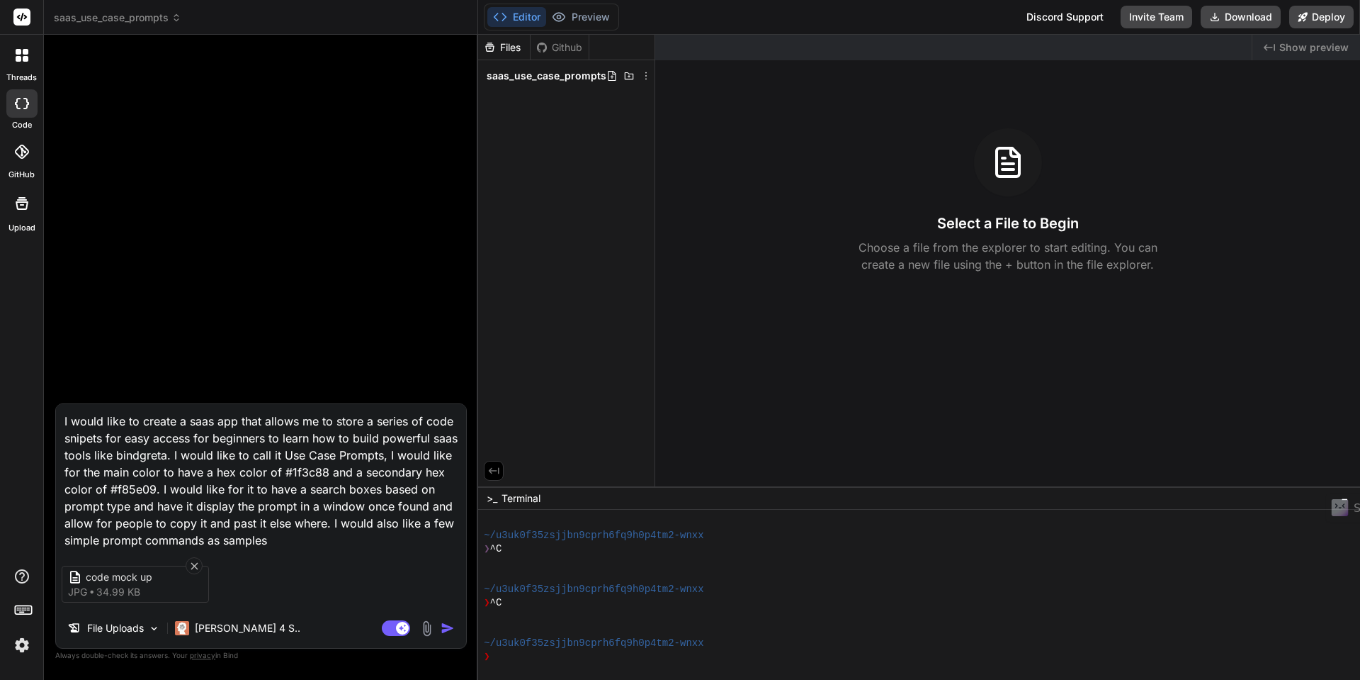
type textarea "I would like to create a saas app that allows me to store a series of code snip…"
type textarea "x"
type textarea "I would like to create a saas app that allows me to store a series of code snip…"
click at [236, 422] on textarea "I would like to create a saas app that allows me to store a series of code snip…" at bounding box center [261, 476] width 410 height 145
click at [269, 485] on textarea "I would like to create a saas app using Next.js that allows me to store a serie…" at bounding box center [261, 476] width 410 height 145
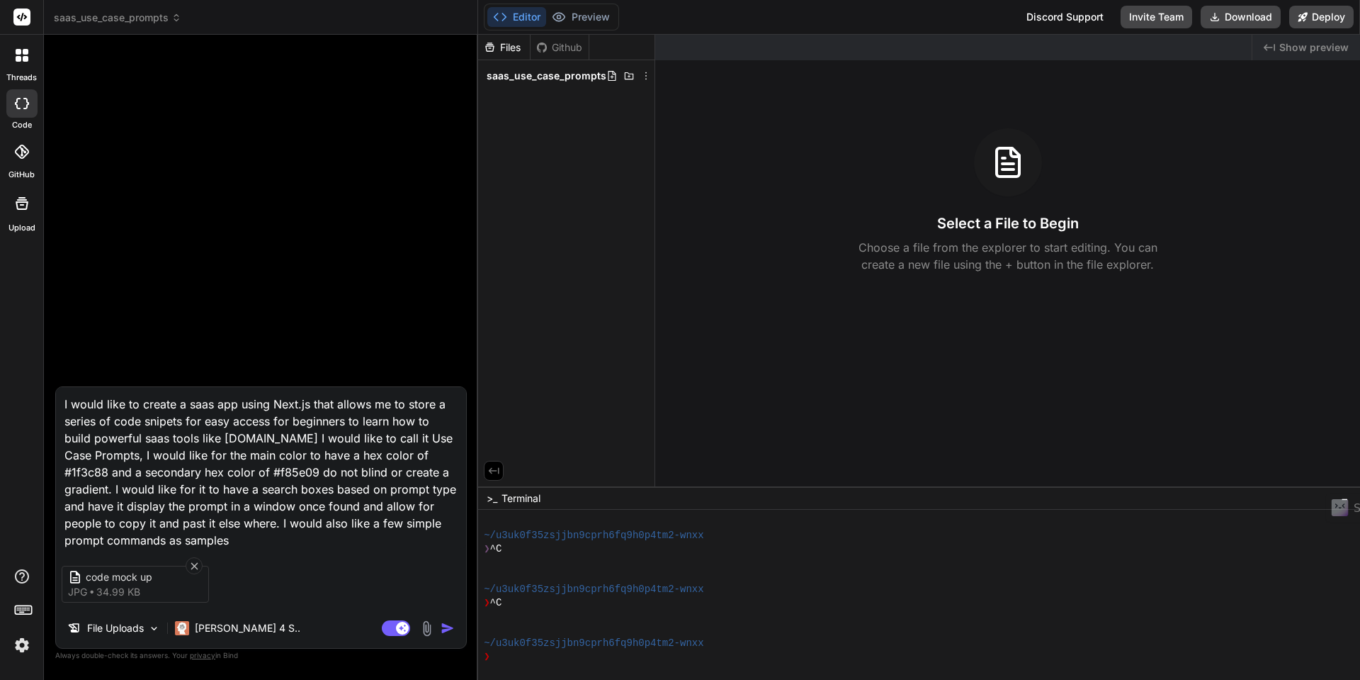
click at [309, 487] on textarea "I would like to create a saas app using Next.js that allows me to store a serie…" at bounding box center [261, 468] width 410 height 162
click at [427, 522] on textarea "I would like to create a saas app using Next.js that allows me to store a serie…" at bounding box center [261, 468] width 410 height 162
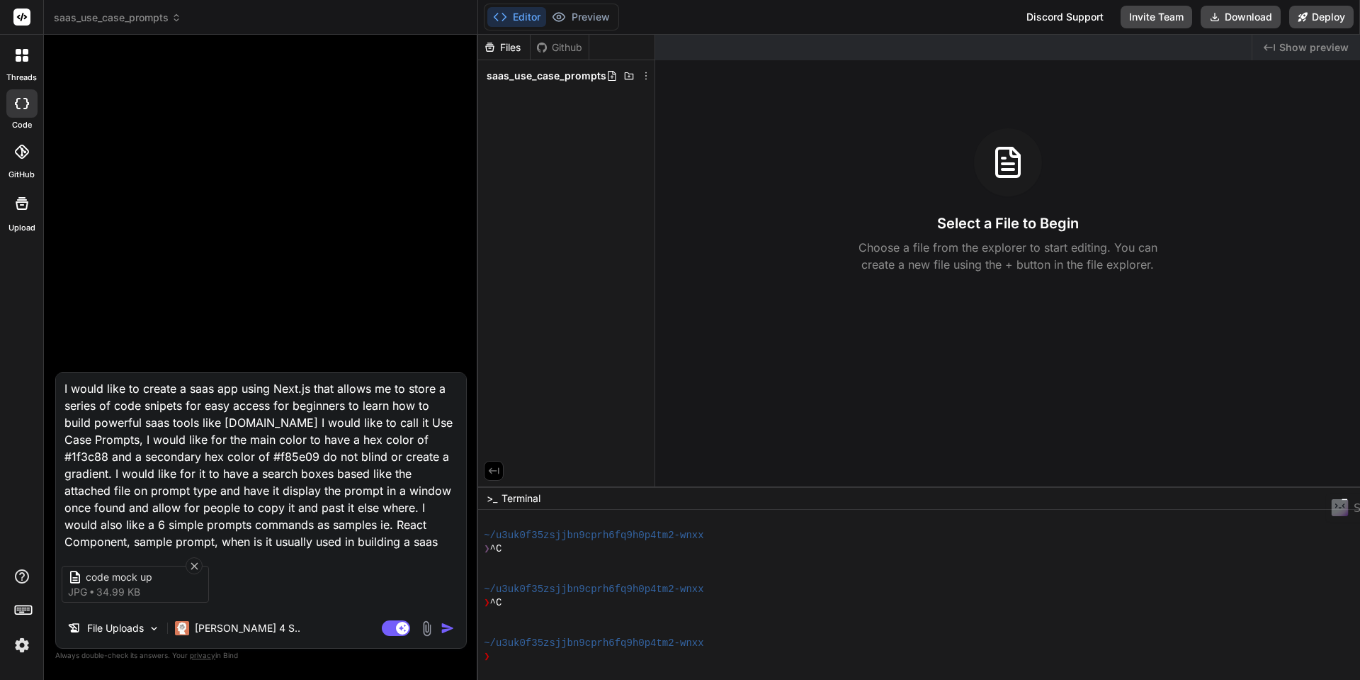
click at [448, 629] on img "button" at bounding box center [448, 628] width 14 height 14
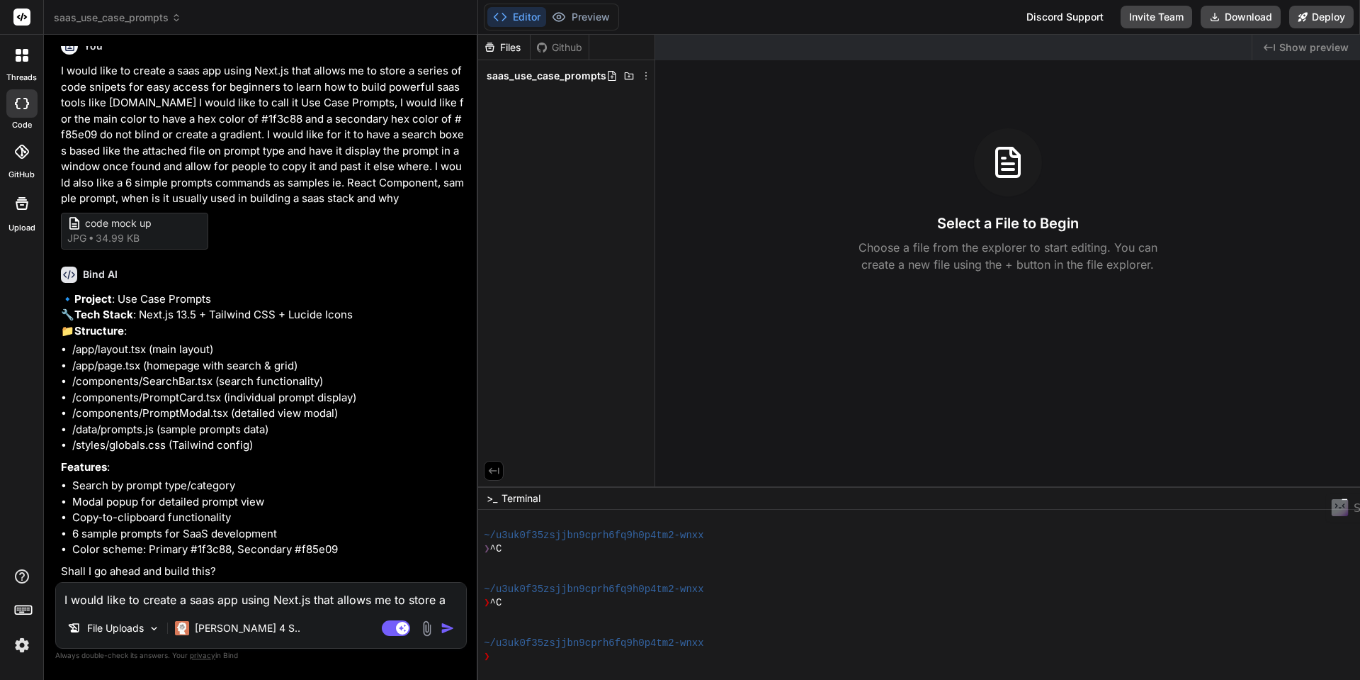
scroll to position [46, 0]
click at [266, 602] on textarea "I would like to create a saas app using Next.js that allows me to store a serie…" at bounding box center [261, 595] width 410 height 26
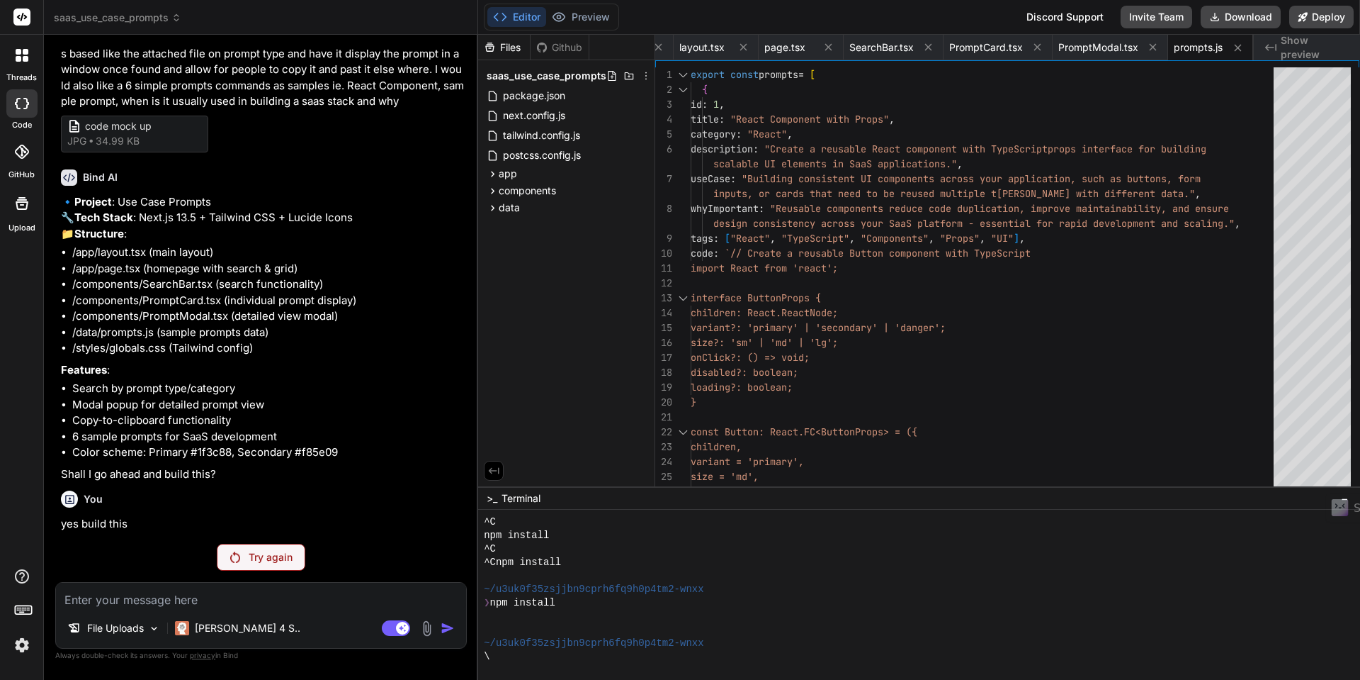
scroll to position [143, 0]
click at [264, 560] on p "Try again" at bounding box center [271, 557] width 44 height 14
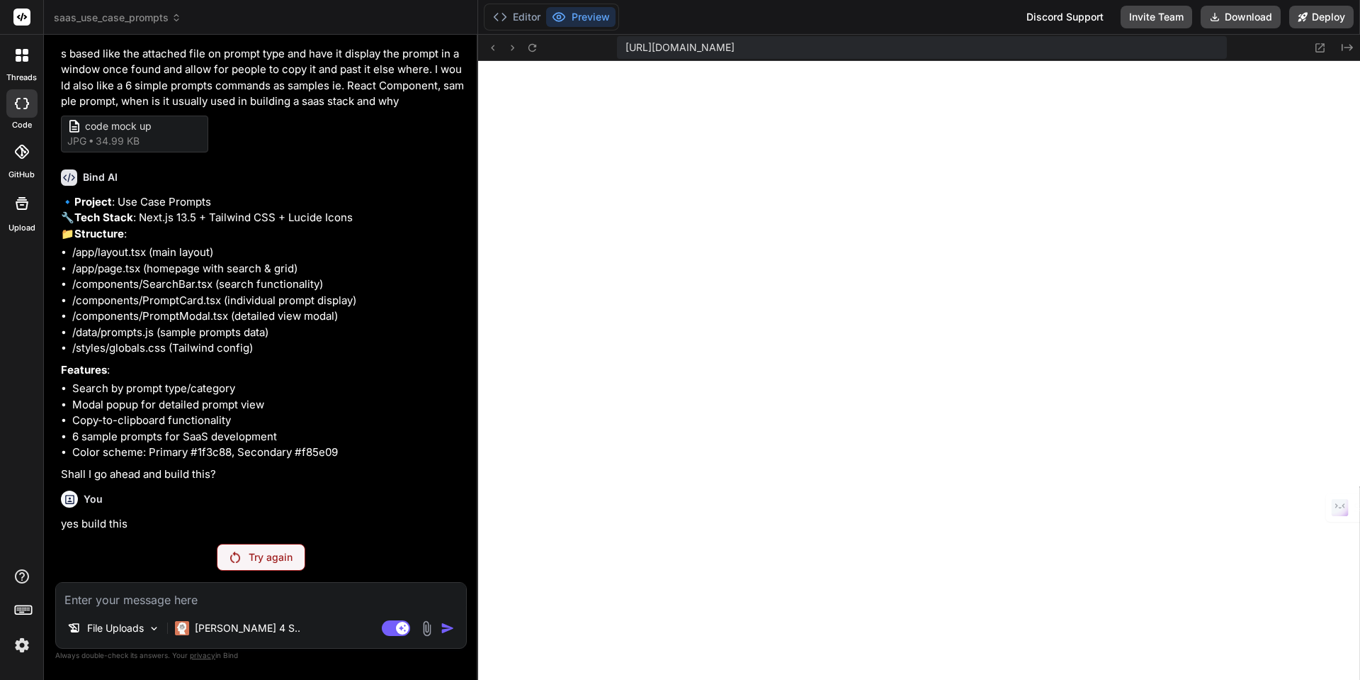
scroll to position [2935, 0]
click at [154, 601] on textarea at bounding box center [261, 595] width 410 height 26
paste textarea "Module not found: Can't resolve '@/components/SearchBar"
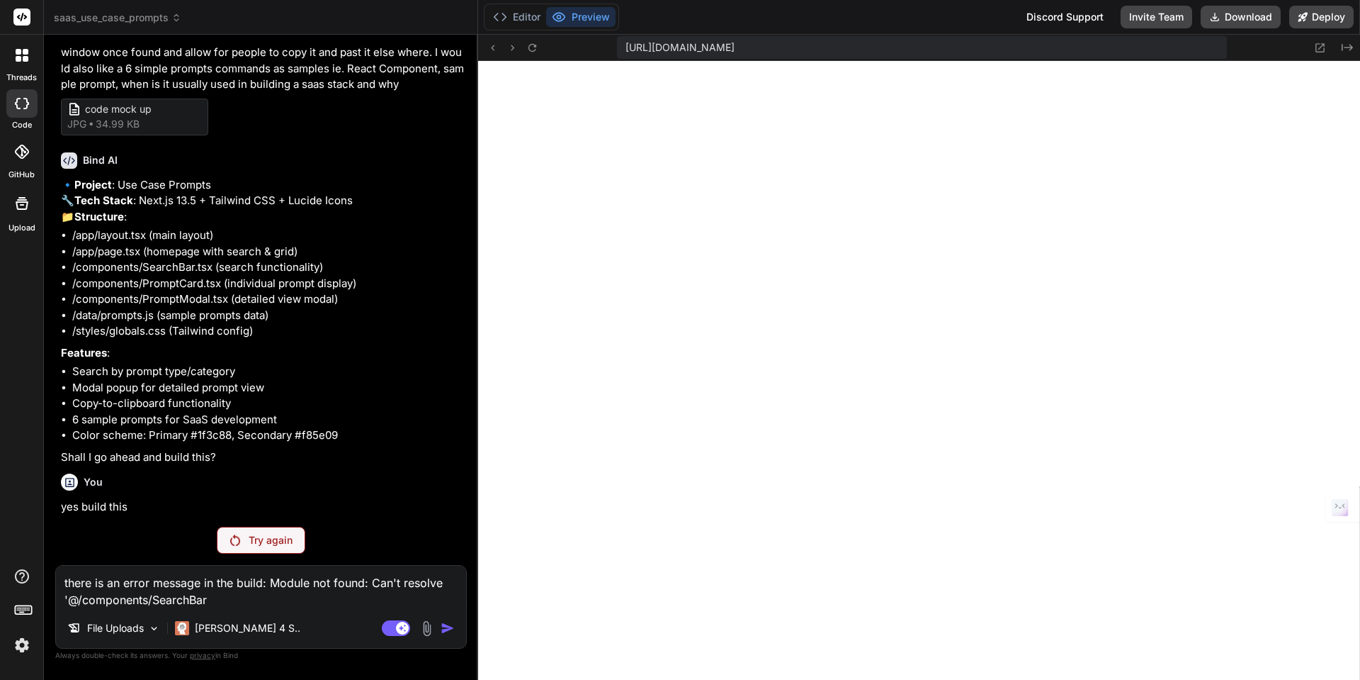
click at [289, 618] on div "File Uploads [PERSON_NAME] 4 S.." at bounding box center [261, 631] width 410 height 34
click at [252, 541] on p "Try again" at bounding box center [271, 540] width 44 height 14
click at [218, 601] on textarea "there is an error message in the build: Module not found: Can't resolve '@/comp…" at bounding box center [261, 586] width 410 height 43
click at [131, 522] on div "You I would like to create a saas app using Next.js that allows me to store a s…" at bounding box center [261, 362] width 412 height 633
click at [220, 599] on textarea "there is an error message in the build: Module not found: Can't resolve '@/comp…" at bounding box center [261, 586] width 410 height 43
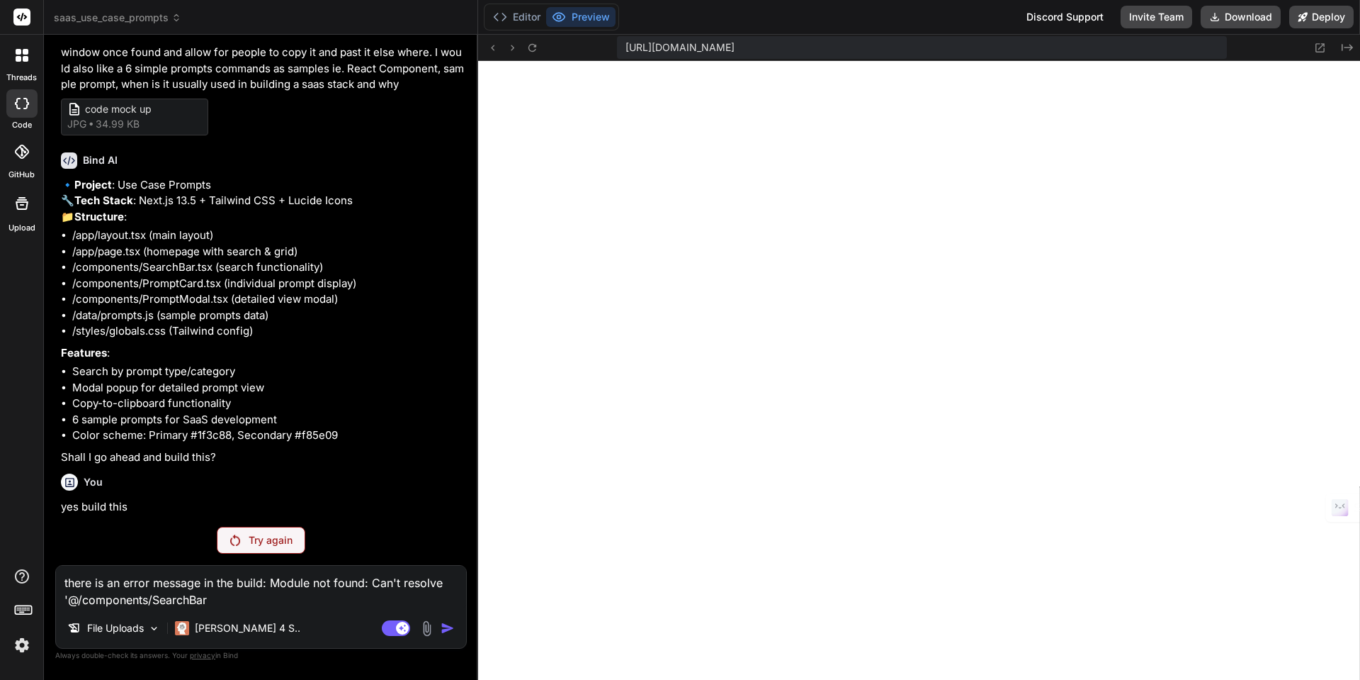
scroll to position [188, 0]
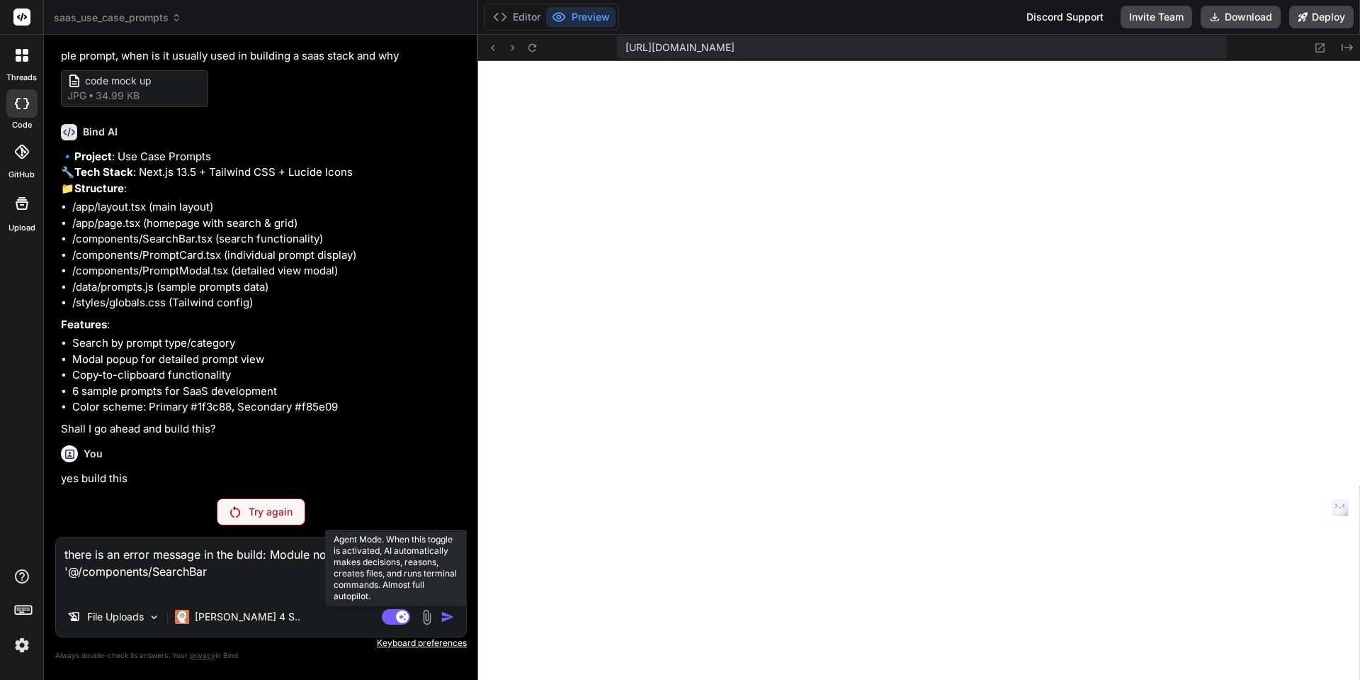
click at [390, 616] on rect at bounding box center [396, 617] width 28 height 16
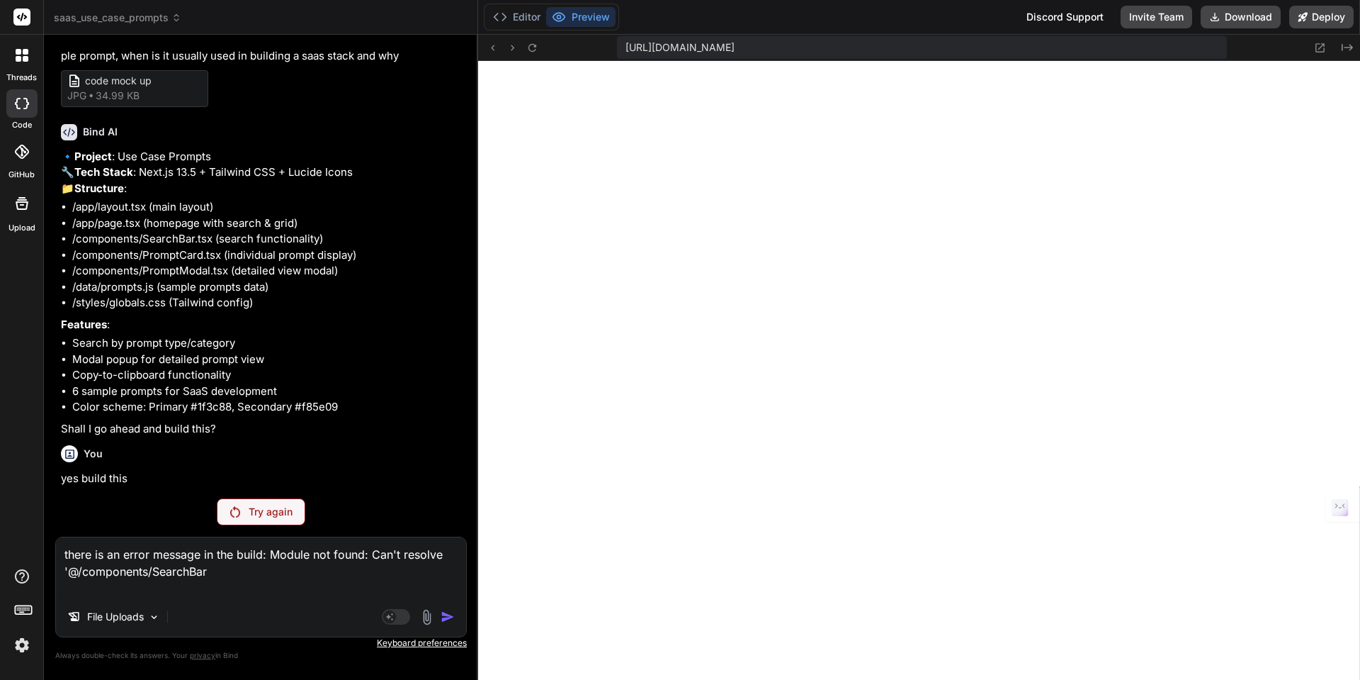
click at [226, 579] on textarea "there is an error message in the build: Module not found: Can't resolve '@/comp…" at bounding box center [261, 567] width 410 height 60
click at [270, 517] on p "Try again" at bounding box center [271, 512] width 44 height 14
click at [534, 51] on icon at bounding box center [532, 48] width 12 height 12
click at [514, 18] on button "Editor" at bounding box center [516, 17] width 59 height 20
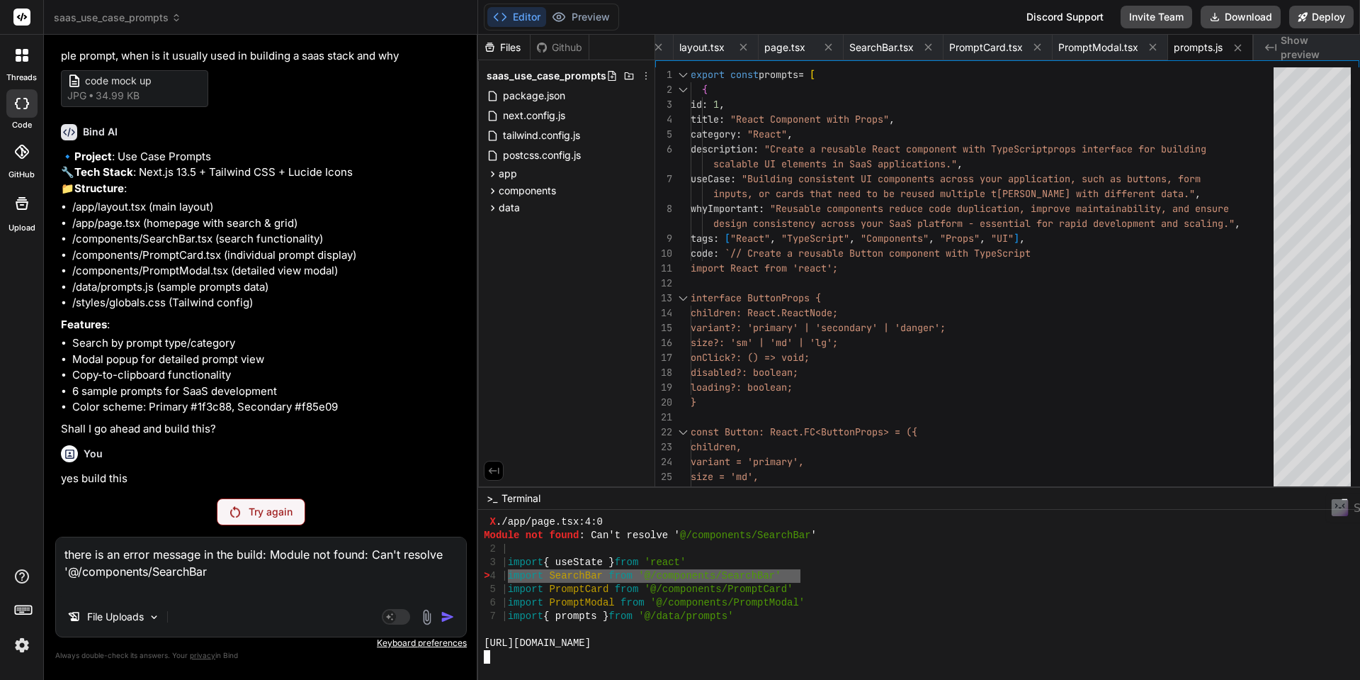
drag, startPoint x: 521, startPoint y: 577, endPoint x: 801, endPoint y: 573, distance: 279.9
click at [799, 574] on div "> 4 | import SearchBar from '@/components/SearchBar'" at bounding box center [911, 575] width 854 height 13
click at [797, 574] on div "> 4 | import SearchBar from '@/components/SearchBar'" at bounding box center [911, 575] width 854 height 13
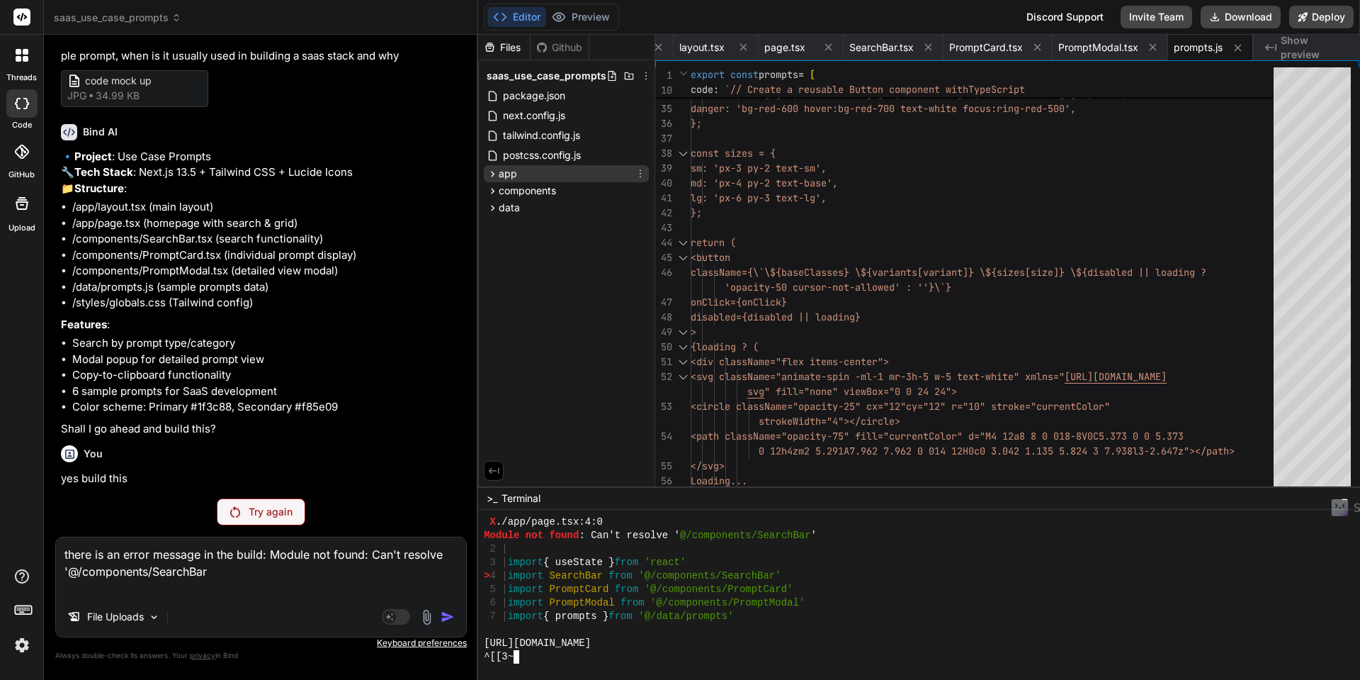
click at [492, 173] on icon at bounding box center [493, 174] width 12 height 12
click at [495, 193] on icon at bounding box center [493, 191] width 12 height 12
click at [492, 206] on icon at bounding box center [494, 208] width 4 height 6
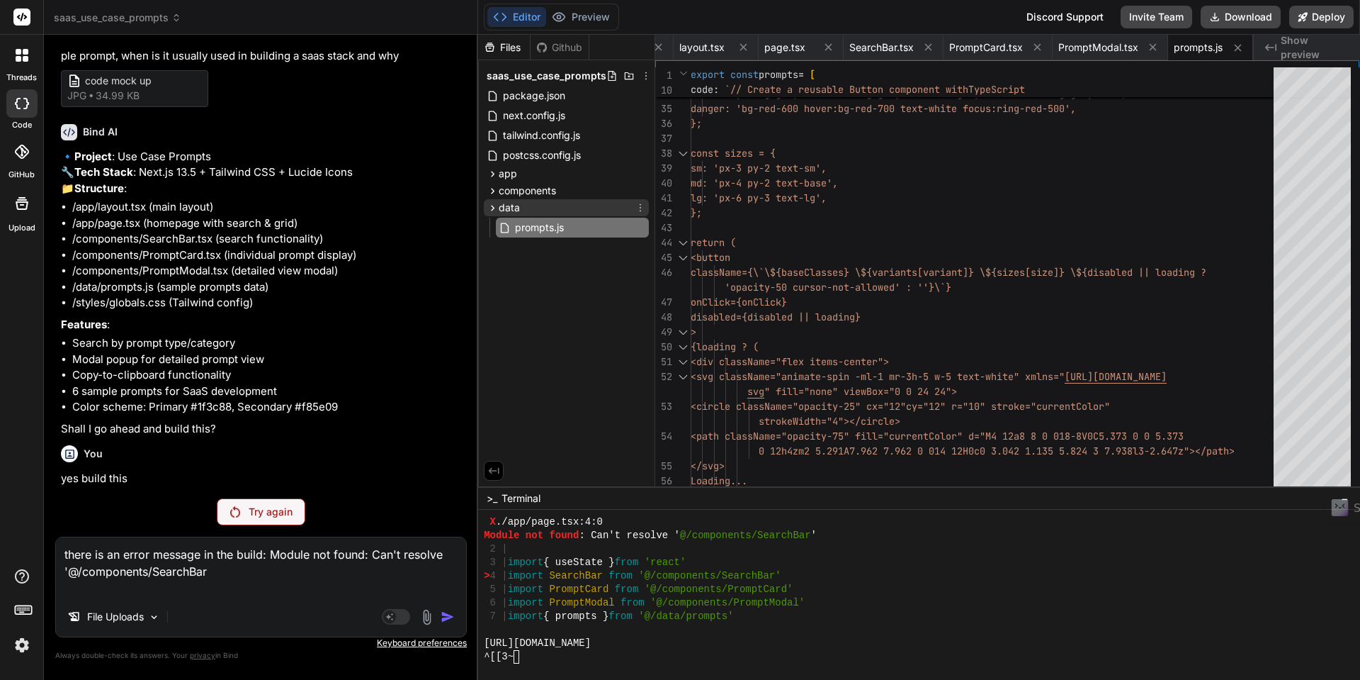
click at [492, 206] on icon at bounding box center [494, 208] width 4 height 6
click at [882, 45] on span "SearchBar.tsx" at bounding box center [882, 47] width 64 height 14
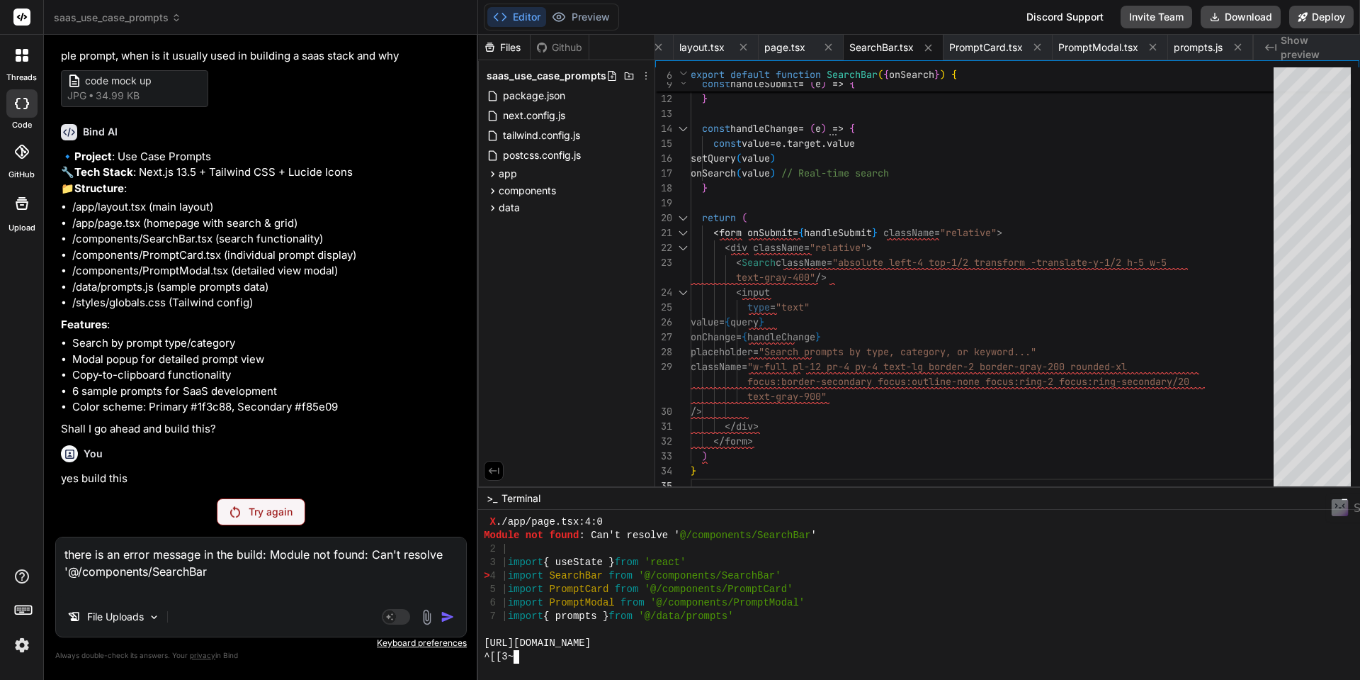
click at [813, 571] on div "> 4 | import SearchBar from '@/components/SearchBar'" at bounding box center [911, 575] width 854 height 13
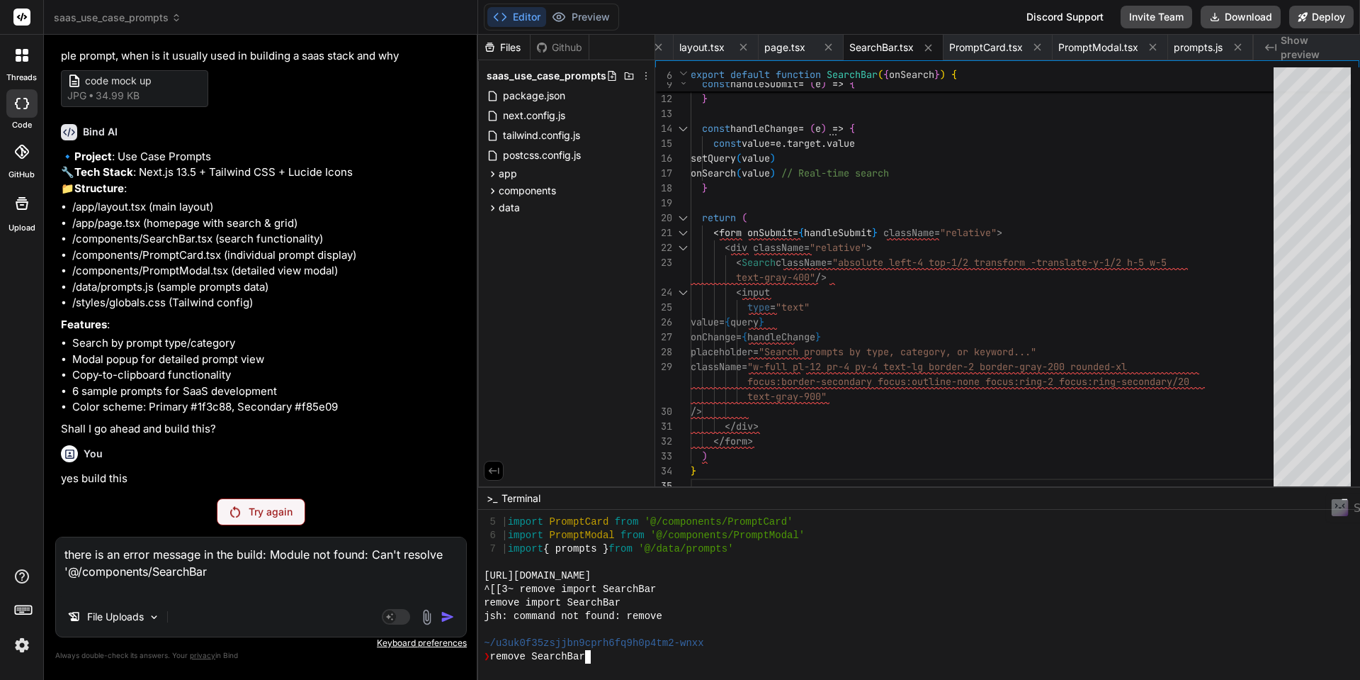
scroll to position [3056, 0]
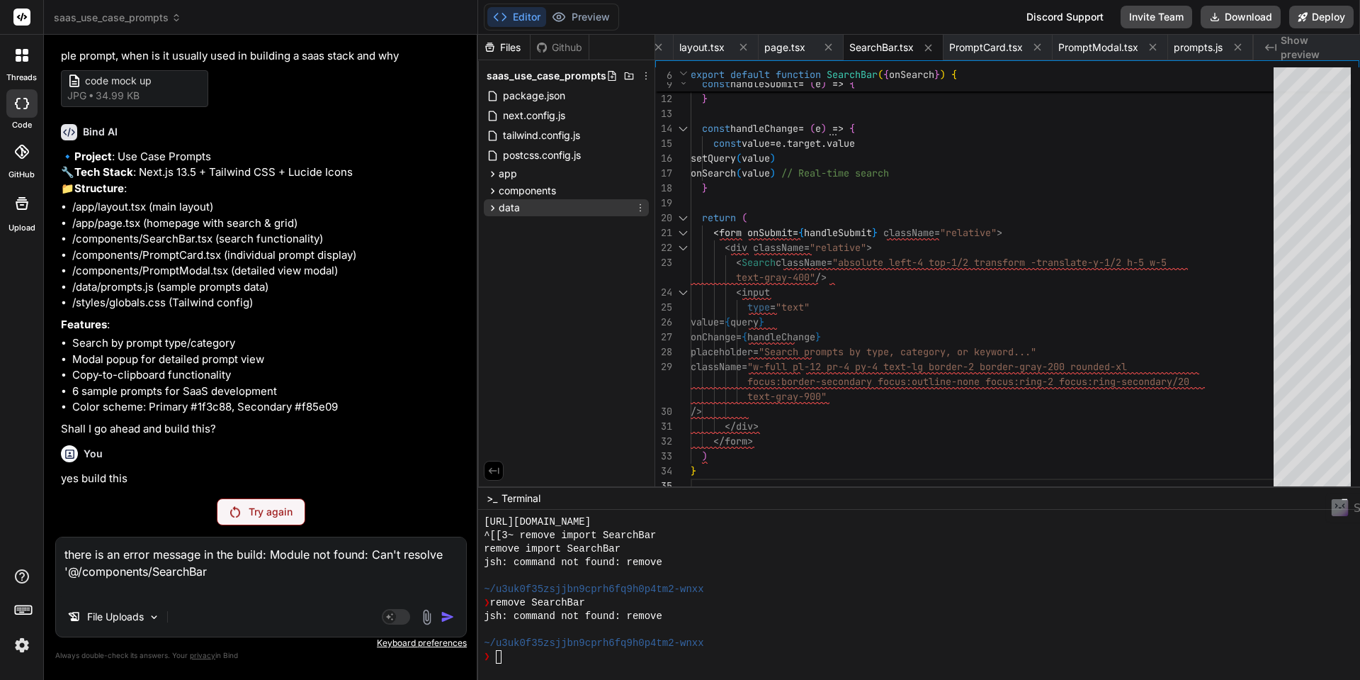
click at [488, 211] on icon at bounding box center [493, 208] width 12 height 12
click at [492, 192] on icon at bounding box center [494, 191] width 4 height 6
click at [641, 210] on icon at bounding box center [640, 210] width 11 height 11
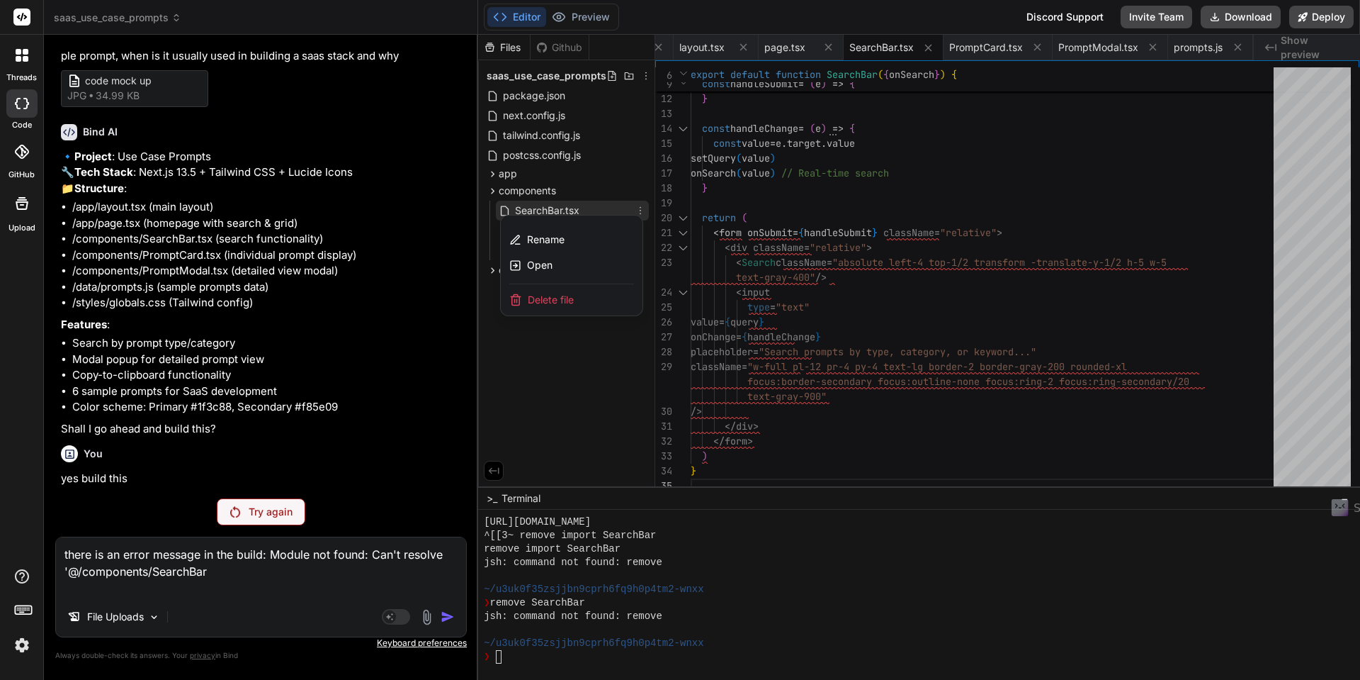
click at [818, 562] on div at bounding box center [919, 357] width 882 height 645
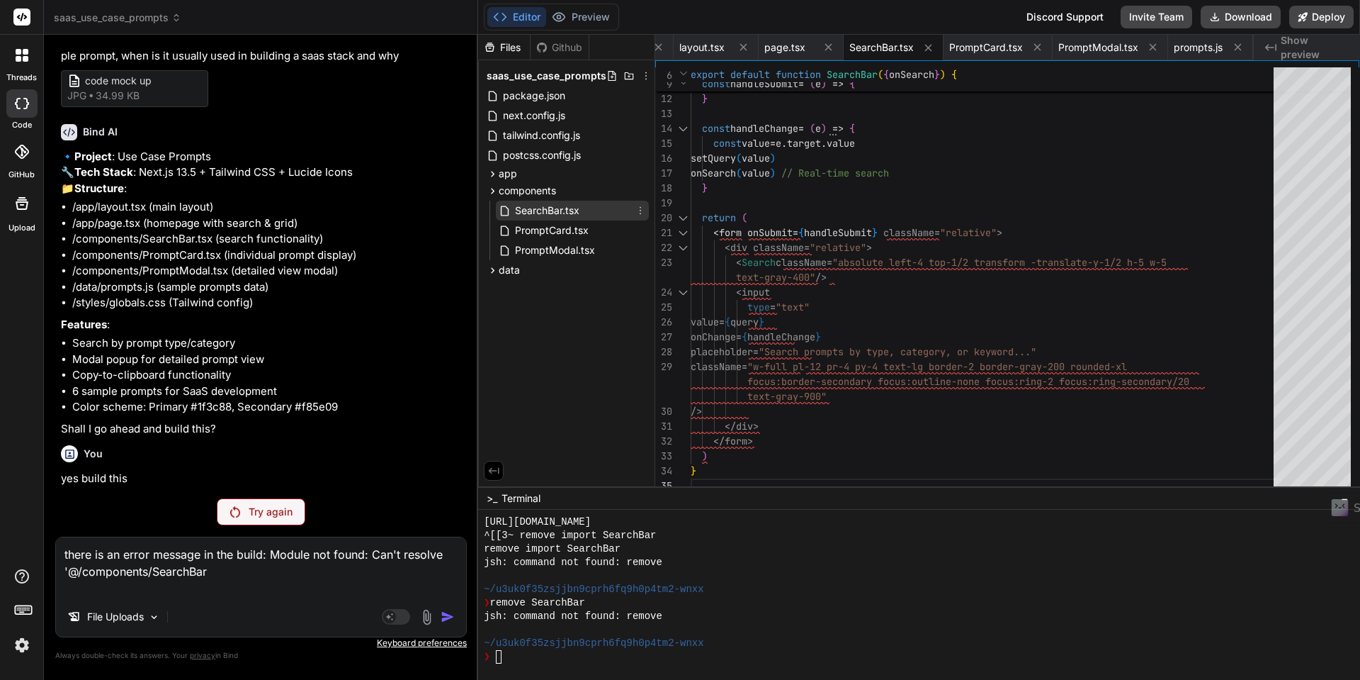
click at [207, 574] on textarea "there is an error message in the build: Module not found: Can't resolve '@/comp…" at bounding box center [261, 567] width 410 height 60
click at [242, 512] on div "Try again" at bounding box center [261, 511] width 89 height 27
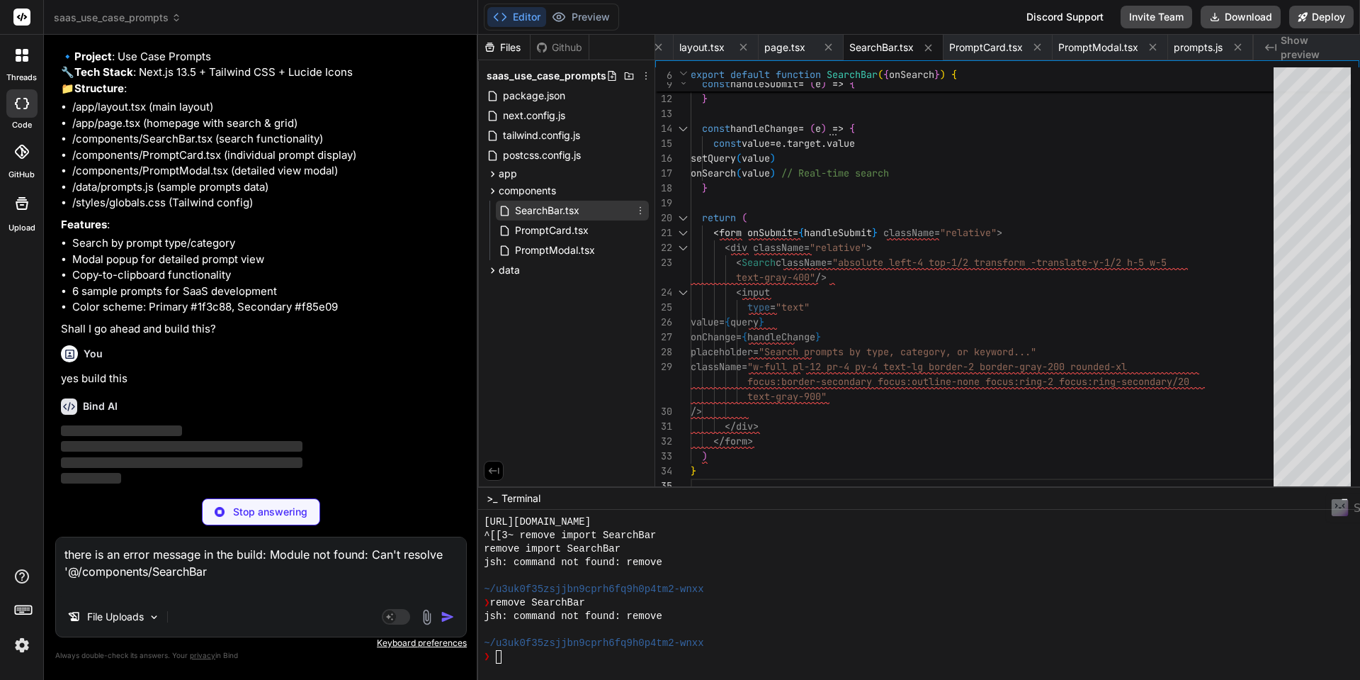
click at [228, 575] on textarea "there is an error message in the build: Module not found: Can't resolve '@/comp…" at bounding box center [261, 567] width 410 height 60
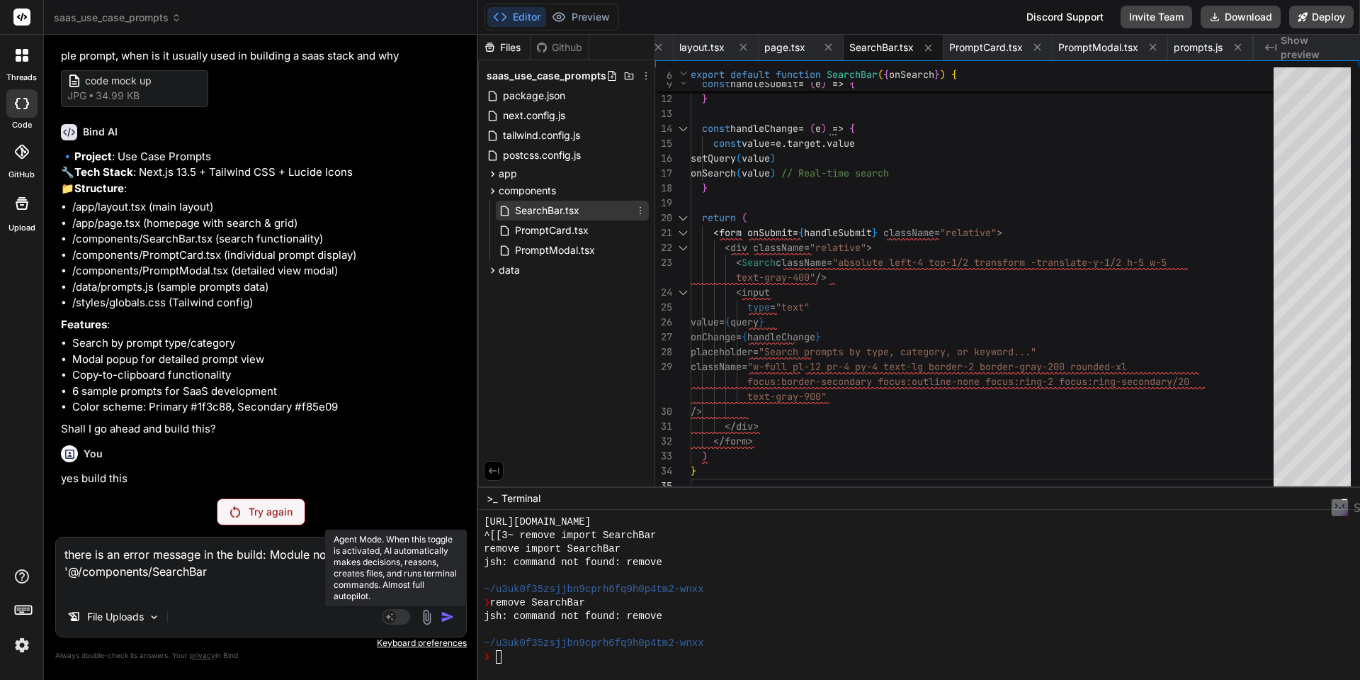
click at [400, 618] on rect at bounding box center [396, 617] width 28 height 16
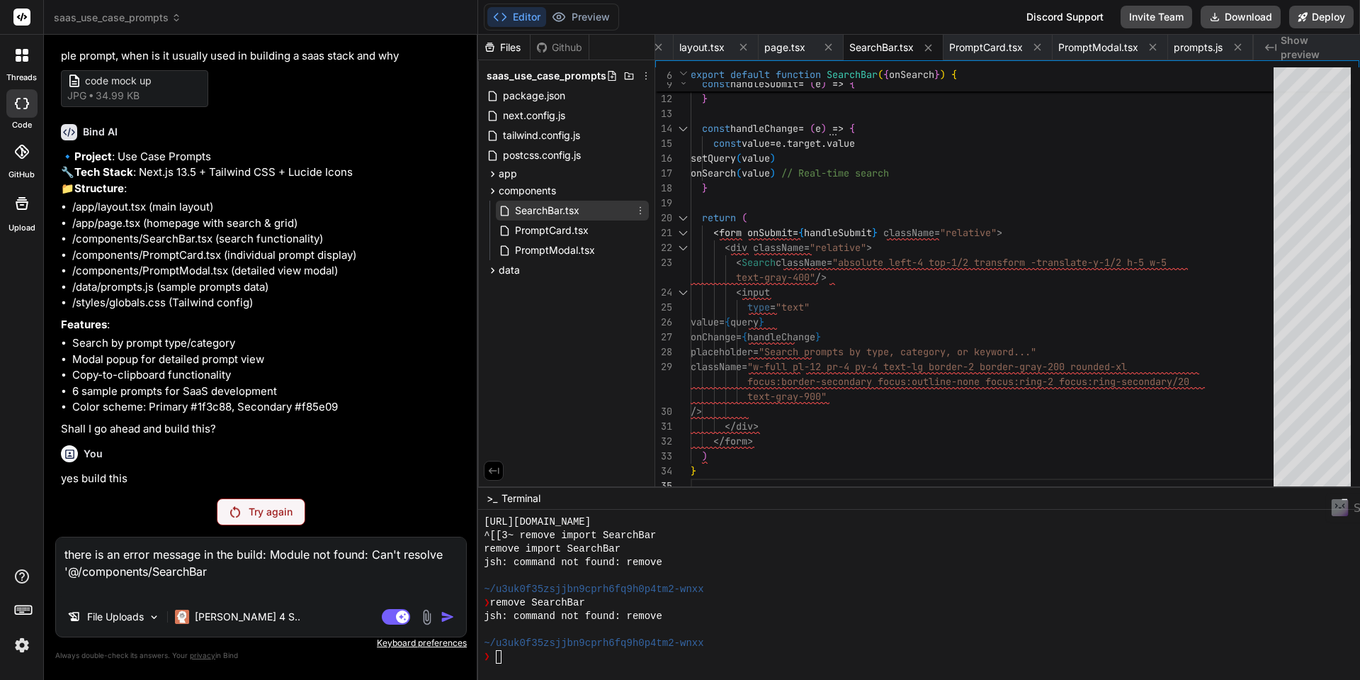
click at [259, 514] on p "Try again" at bounding box center [271, 512] width 44 height 14
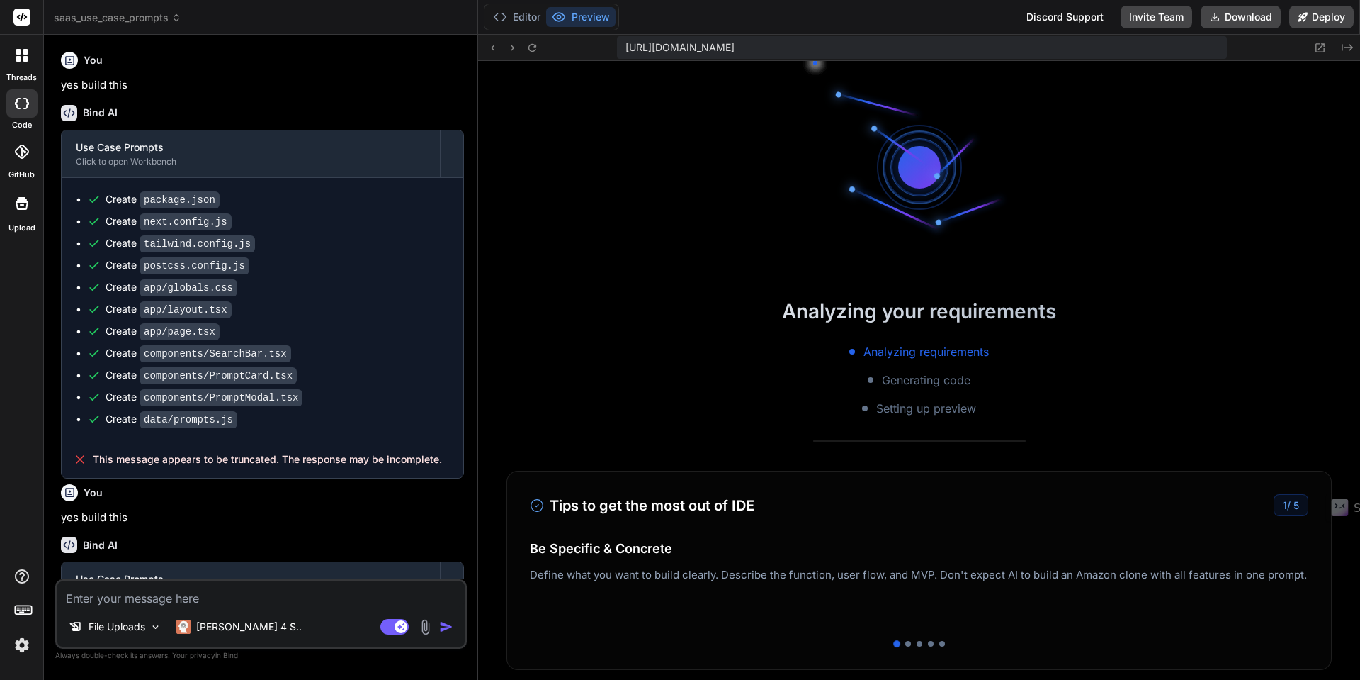
scroll to position [539, 0]
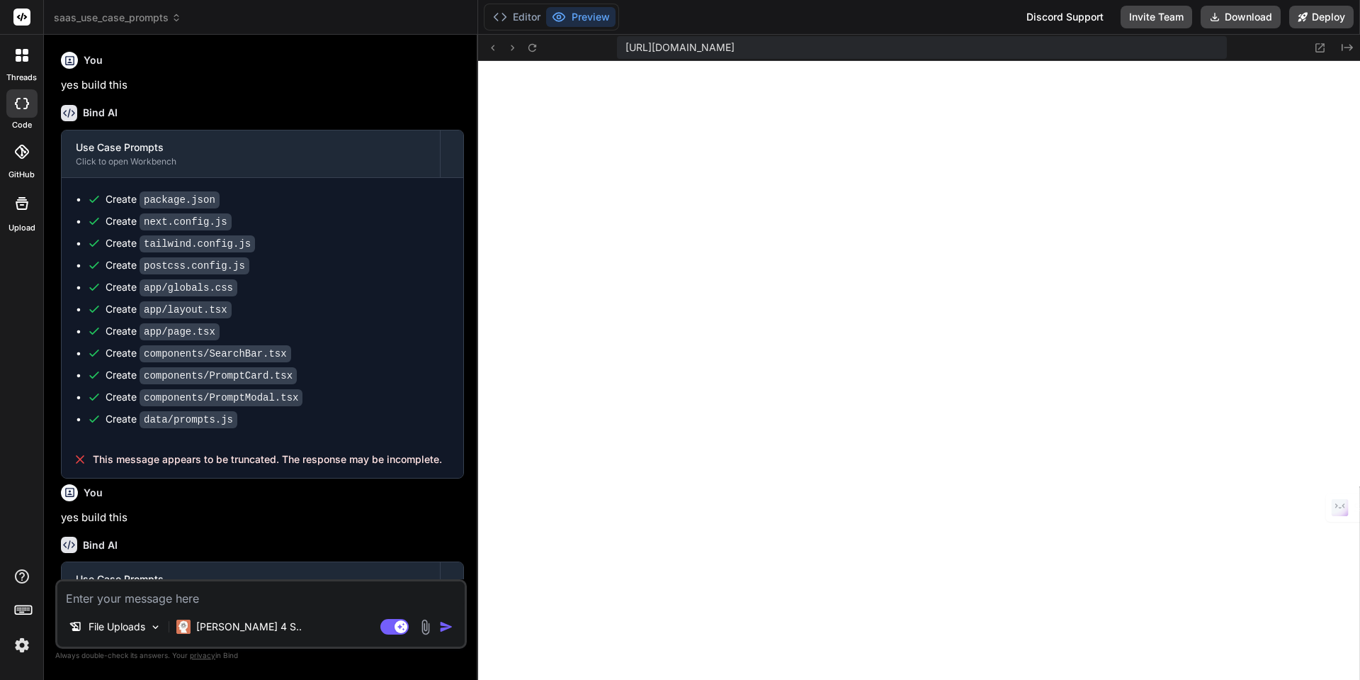
type textarea "x"
click at [526, 19] on button "Editor" at bounding box center [516, 17] width 59 height 20
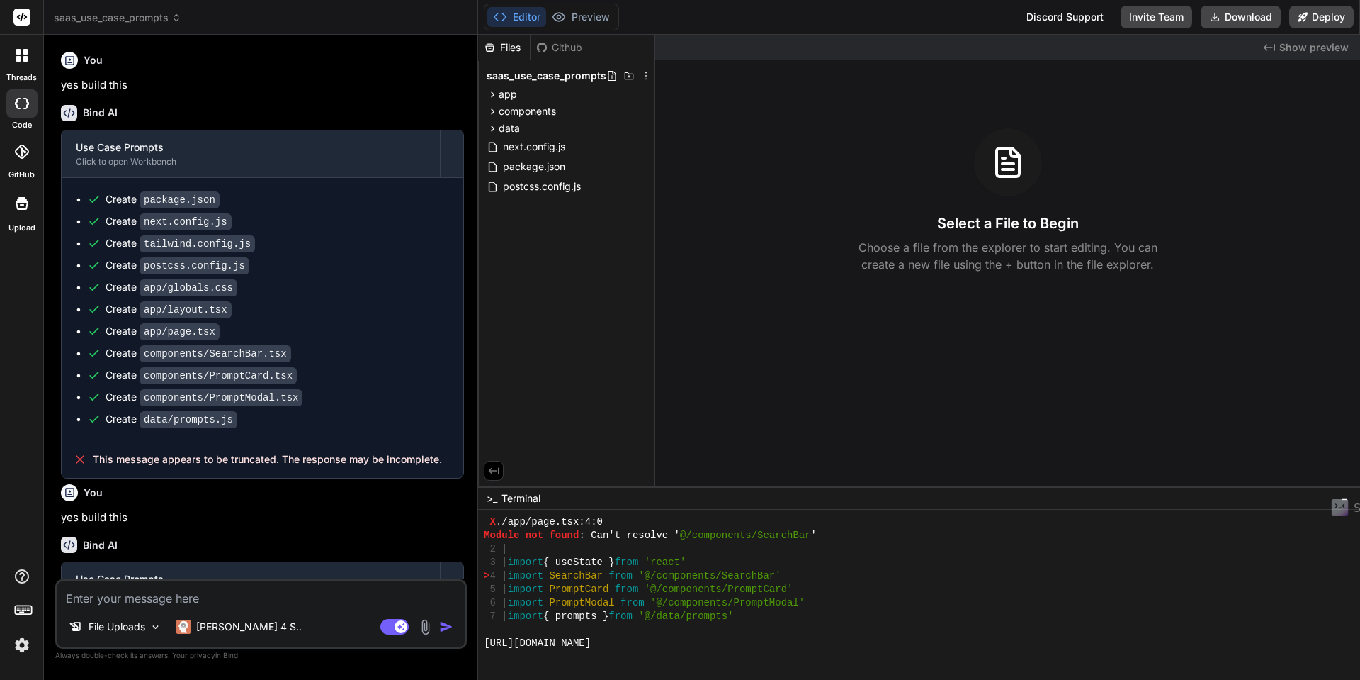
click at [796, 645] on div "[URL][DOMAIN_NAME]" at bounding box center [911, 642] width 854 height 13
type textarea "mkdir -p src/components cat > src/components/SearchBar.tsx <<'TSX' import React…"
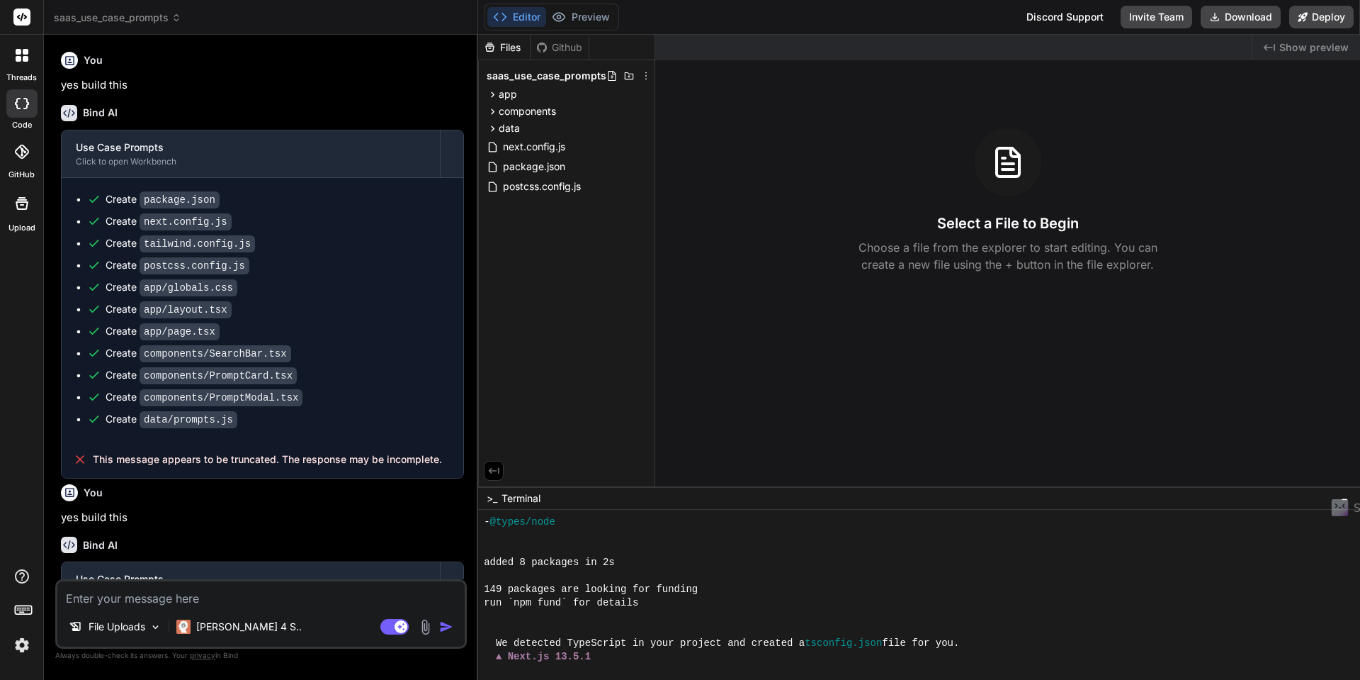
scroll to position [662, 0]
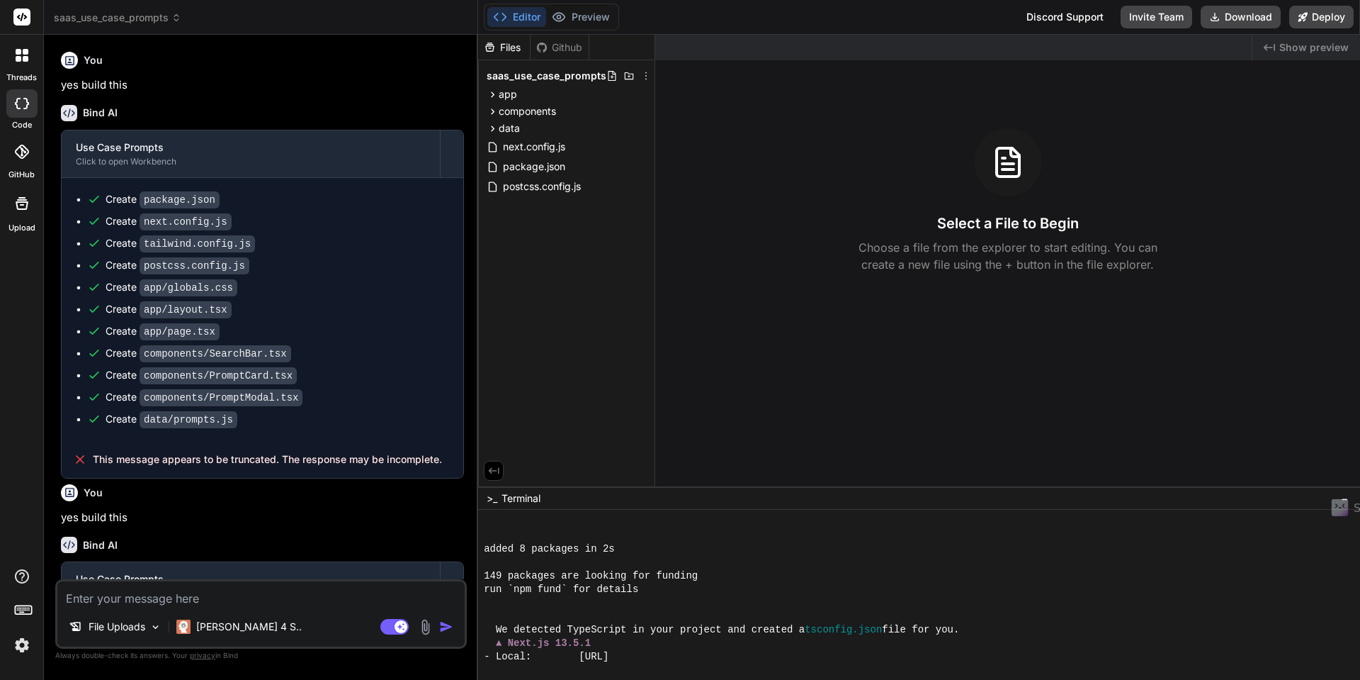
click at [295, 596] on textarea at bounding box center [260, 594] width 407 height 26
click at [589, 18] on button "Preview" at bounding box center [580, 17] width 69 height 20
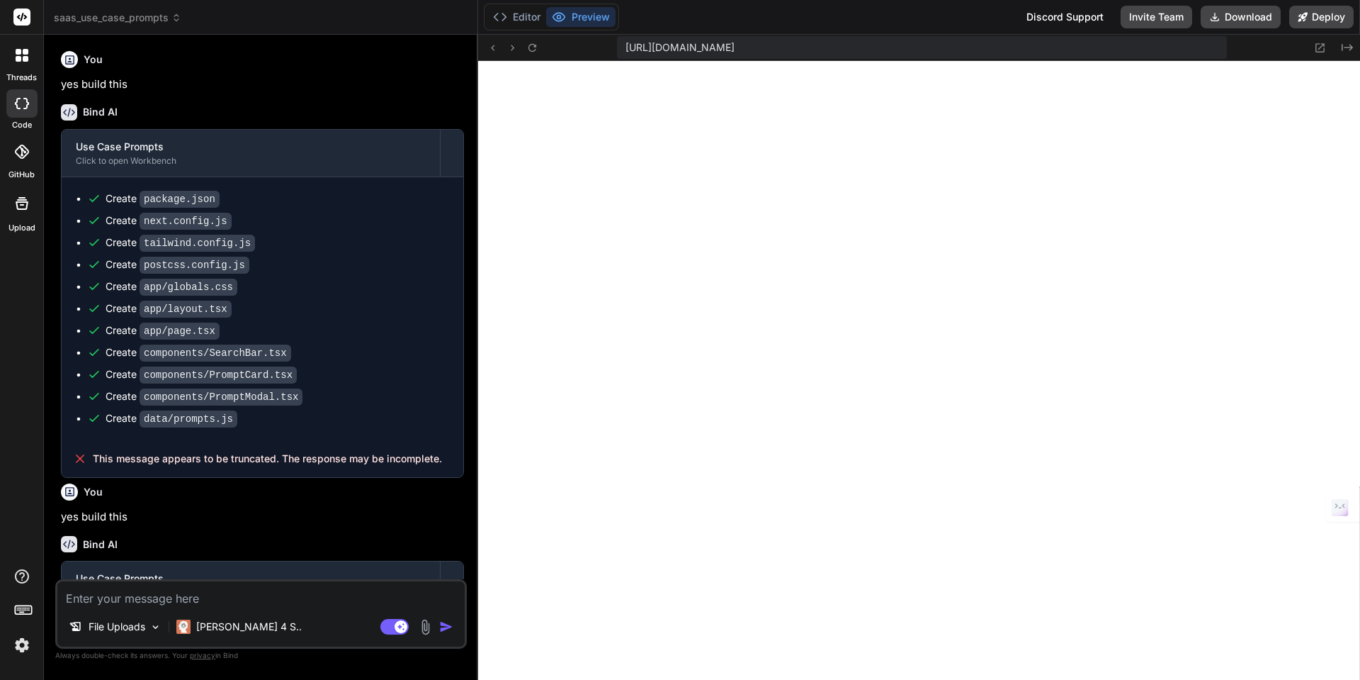
scroll to position [0, 0]
click at [178, 21] on icon at bounding box center [176, 18] width 10 height 10
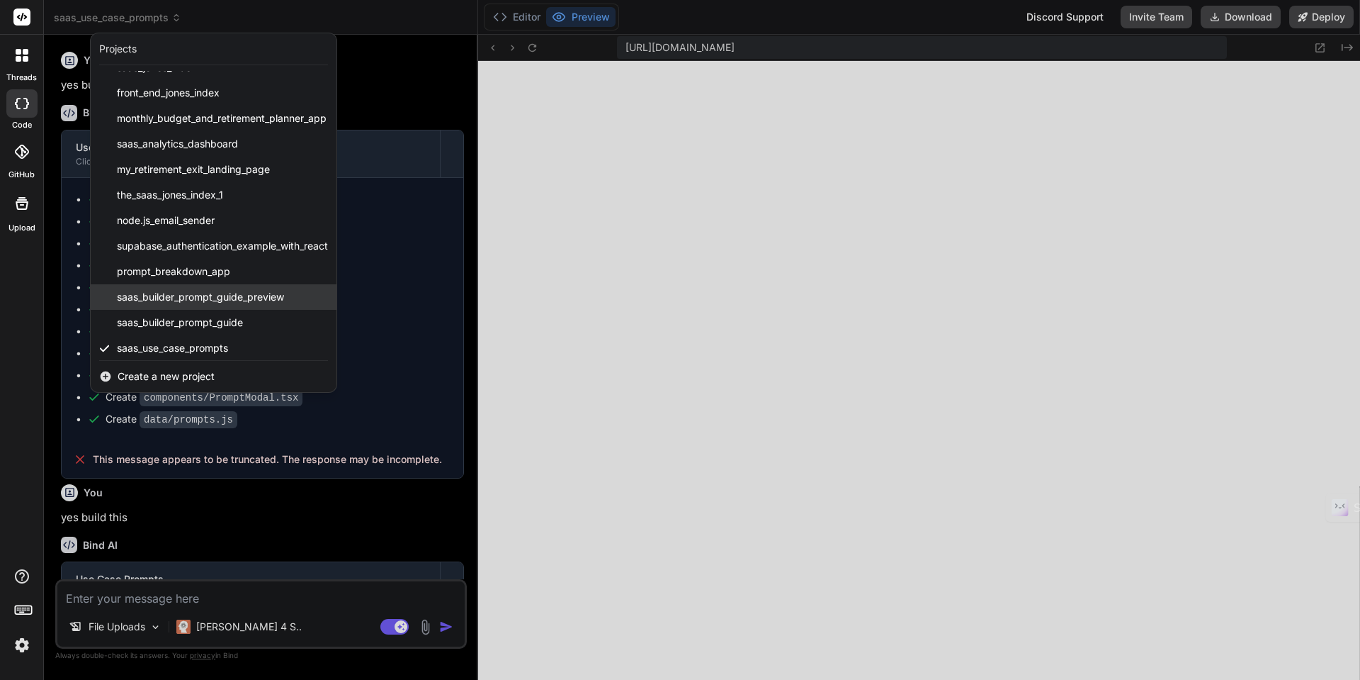
scroll to position [48, 0]
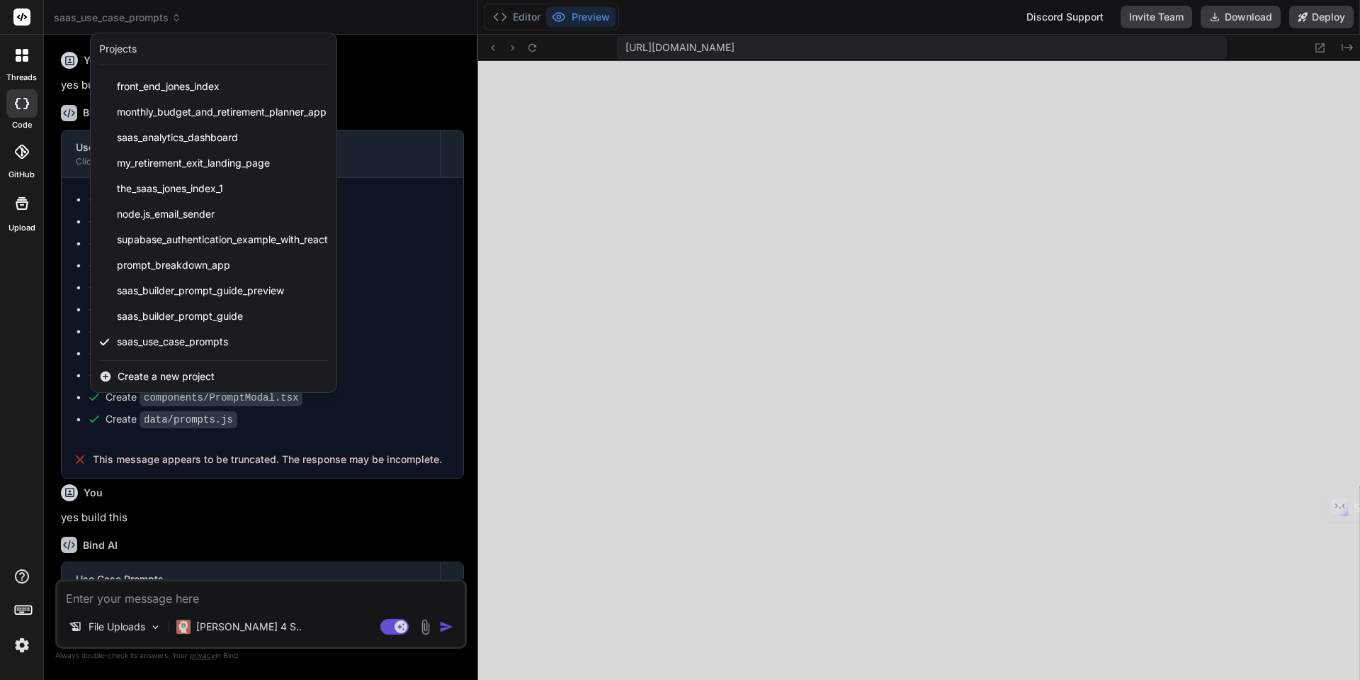
click at [378, 106] on div at bounding box center [680, 340] width 1360 height 680
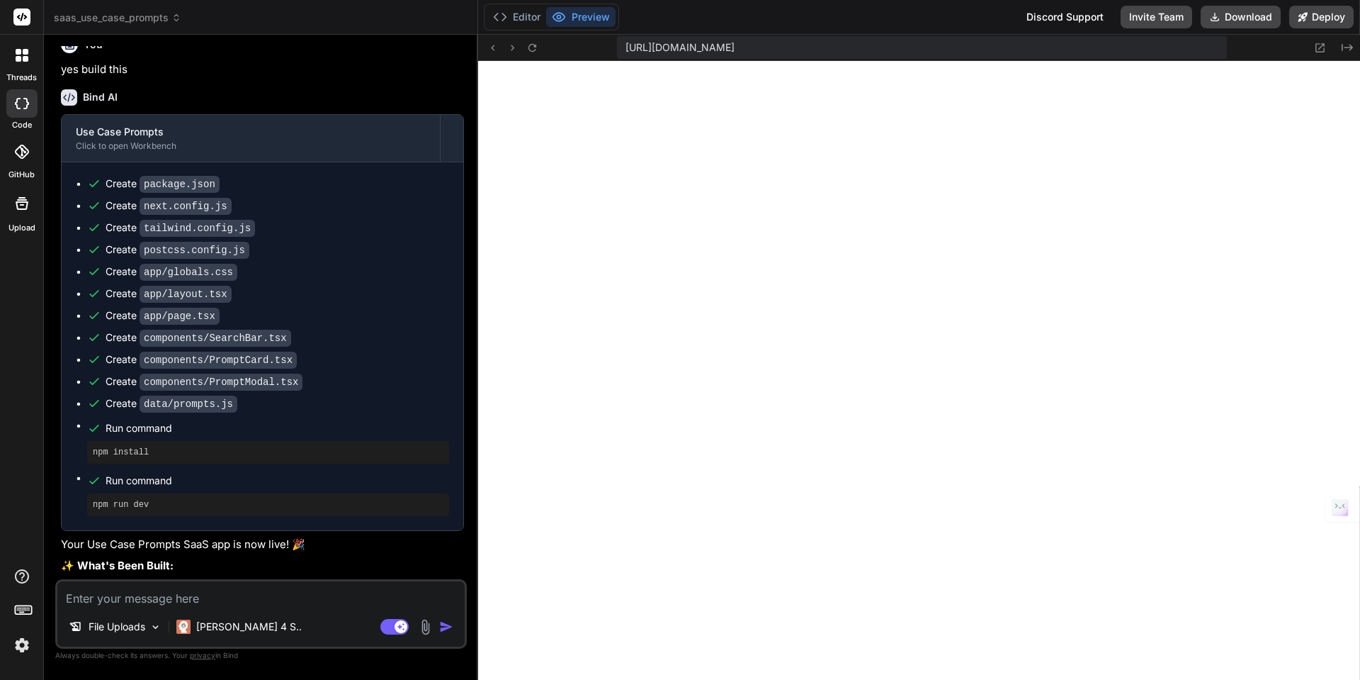
scroll to position [345, 0]
